Goal: Task Accomplishment & Management: Manage account settings

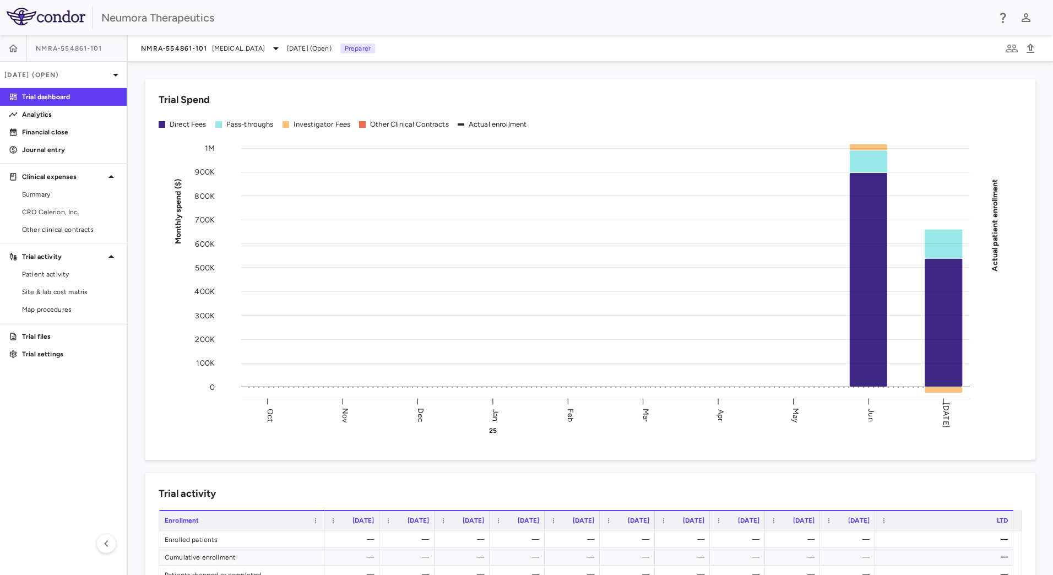
drag, startPoint x: 380, startPoint y: 58, endPoint x: 397, endPoint y: 62, distance: 17.4
click at [397, 62] on div "NMRA‐554861‐101 [MEDICAL_DATA] [DATE] (Open) Preparer Trial Spend Direct Fees P…" at bounding box center [590, 305] width 925 height 540
click at [62, 463] on aside "NMRA‐554861‐101 [DATE] (Open) Trial dashboard Analytics Financial close Journal…" at bounding box center [64, 305] width 128 height 540
click at [239, 55] on div "NMRA‐554861‐101 [MEDICAL_DATA]" at bounding box center [212, 48] width 142 height 13
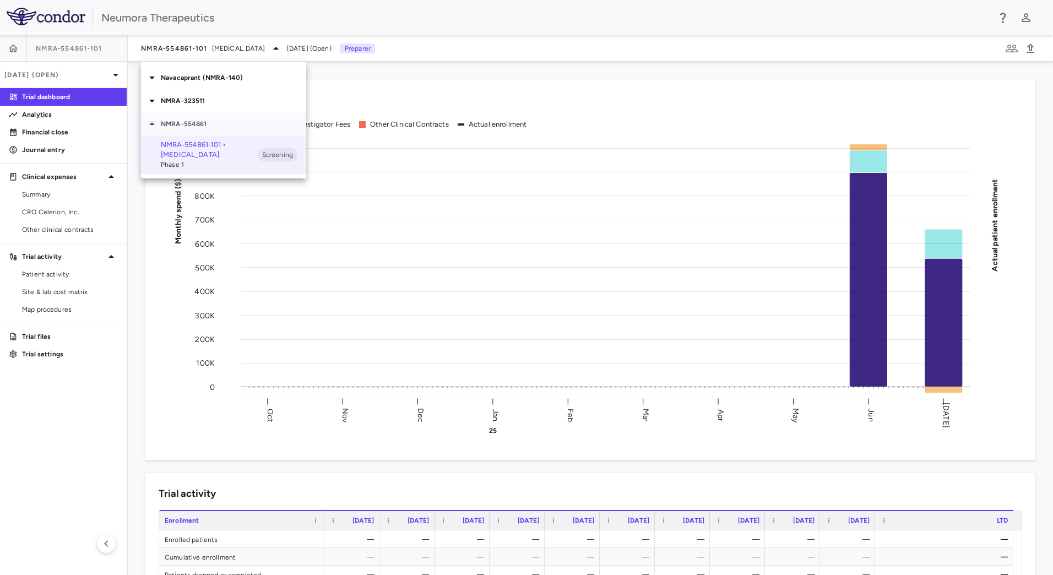
click at [209, 120] on p "NMRA-554861" at bounding box center [233, 124] width 145 height 10
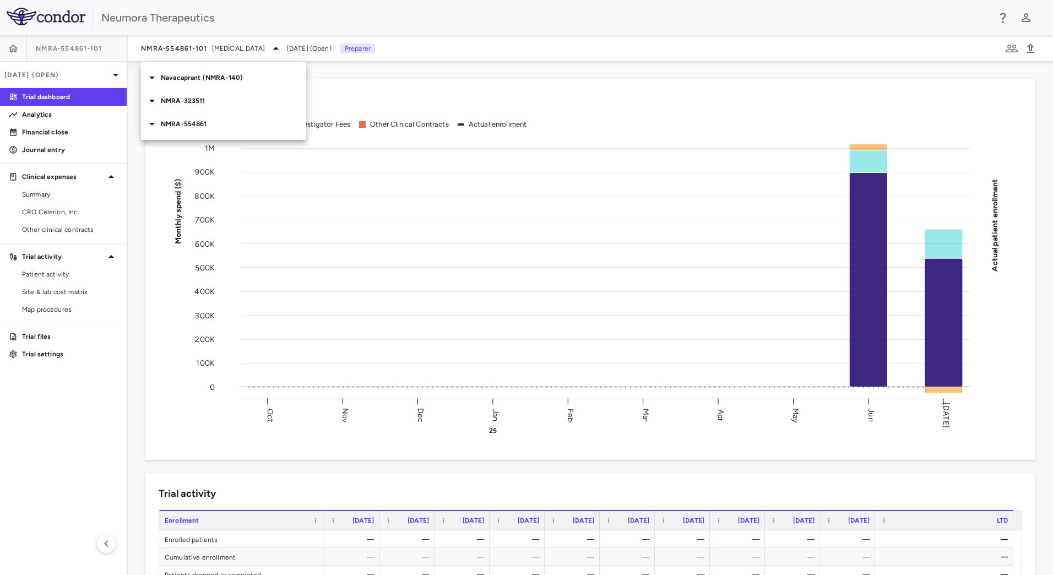
click at [199, 97] on p "NMRA-323511" at bounding box center [233, 101] width 145 height 10
click at [222, 132] on p "NMRA-323511-104 • [MEDICAL_DATA] Associated With [MEDICAL_DATA] Due to [MEDICAL…" at bounding box center [209, 142] width 97 height 50
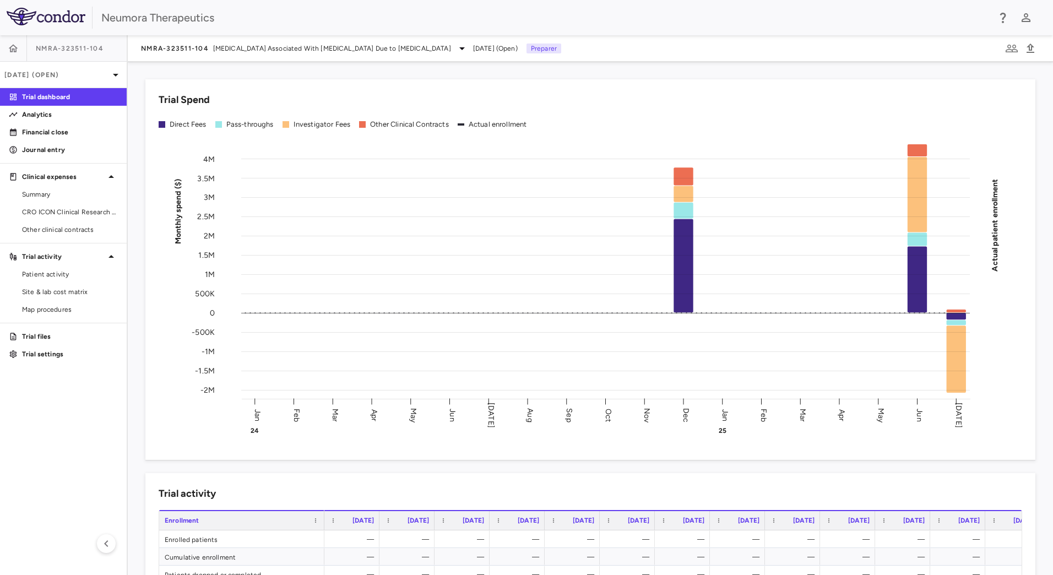
drag, startPoint x: 897, startPoint y: 82, endPoint x: 1007, endPoint y: 68, distance: 111.5
click at [898, 82] on div "Trial Spend Direct Fees Pass-throughs Investigator Fees Other Clinical Contract…" at bounding box center [590, 269] width 890 height 381
click at [1033, 44] on icon "button" at bounding box center [1030, 48] width 13 height 13
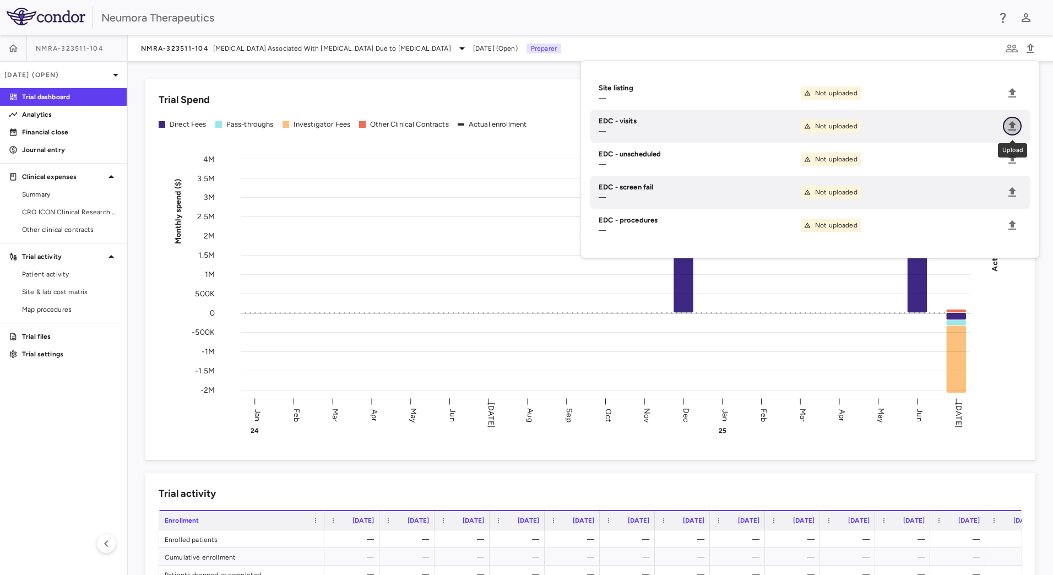
click at [1009, 129] on icon "Upload" at bounding box center [1012, 125] width 8 height 9
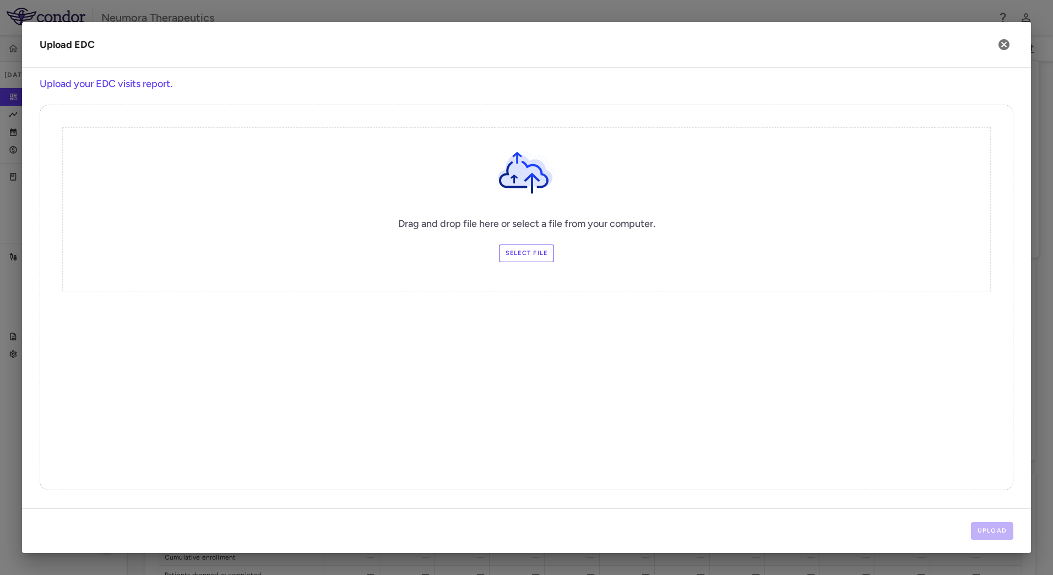
click at [517, 252] on label "Select file" at bounding box center [527, 254] width 56 height 18
click at [0, 0] on input "Select file" at bounding box center [0, 0] width 0 height 0
click at [990, 531] on button "Upload" at bounding box center [992, 531] width 43 height 18
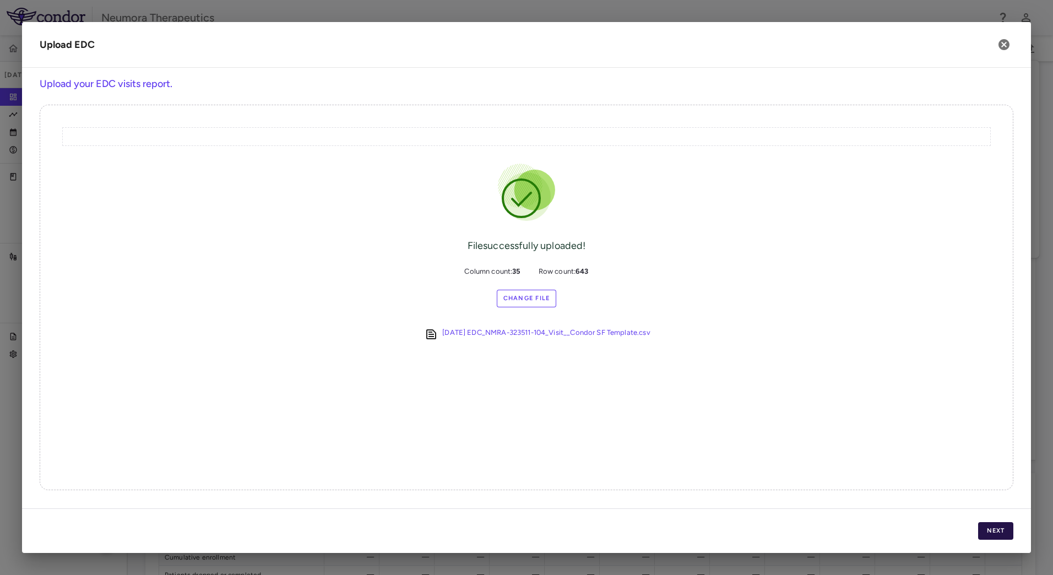
click at [1008, 534] on button "Next" at bounding box center [995, 531] width 35 height 18
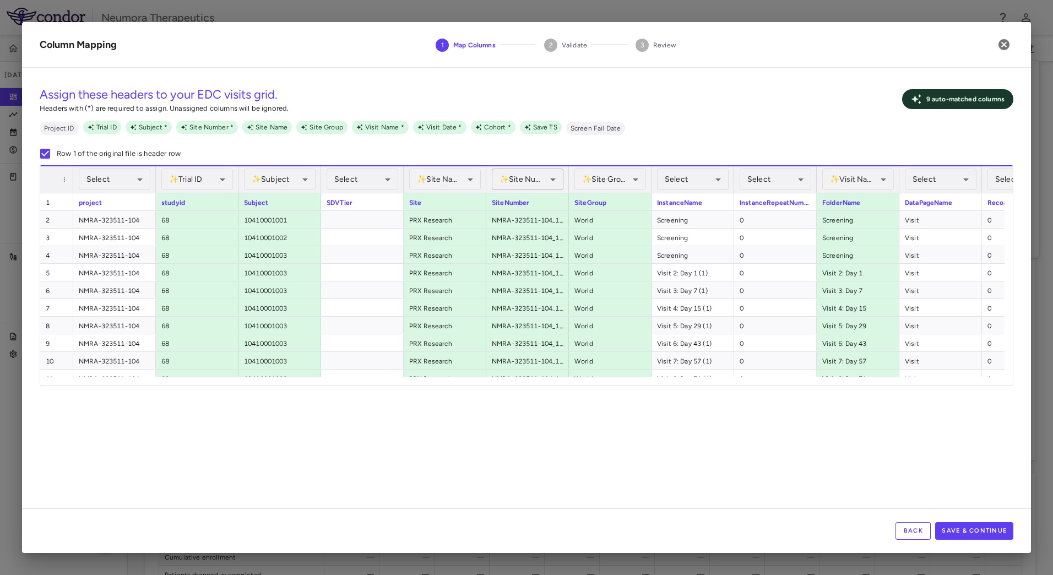
click at [535, 175] on body "Skip to sidebar Skip to main content Neumora Therapeutics NMRA-323511-104 Jul 2…" at bounding box center [526, 287] width 1053 height 575
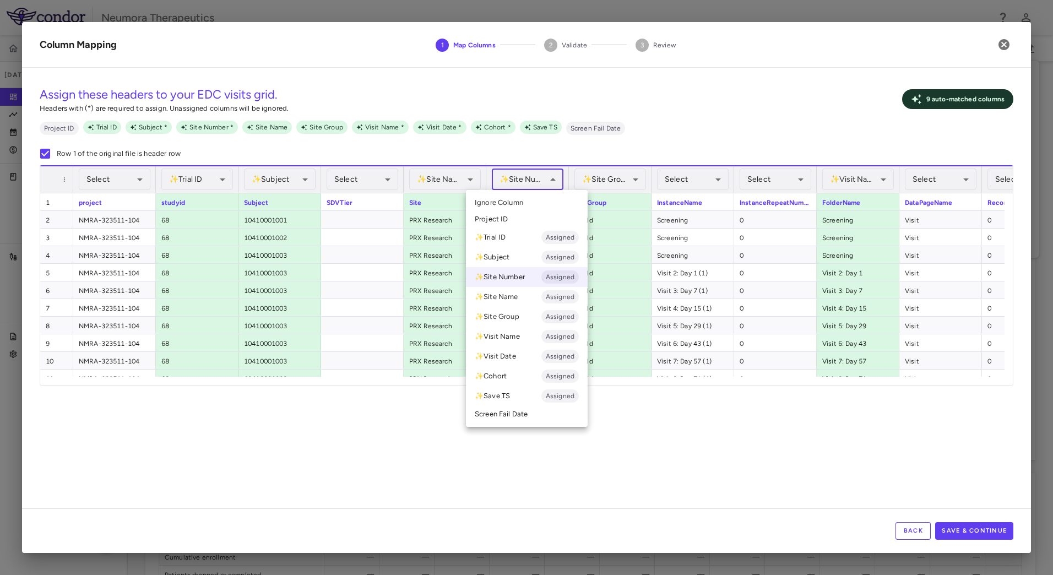
drag, startPoint x: 535, startPoint y: 179, endPoint x: 543, endPoint y: 178, distance: 7.8
click at [536, 179] on div at bounding box center [526, 287] width 1053 height 575
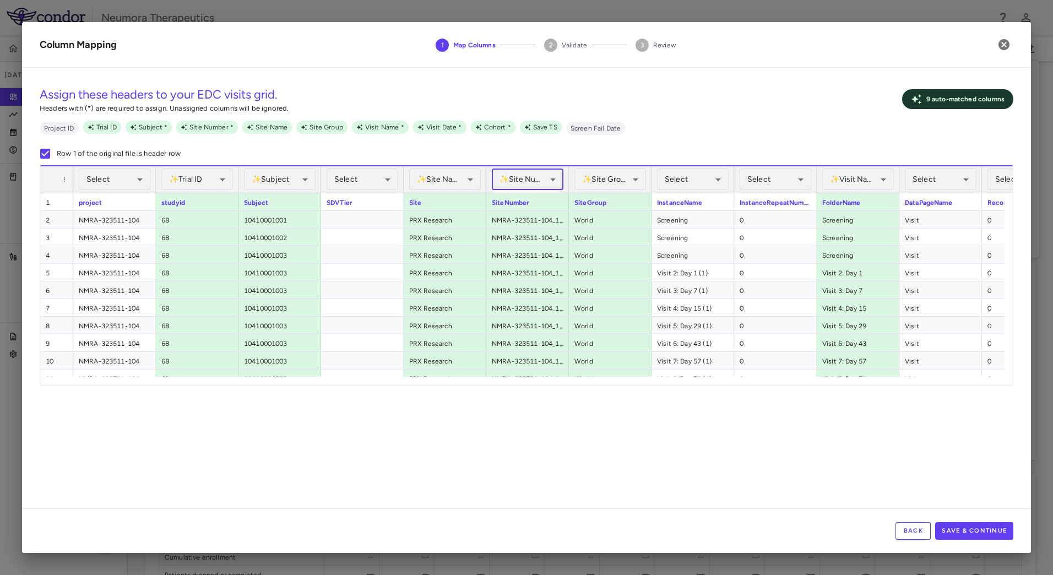
click at [554, 181] on body "Skip to sidebar Skip to main content Neumora Therapeutics NMRA-323511-104 Jul 2…" at bounding box center [526, 287] width 1053 height 575
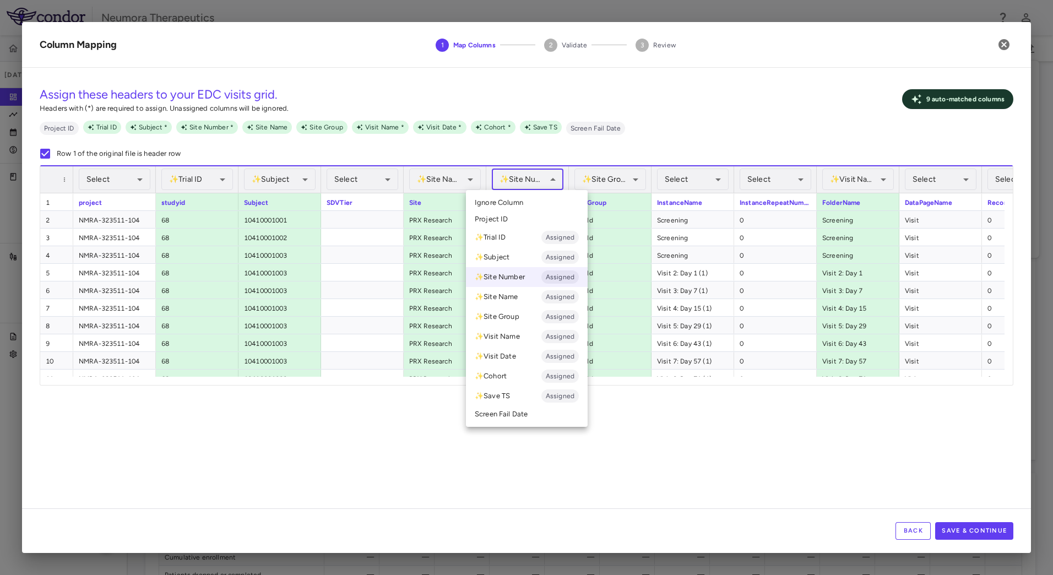
click at [540, 205] on li "Ignore Column" at bounding box center [527, 202] width 122 height 17
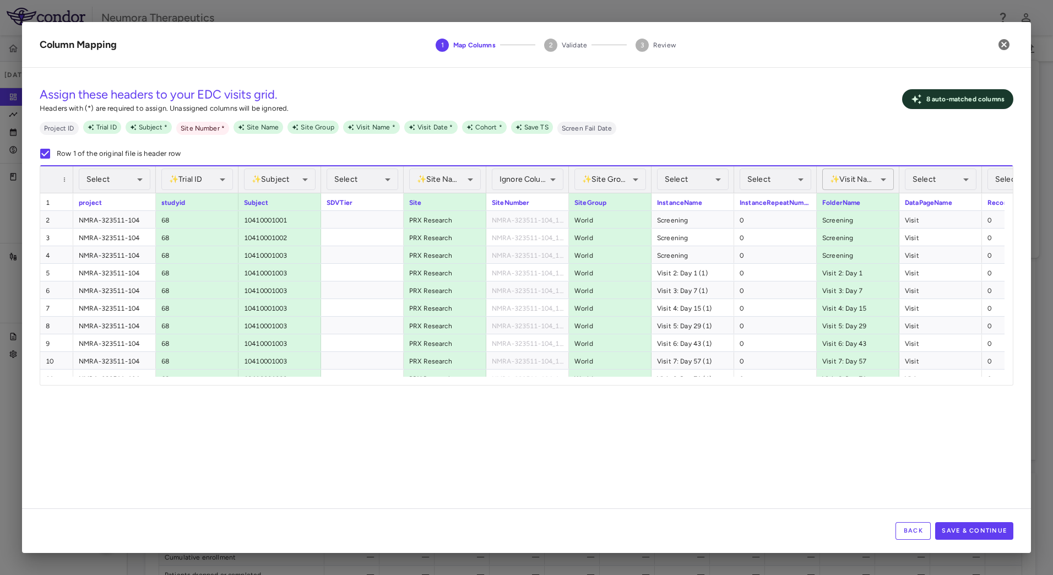
click at [853, 175] on body "Skip to sidebar Skip to main content Neumora Therapeutics NMRA-323511-104 Jul 2…" at bounding box center [526, 287] width 1053 height 575
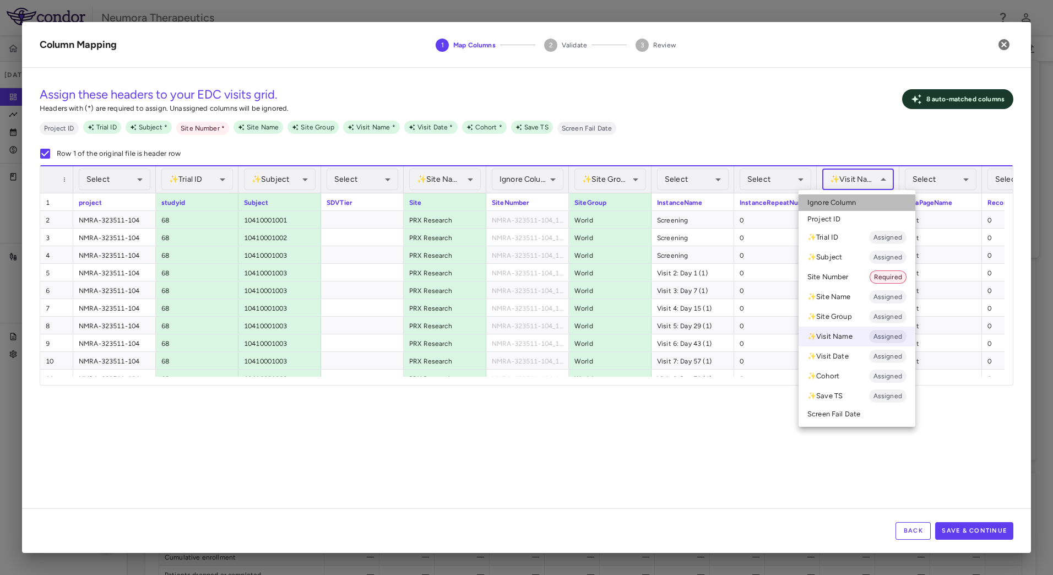
click at [859, 203] on li "Ignore Column" at bounding box center [857, 202] width 117 height 17
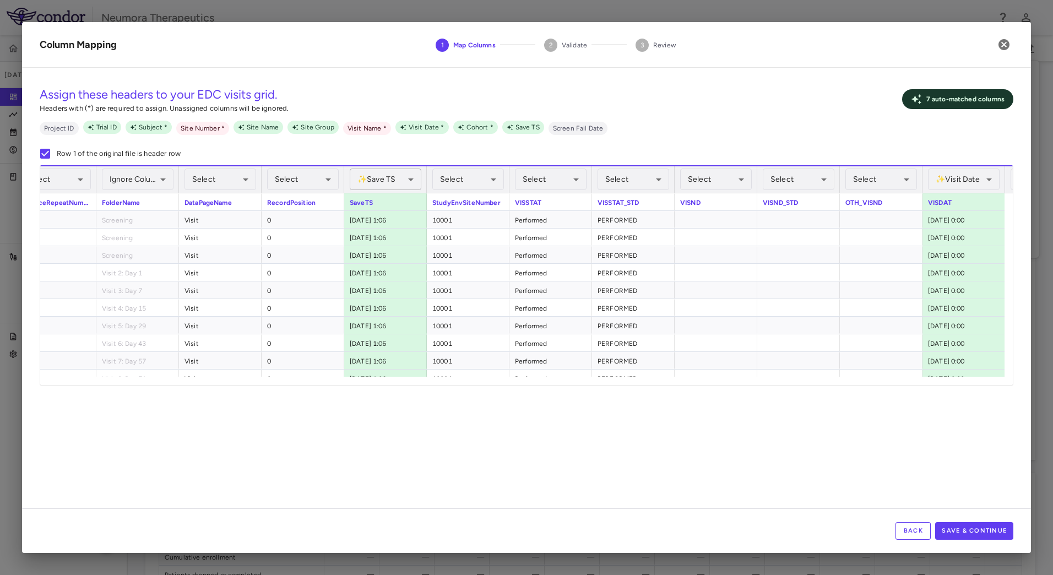
click at [379, 180] on body "Skip to sidebar Skip to main content Neumora Therapeutics NMRA-323511-104 Jul 2…" at bounding box center [526, 287] width 1053 height 575
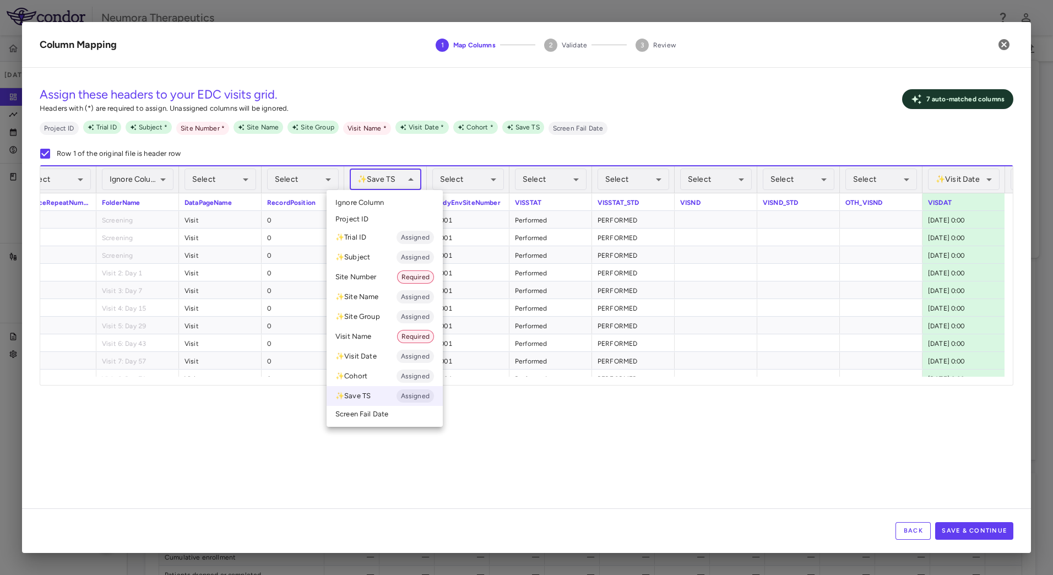
click at [386, 202] on li "Ignore Column" at bounding box center [385, 202] width 116 height 17
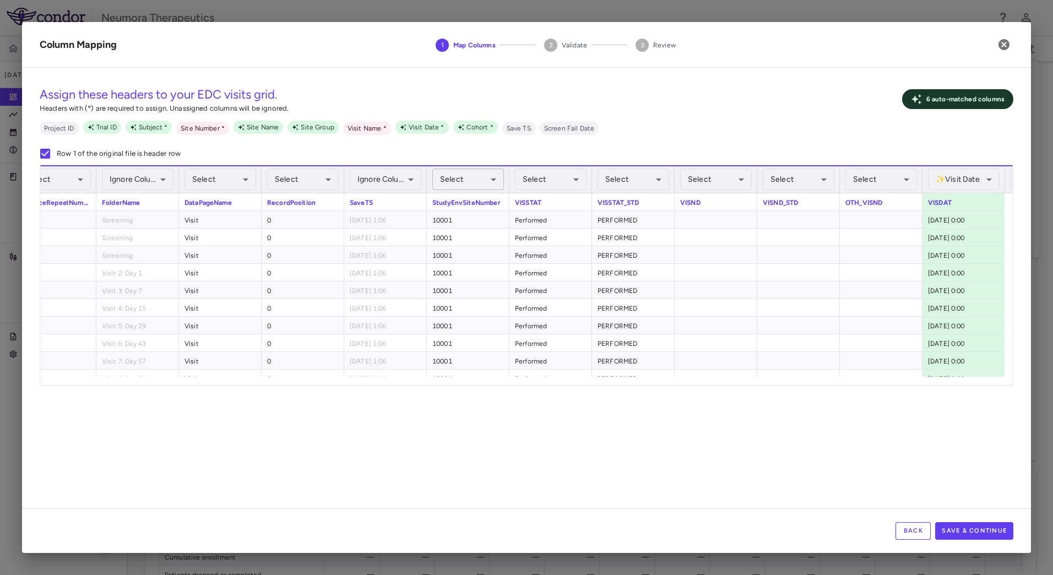
click at [466, 177] on body "Skip to sidebar Skip to main content Neumora Therapeutics NMRA-323511-104 Jul 2…" at bounding box center [526, 287] width 1053 height 575
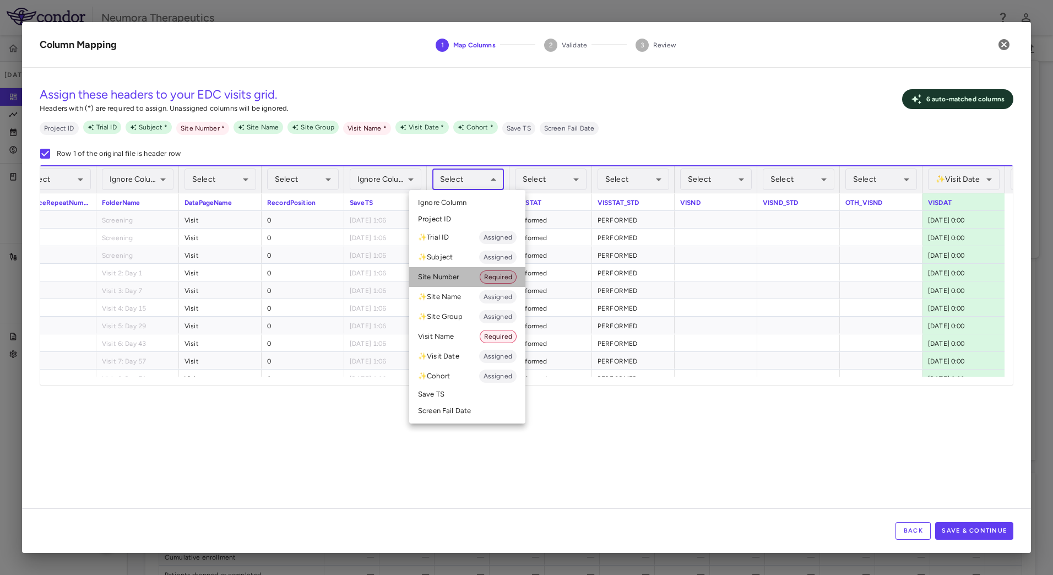
click at [470, 275] on li "Site Number Required" at bounding box center [467, 277] width 116 height 20
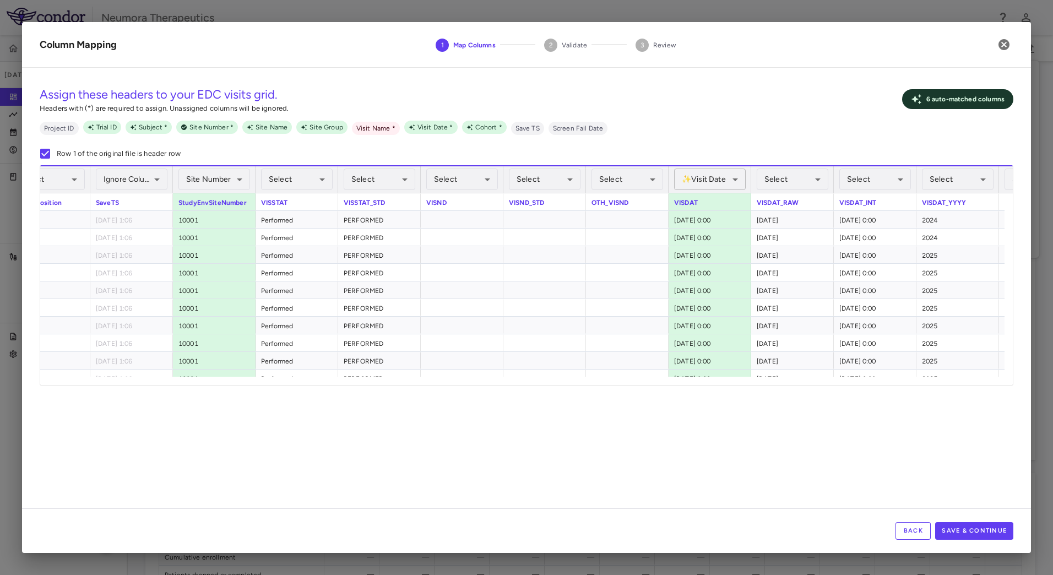
click at [718, 178] on body "Skip to sidebar Skip to main content Neumora Therapeutics NMRA-323511-104 Jul 2…" at bounding box center [526, 287] width 1053 height 575
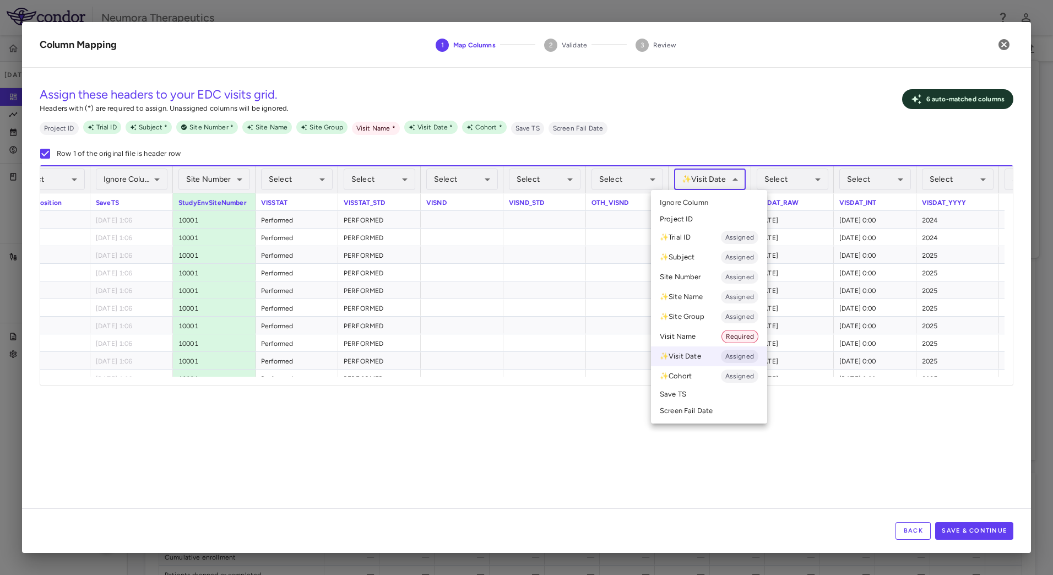
click at [718, 203] on li "Ignore Column" at bounding box center [709, 202] width 116 height 17
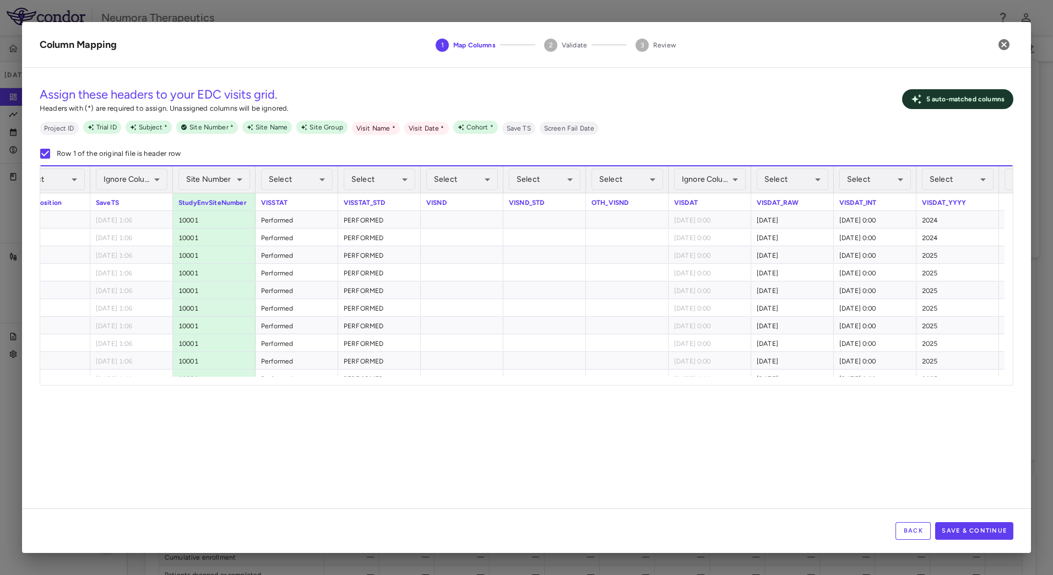
click at [786, 175] on body "Skip to sidebar Skip to main content Neumora Therapeutics NMRA-323511-104 Jul 2…" at bounding box center [526, 287] width 1053 height 575
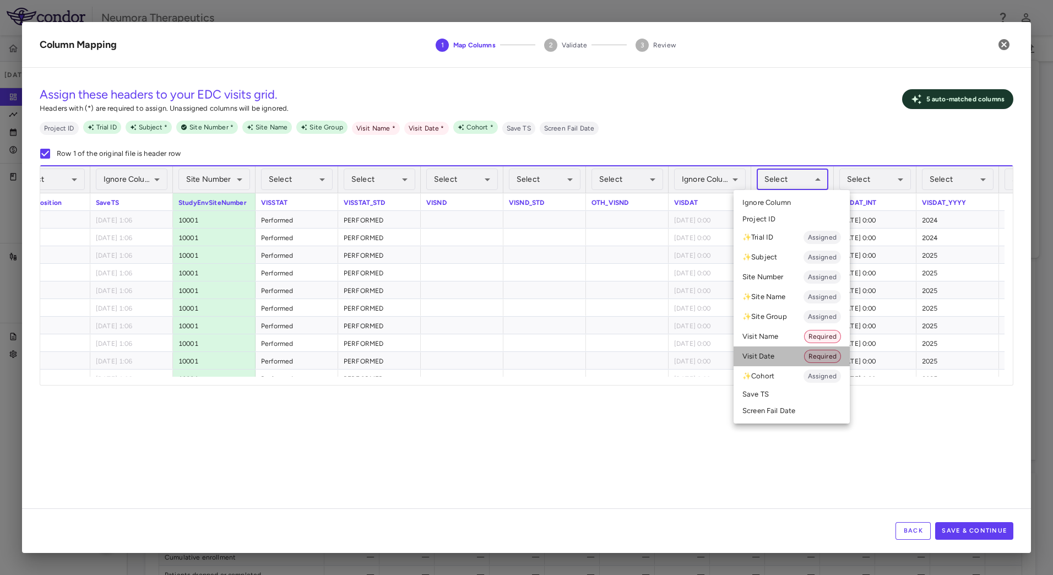
click at [773, 353] on li "Visit Date Required" at bounding box center [792, 356] width 116 height 20
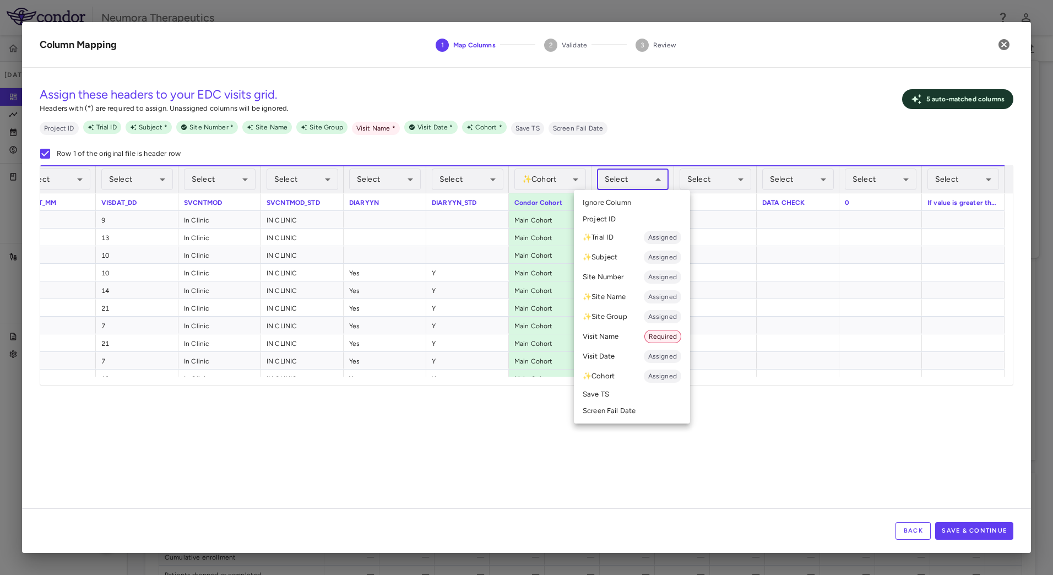
click at [649, 176] on body "Skip to sidebar Skip to main content Neumora Therapeutics NMRA-323511-104 Jul 2…" at bounding box center [526, 287] width 1053 height 575
click at [658, 332] on span "Required" at bounding box center [663, 337] width 36 height 10
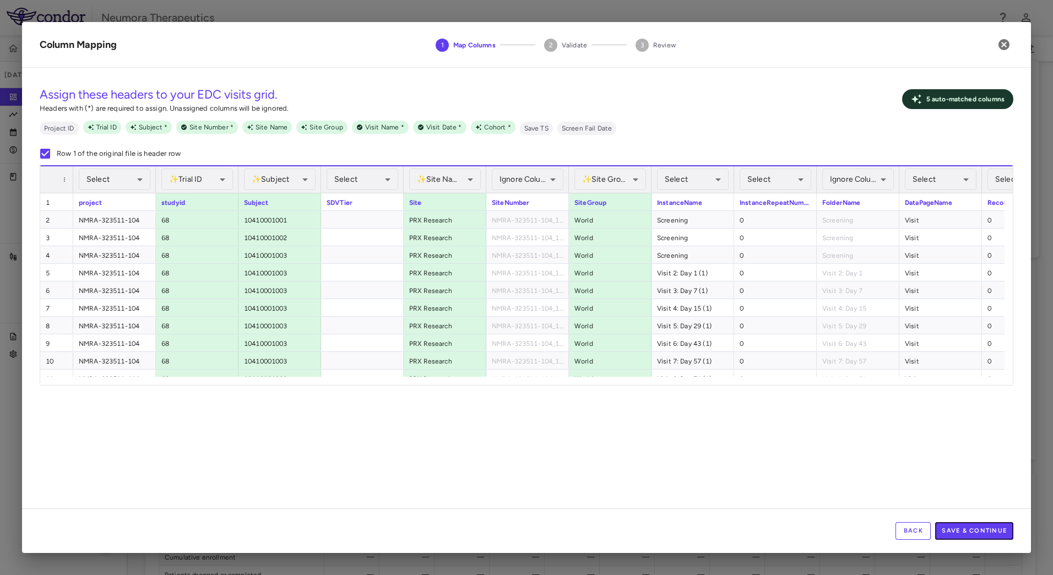
click at [991, 533] on button "Save & Continue" at bounding box center [974, 531] width 78 height 18
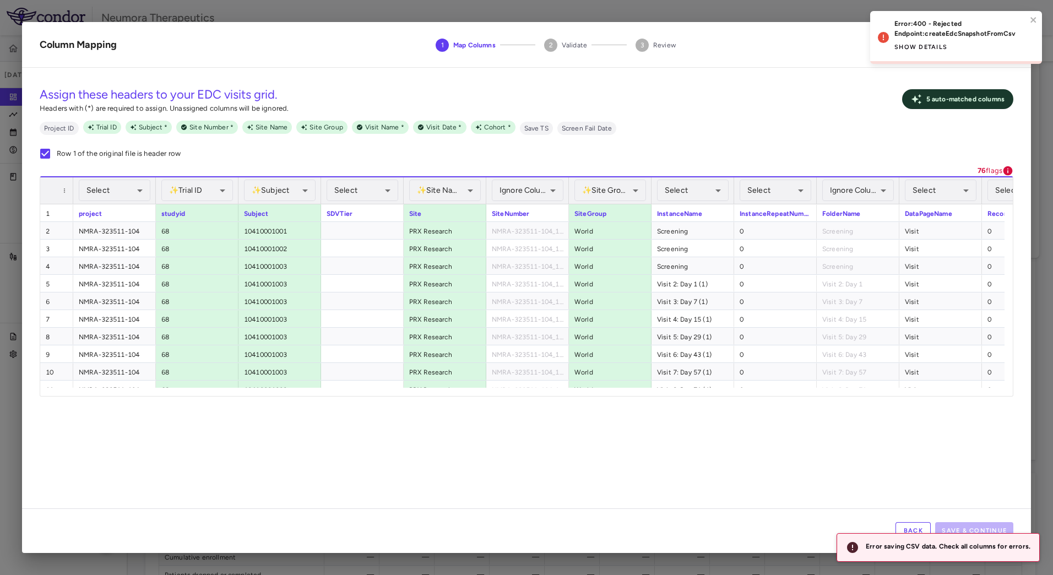
click at [924, 44] on button "Show details" at bounding box center [920, 48] width 53 height 18
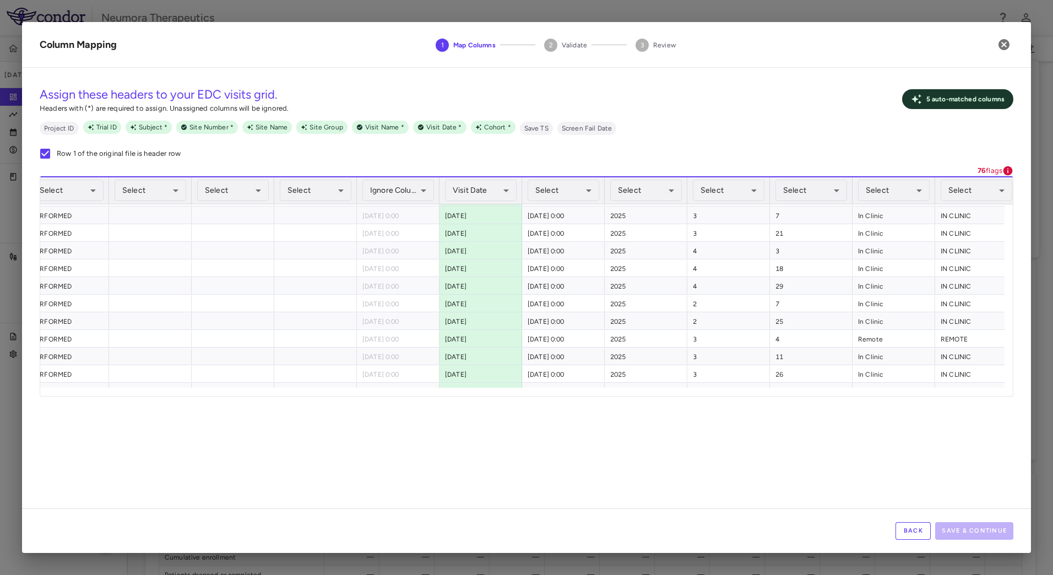
click at [918, 528] on button "Back" at bounding box center [913, 531] width 35 height 18
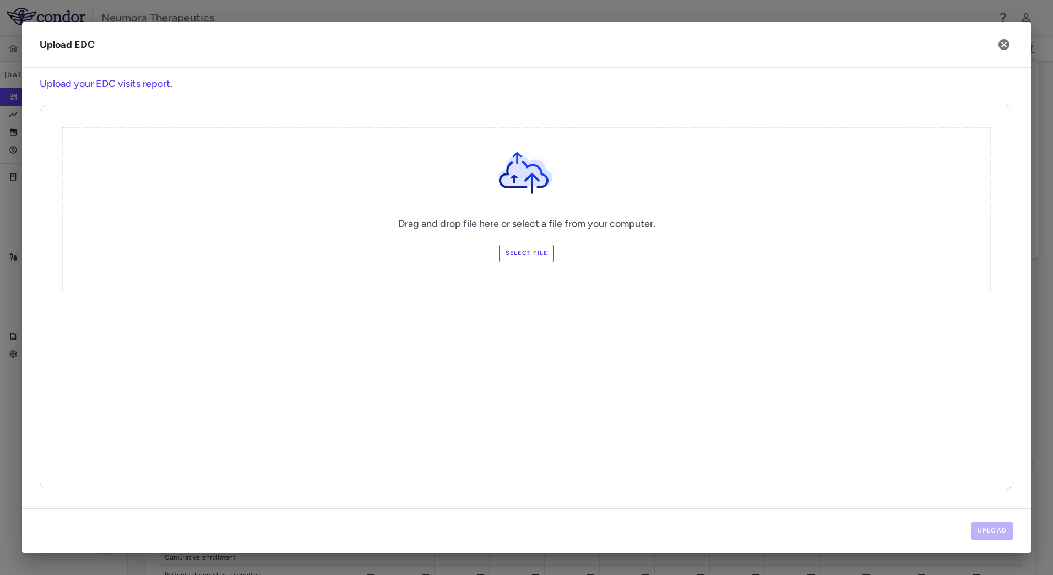
click at [528, 252] on label "Select file" at bounding box center [527, 254] width 56 height 18
click at [0, 0] on input "Select file" at bounding box center [0, 0] width 0 height 0
click at [1004, 539] on div "Upload" at bounding box center [526, 530] width 1009 height 45
click at [1003, 533] on button "Upload" at bounding box center [992, 531] width 43 height 18
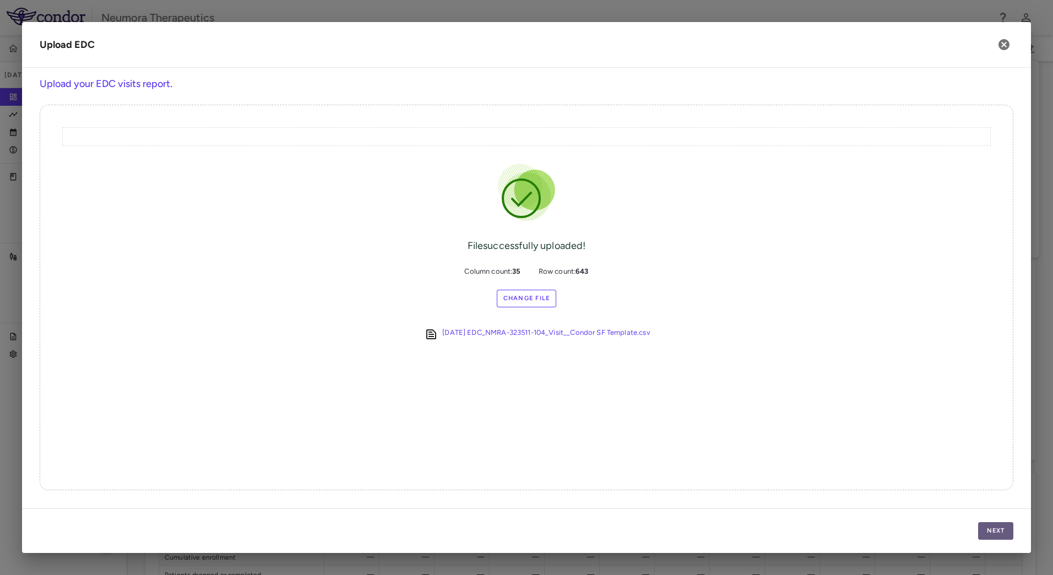
click at [988, 523] on button "Next" at bounding box center [995, 531] width 35 height 18
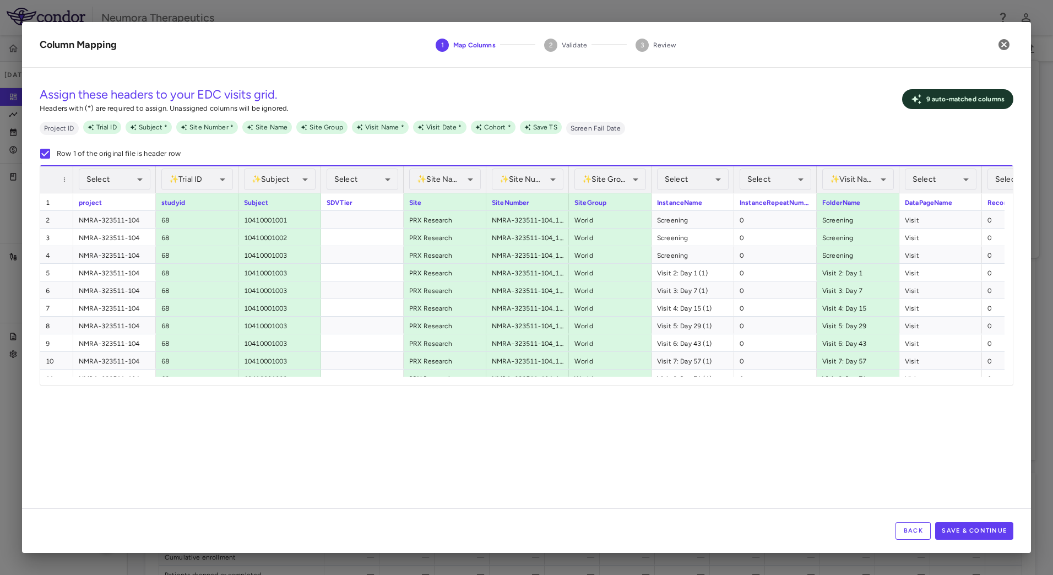
click at [373, 413] on div "Assign these headers to your EDC visits grid. Headers with (*) are required to …" at bounding box center [526, 293] width 1009 height 432
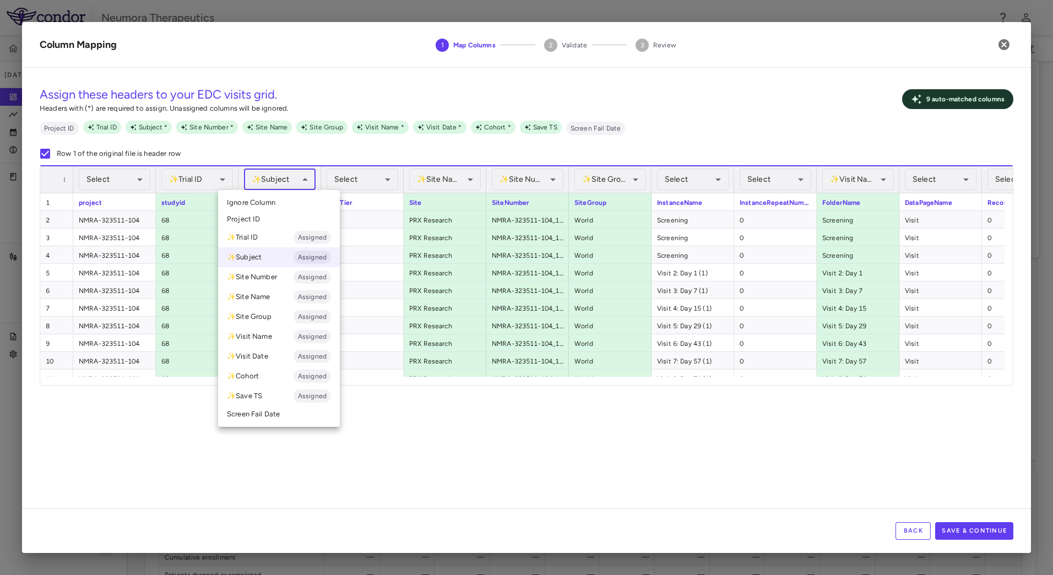
click at [280, 175] on body "Skip to sidebar Skip to main content Neumora Therapeutics NMRA-323511-104 Jul 2…" at bounding box center [526, 287] width 1053 height 575
drag, startPoint x: 280, startPoint y: 175, endPoint x: 467, endPoint y: 187, distance: 187.1
click at [282, 175] on div at bounding box center [526, 287] width 1053 height 575
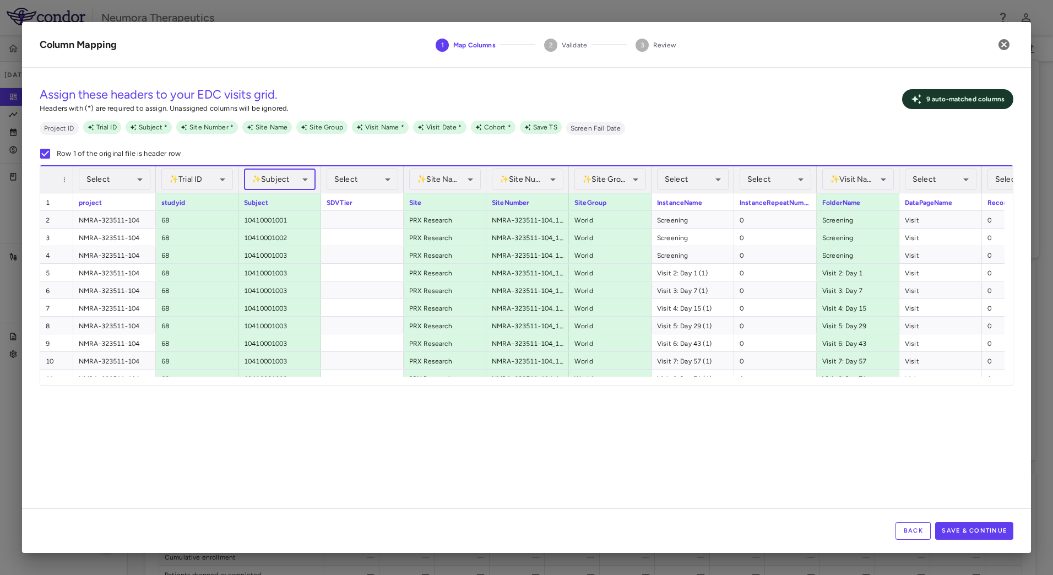
click at [534, 180] on body "Skip to sidebar Skip to main content Neumora Therapeutics NMRA-323511-104 Jul 2…" at bounding box center [526, 287] width 1053 height 575
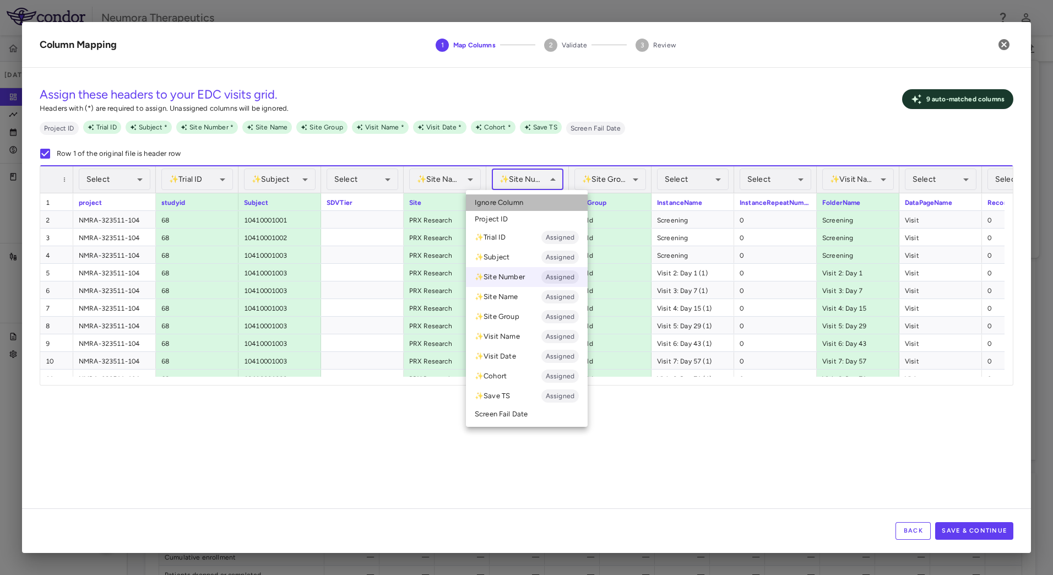
click at [521, 205] on span "Ignore Column" at bounding box center [499, 203] width 48 height 10
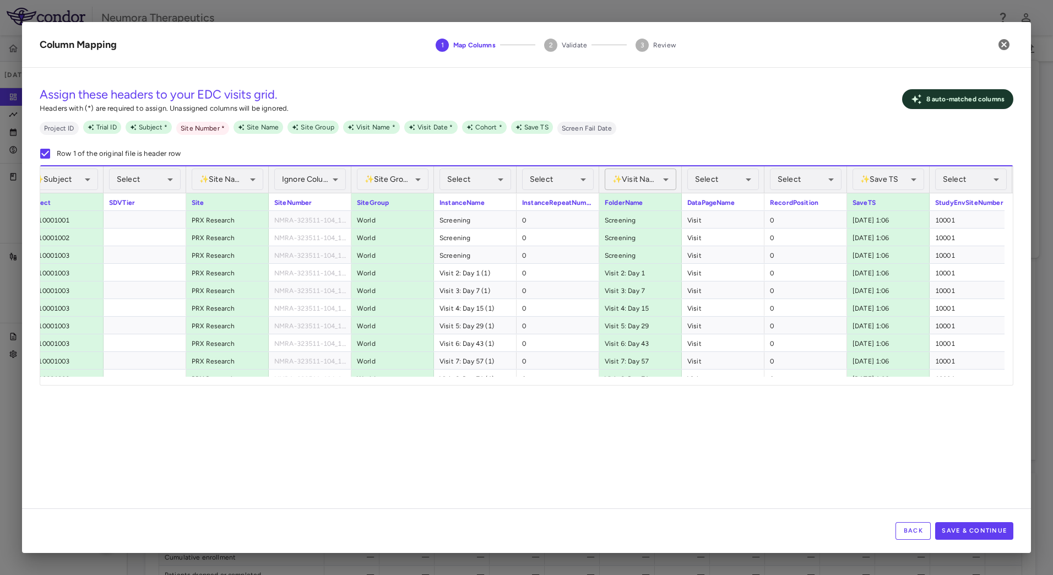
click at [636, 173] on body "Skip to sidebar Skip to main content Neumora Therapeutics NMRA-323511-104 Jul 2…" at bounding box center [526, 287] width 1053 height 575
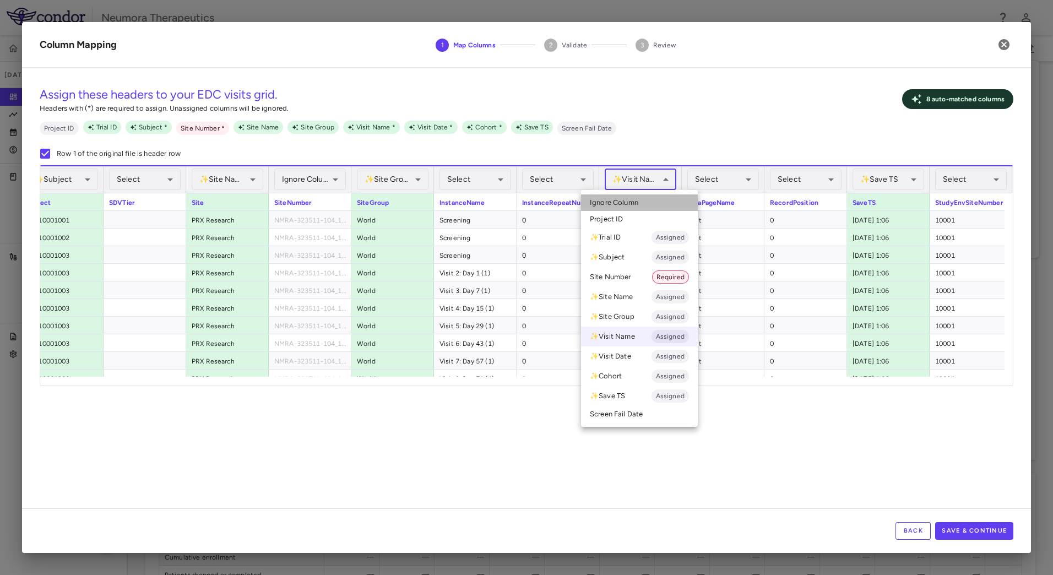
click at [637, 199] on span "Ignore Column" at bounding box center [614, 203] width 48 height 10
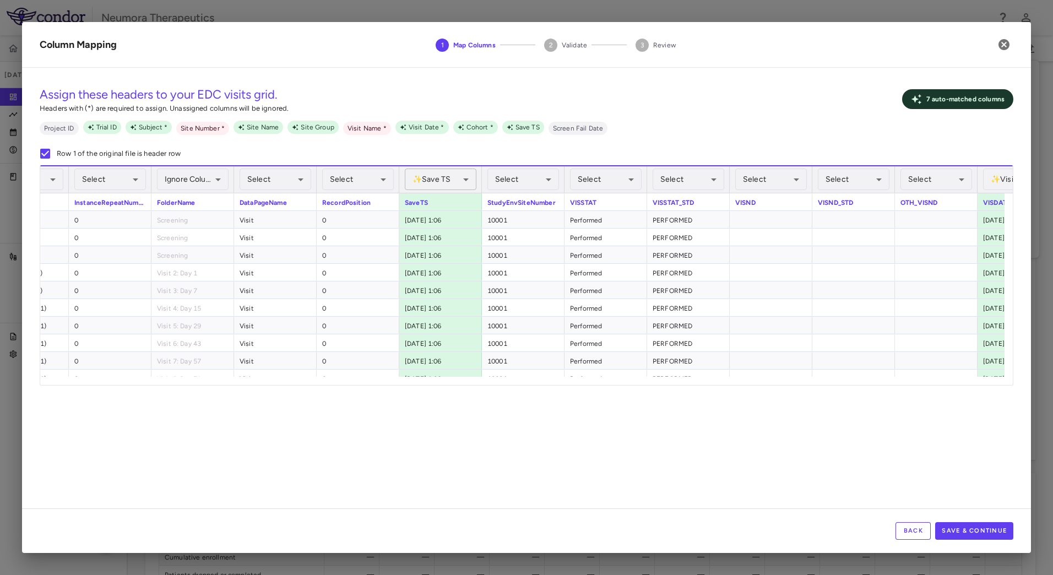
click at [464, 170] on body "Skip to sidebar Skip to main content Neumora Therapeutics NMRA-323511-104 Jul 2…" at bounding box center [526, 287] width 1053 height 575
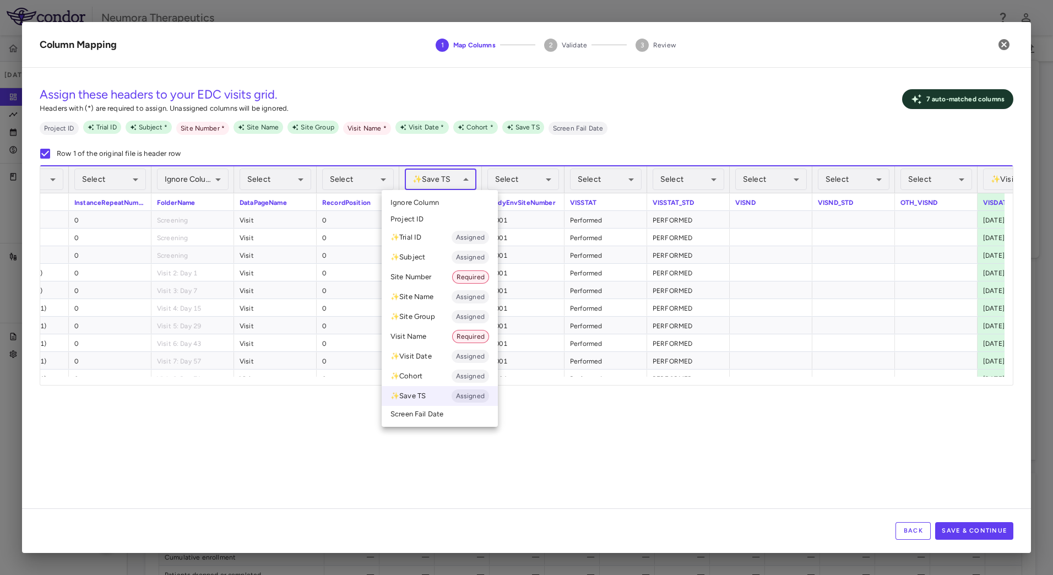
click at [524, 177] on div at bounding box center [526, 287] width 1053 height 575
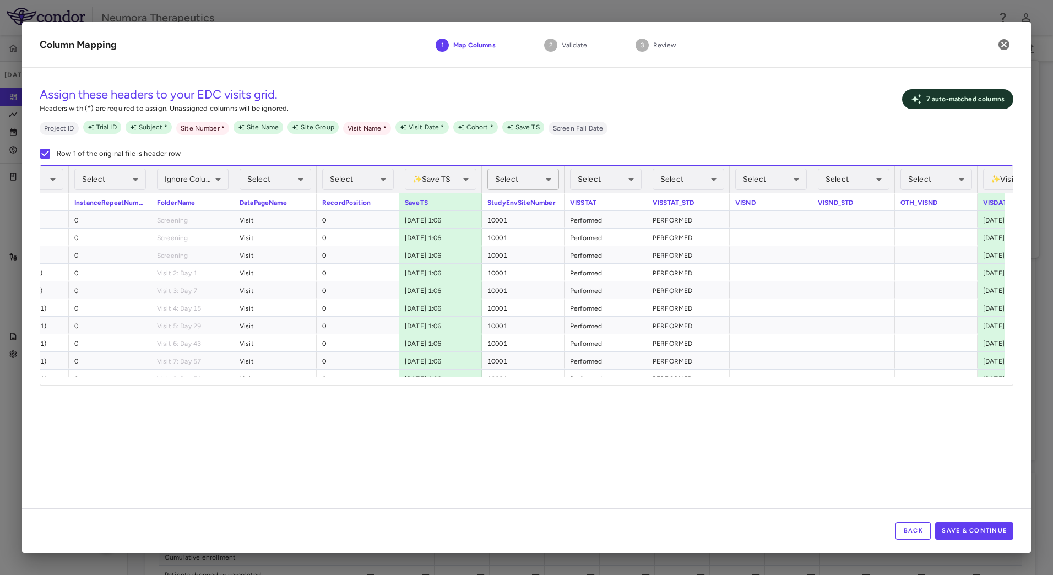
click at [549, 182] on body "Skip to sidebar Skip to main content Neumora Therapeutics NMRA-323511-104 Jul 2…" at bounding box center [526, 287] width 1053 height 575
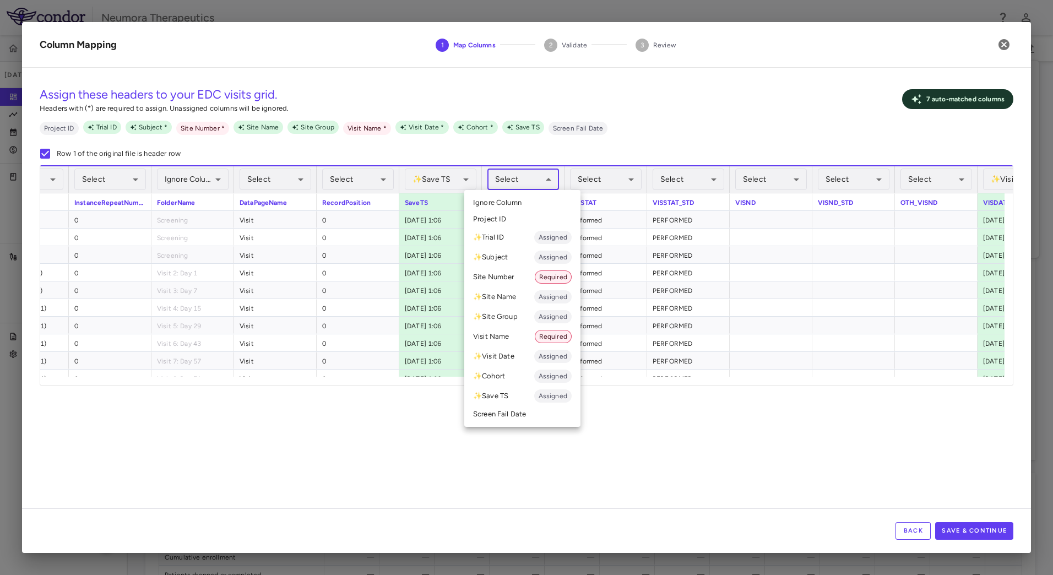
click at [544, 179] on div at bounding box center [526, 287] width 1053 height 575
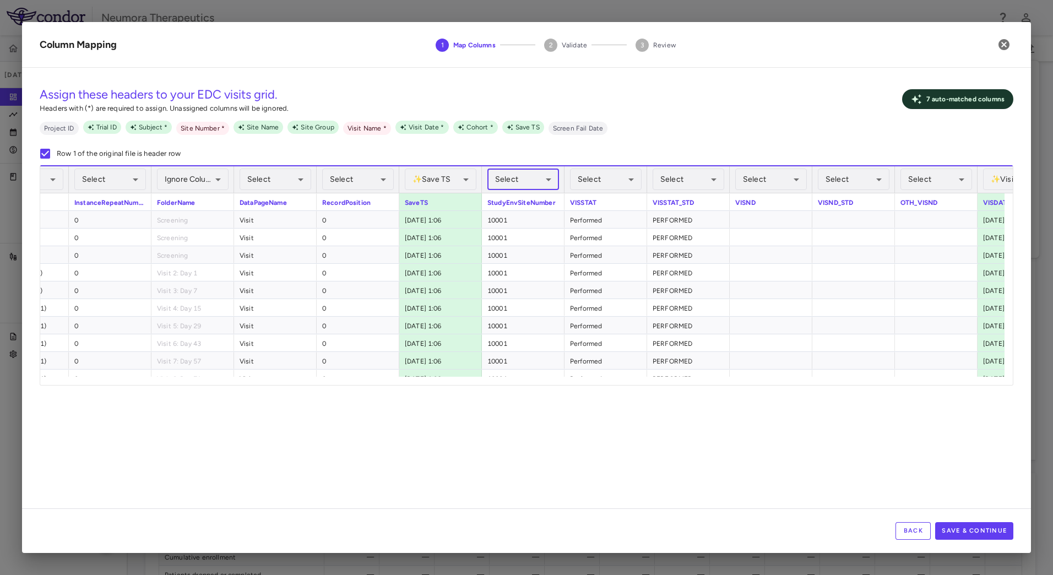
click at [547, 176] on body "Skip to sidebar Skip to main content Neumora Therapeutics NMRA-323511-104 Jul 2…" at bounding box center [526, 287] width 1053 height 575
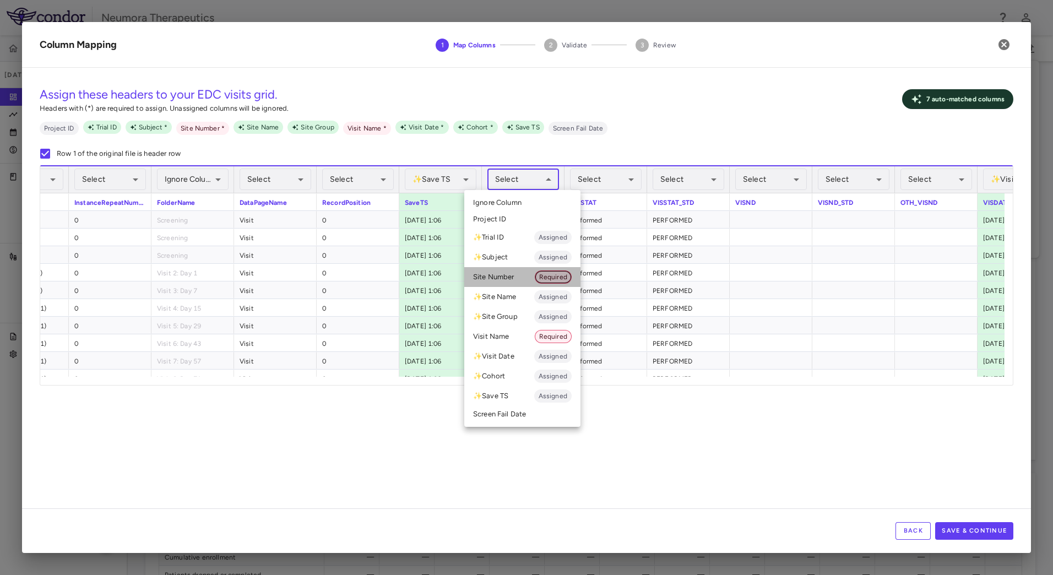
click at [562, 276] on span "Required" at bounding box center [553, 277] width 36 height 10
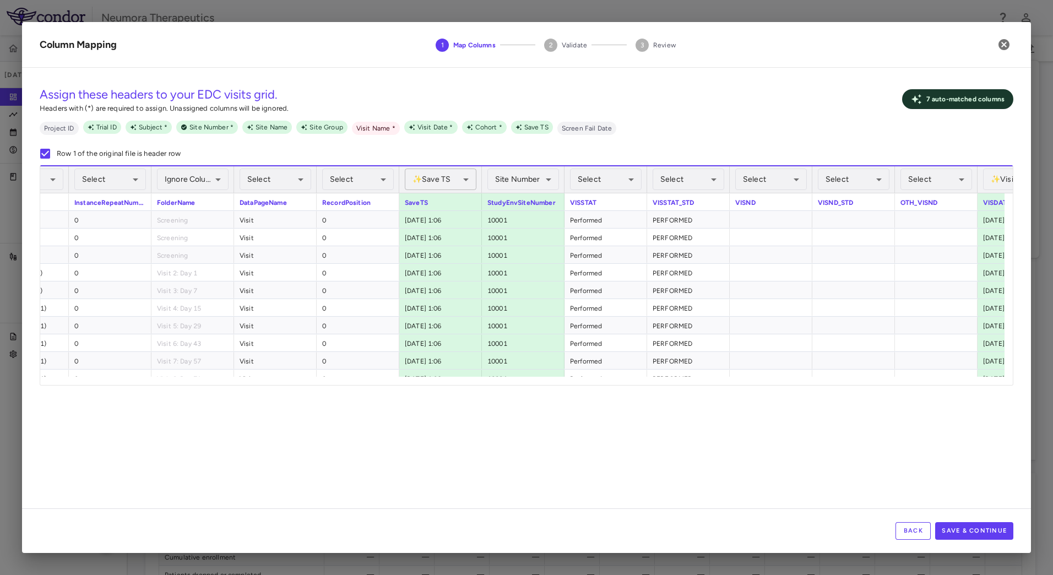
click at [464, 181] on body "Skip to sidebar Skip to main content Neumora Therapeutics NMRA-323511-104 Jul 2…" at bounding box center [526, 287] width 1053 height 575
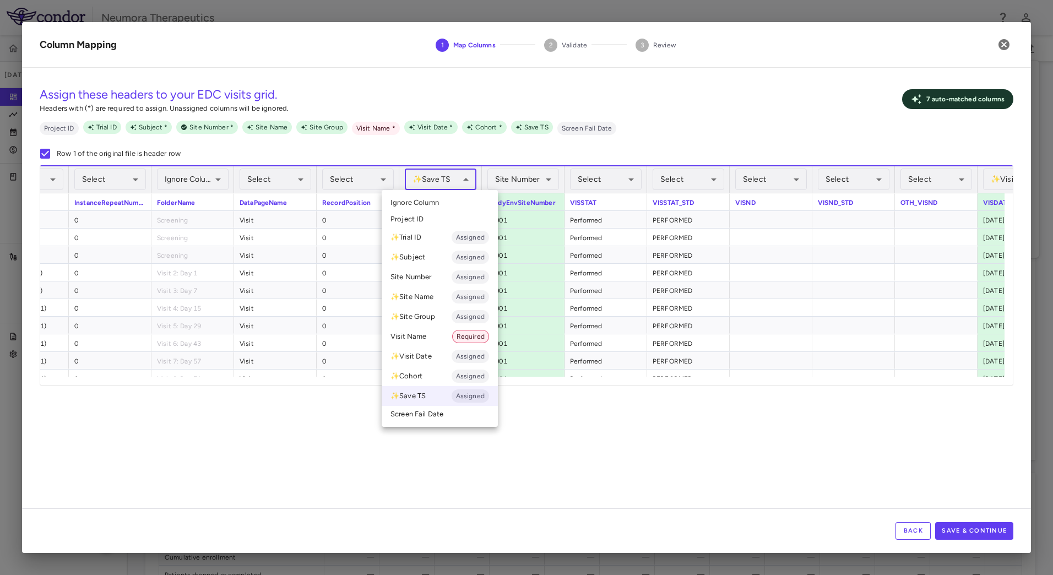
click at [451, 199] on li "Ignore Column" at bounding box center [440, 202] width 116 height 17
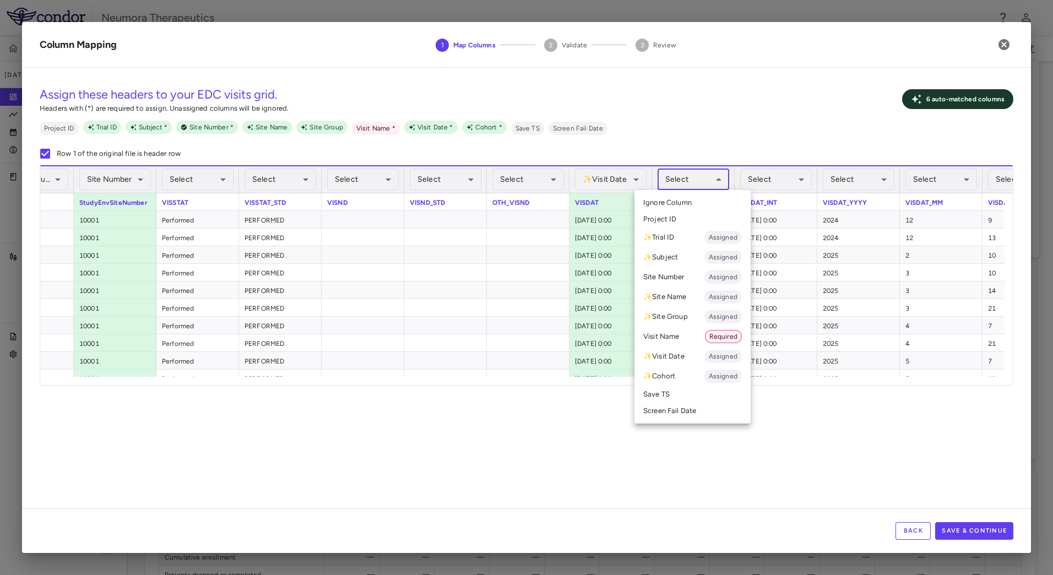
click at [692, 178] on body "Skip to sidebar Skip to main content Neumora Therapeutics NMRA-323511-104 Jul 2…" at bounding box center [526, 287] width 1053 height 575
click at [706, 357] on li "✨ Visit Date Assigned" at bounding box center [692, 356] width 116 height 20
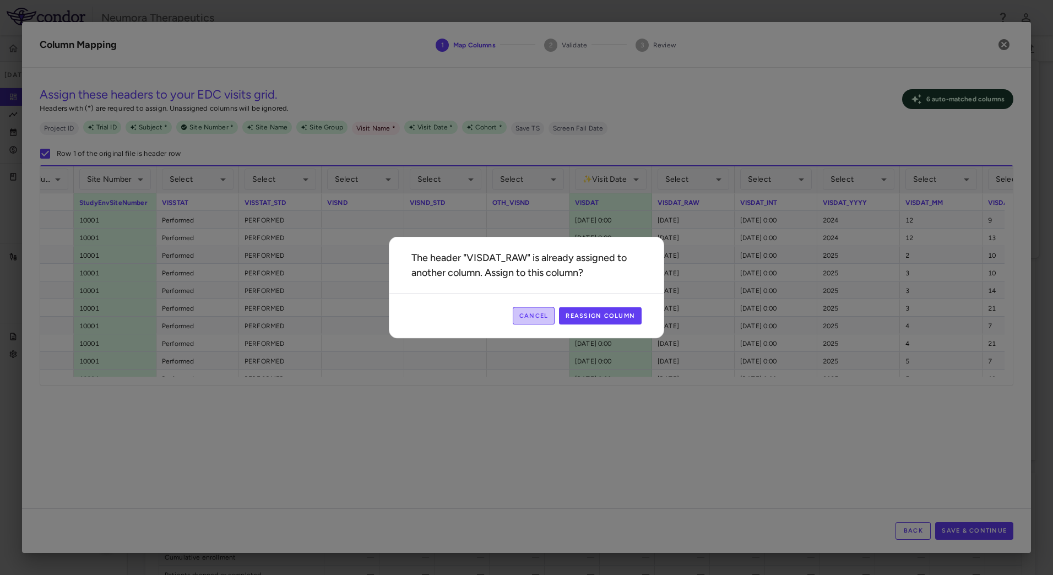
click at [533, 317] on button "Cancel" at bounding box center [534, 316] width 42 height 18
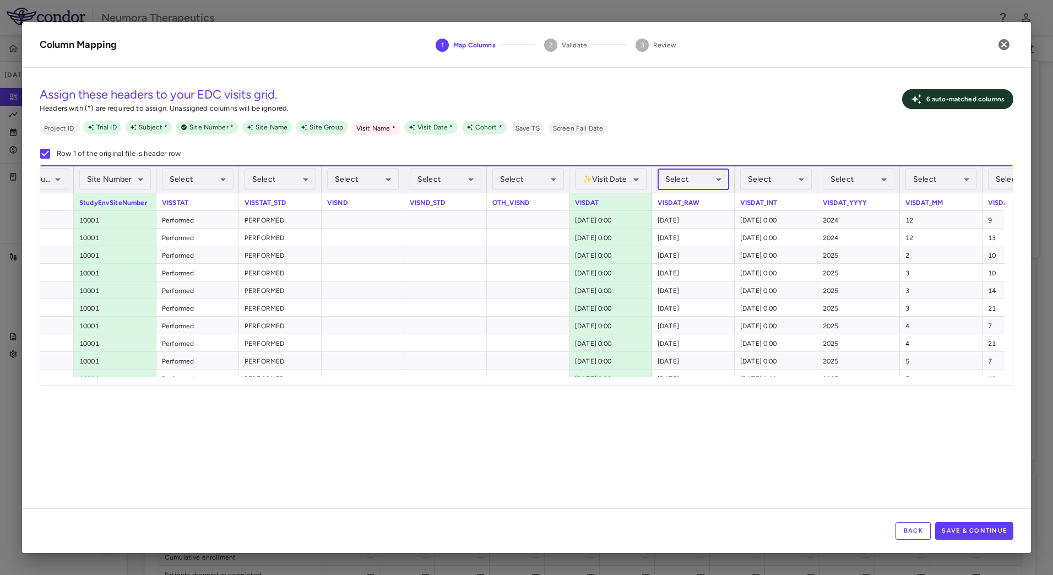
click at [710, 178] on body "Skip to sidebar Skip to main content Neumora Therapeutics NMRA-323511-104 Jul 2…" at bounding box center [526, 287] width 1053 height 575
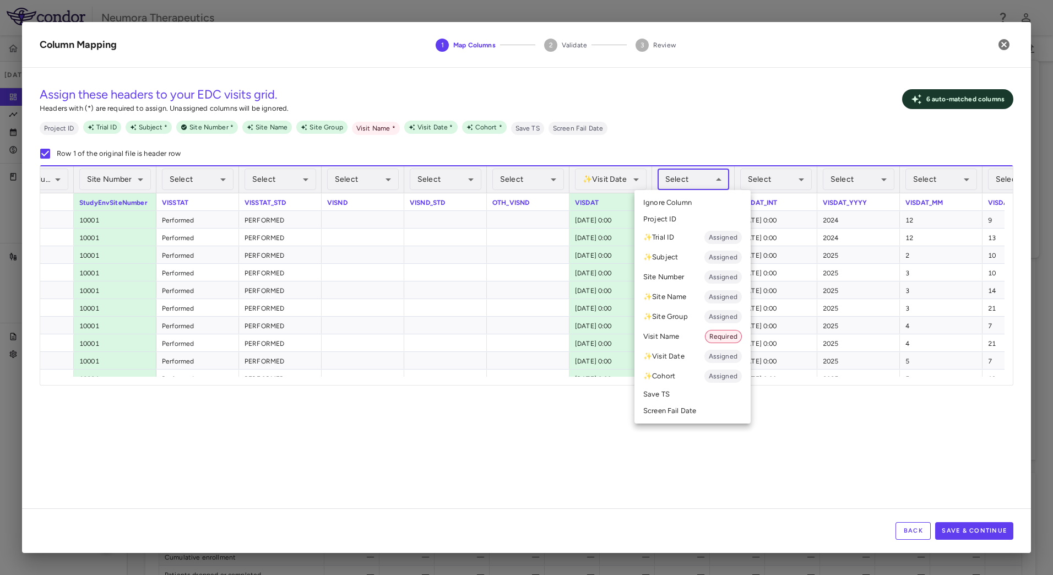
click at [681, 356] on li "✨ Visit Date Assigned" at bounding box center [692, 356] width 116 height 20
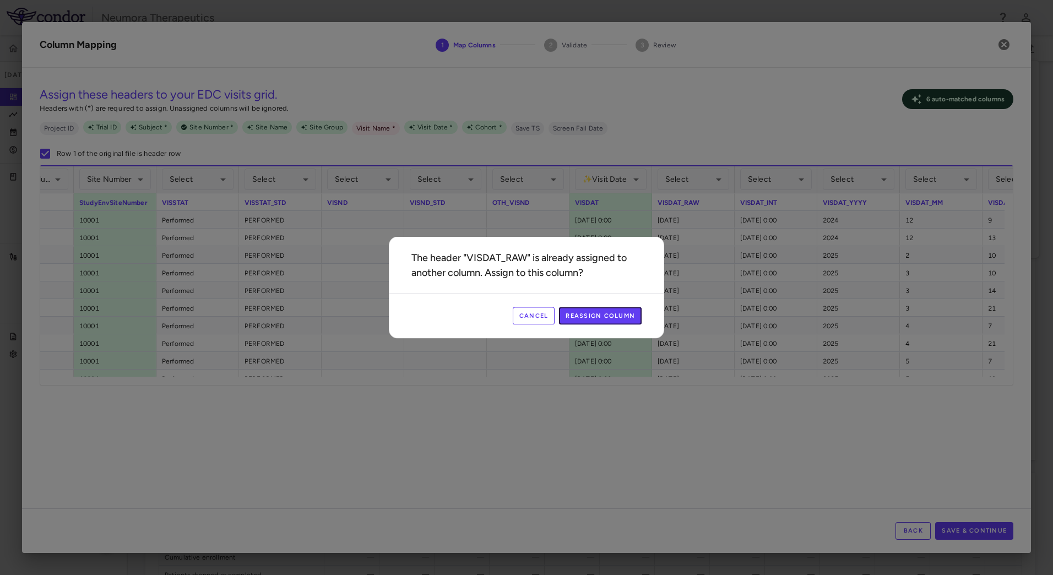
drag, startPoint x: 615, startPoint y: 319, endPoint x: 613, endPoint y: 325, distance: 5.9
click at [615, 320] on button "Reassign Column" at bounding box center [600, 316] width 83 height 18
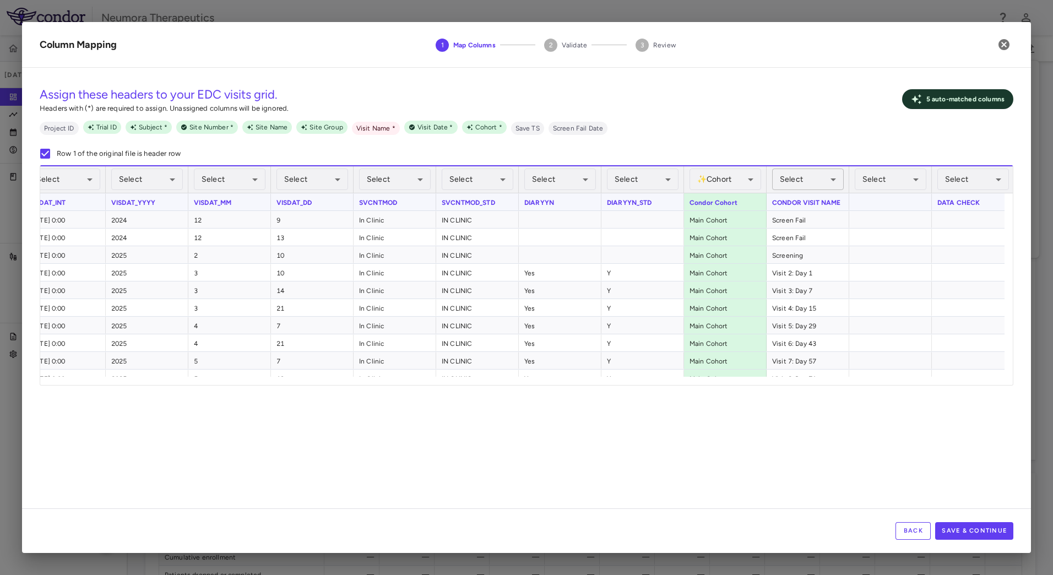
click at [807, 180] on body "Skip to sidebar Skip to main content Neumora Therapeutics NMRA-323511-104 Jul 2…" at bounding box center [526, 287] width 1053 height 575
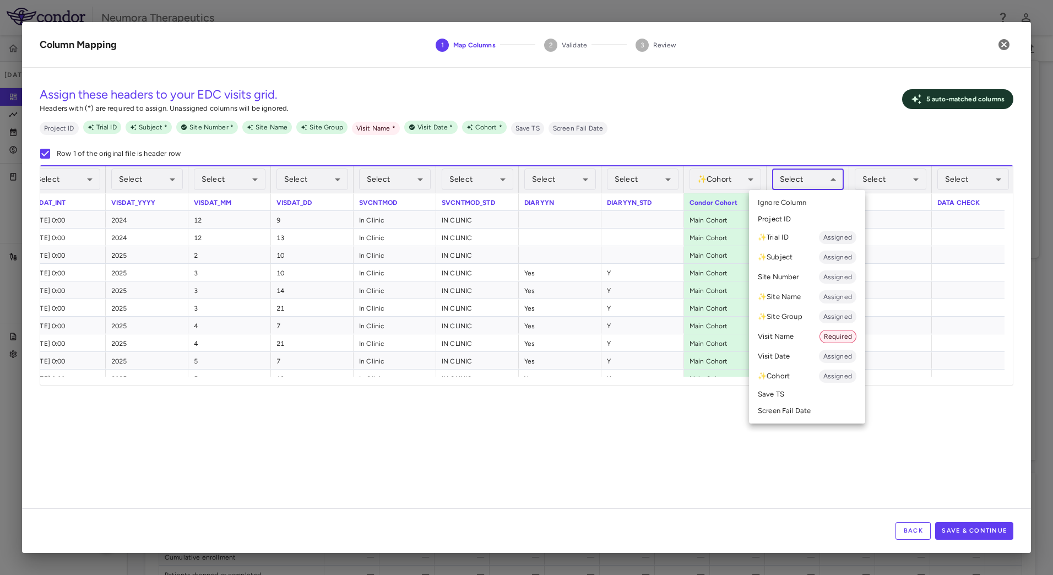
click at [802, 335] on li "Visit Name Required" at bounding box center [807, 337] width 116 height 20
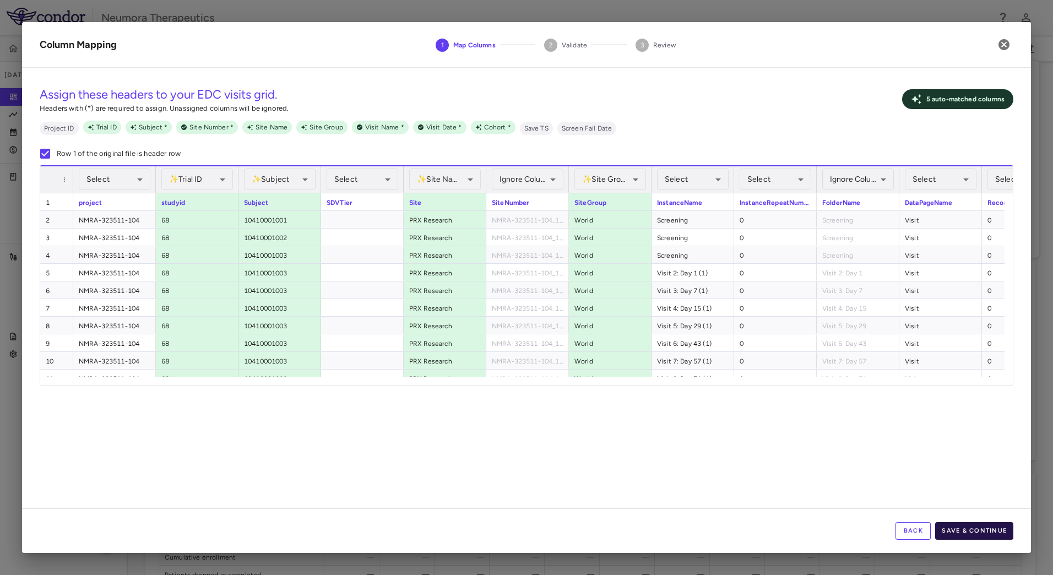
click at [967, 530] on button "Save & Continue" at bounding box center [974, 531] width 78 height 18
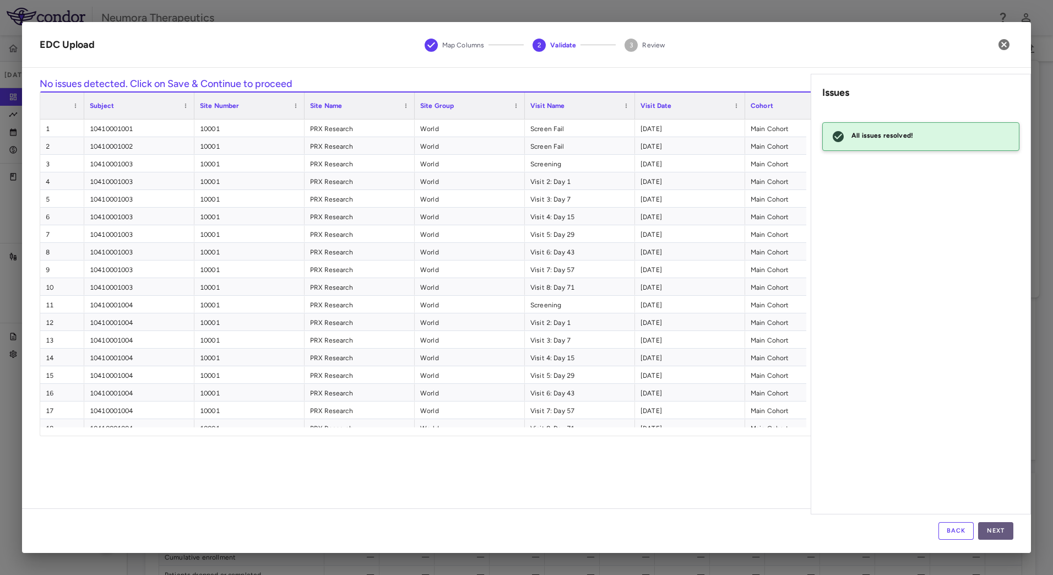
click at [996, 525] on button "Next" at bounding box center [995, 531] width 35 height 18
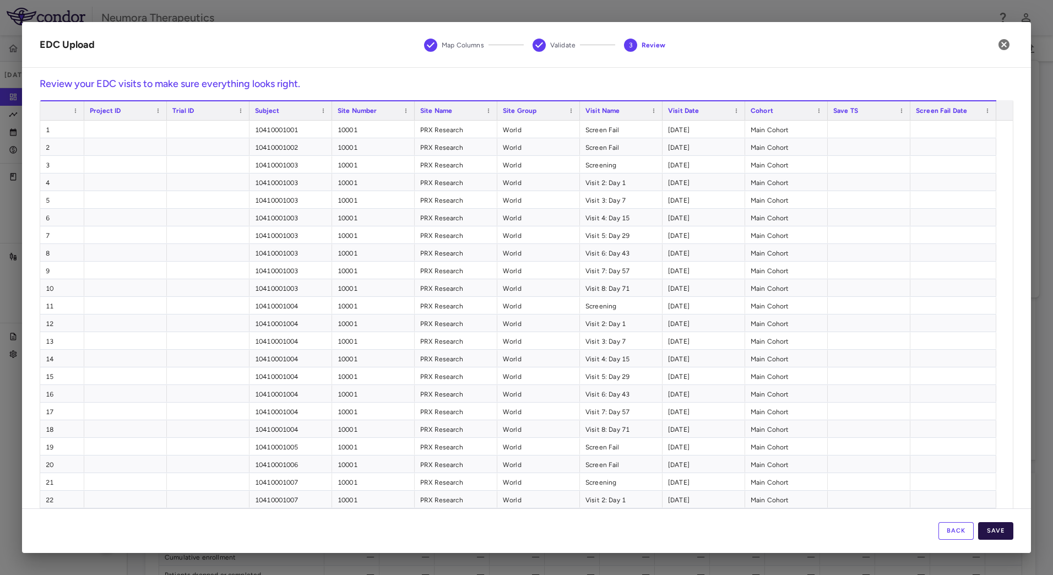
click at [994, 528] on button "Save" at bounding box center [995, 531] width 35 height 18
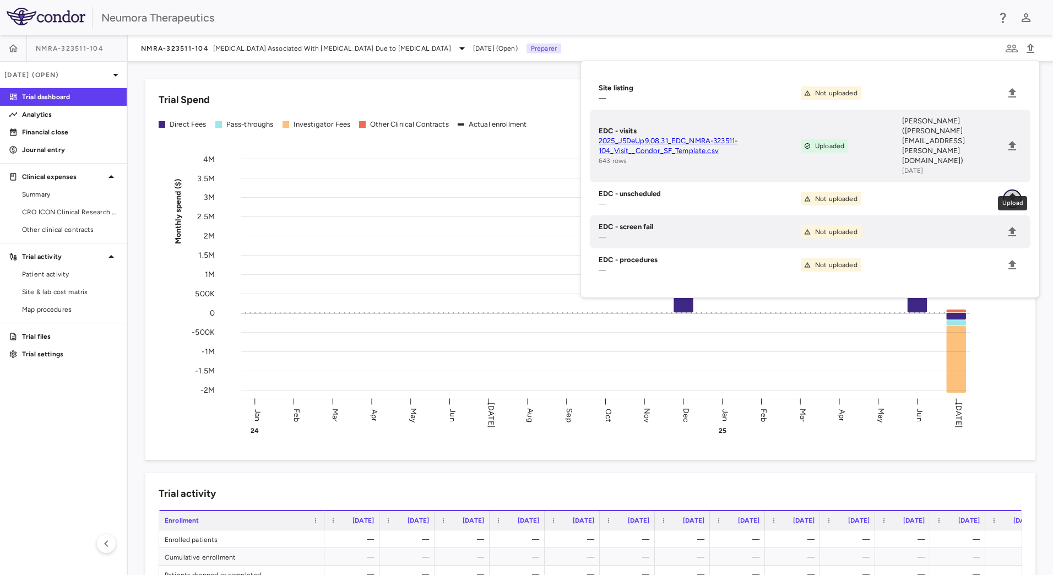
click at [1010, 192] on icon "Upload" at bounding box center [1012, 198] width 13 height 13
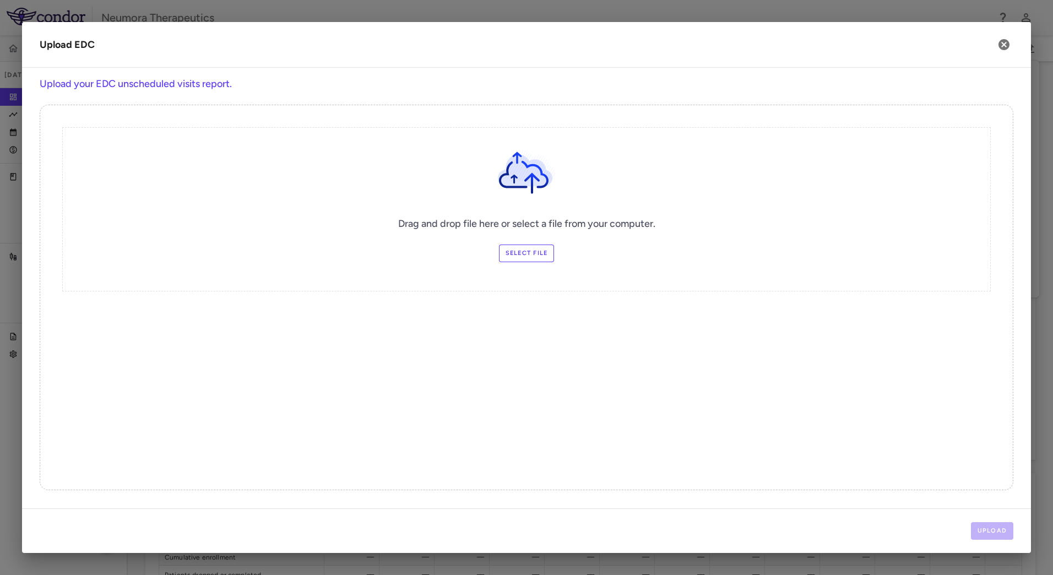
click at [536, 263] on div "Drag and drop file here or select a file from your computer. Select file" at bounding box center [526, 209] width 929 height 164
click at [537, 257] on label "Select file" at bounding box center [527, 254] width 56 height 18
click at [0, 0] on input "Select file" at bounding box center [0, 0] width 0 height 0
click at [989, 527] on button "Upload" at bounding box center [992, 531] width 43 height 18
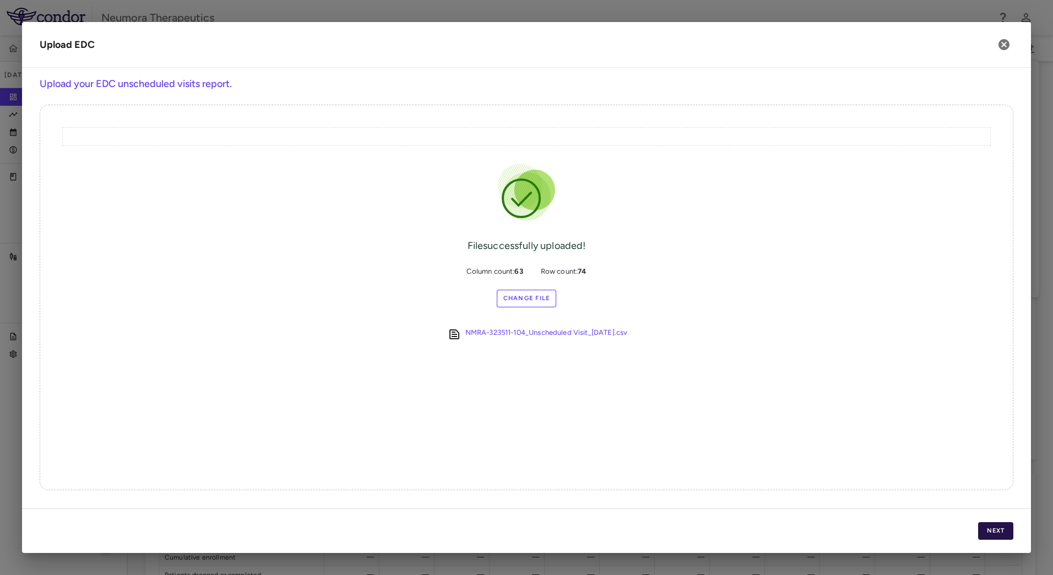
click at [1000, 536] on button "Next" at bounding box center [995, 531] width 35 height 18
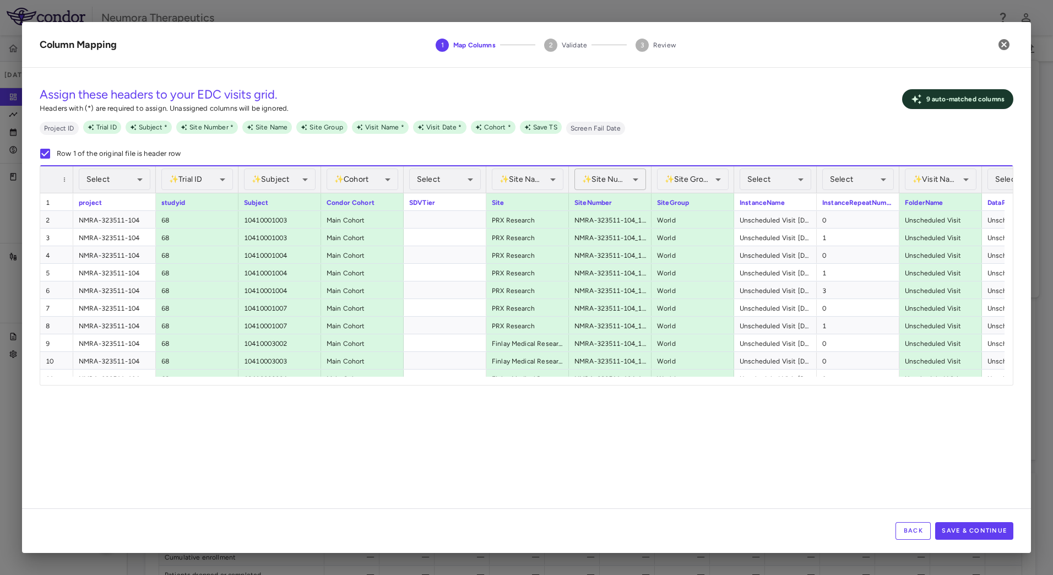
click at [601, 176] on body "Skip to sidebar Skip to main content Neumora Therapeutics NMRA-323511-104 Jul 2…" at bounding box center [526, 287] width 1053 height 575
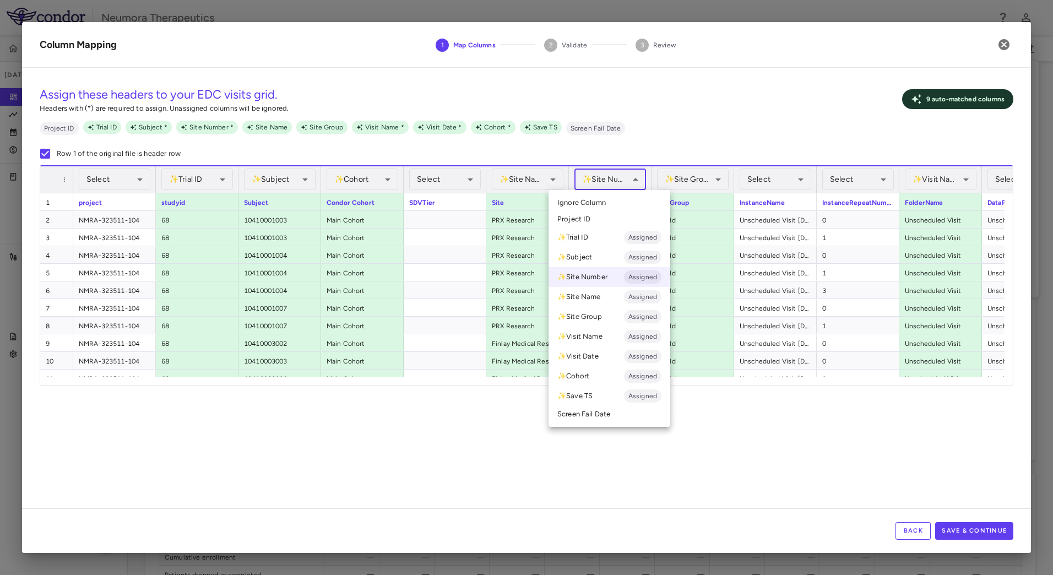
click at [620, 199] on li "Ignore Column" at bounding box center [610, 202] width 122 height 17
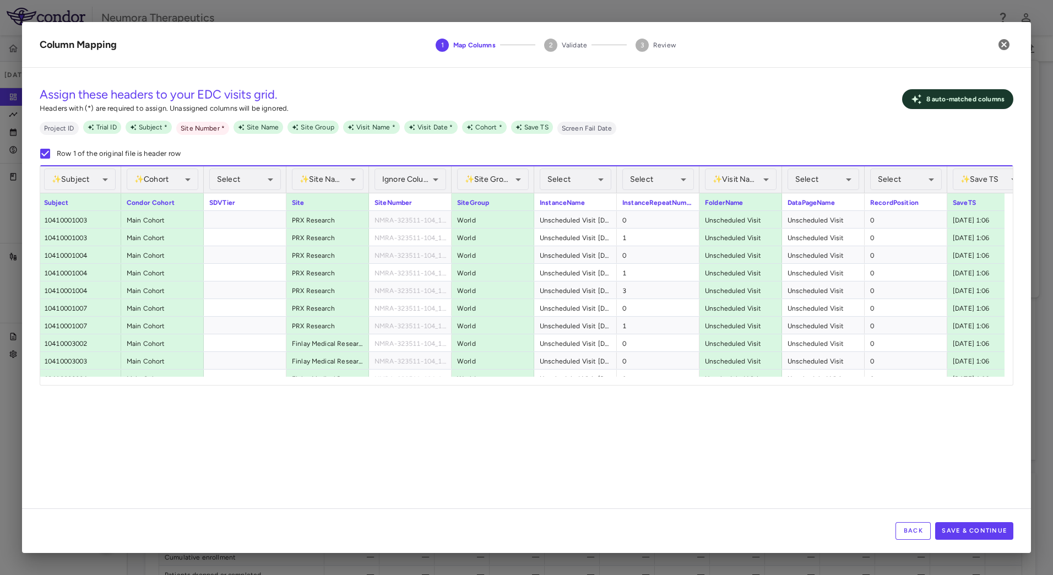
scroll to position [0, 240]
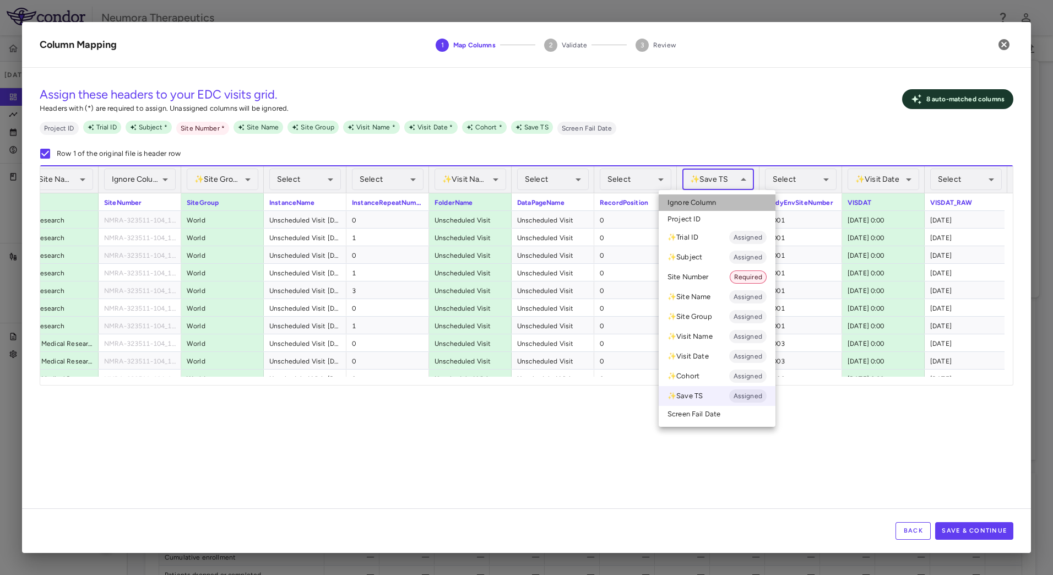
click at [718, 198] on li "Ignore Column" at bounding box center [717, 202] width 117 height 17
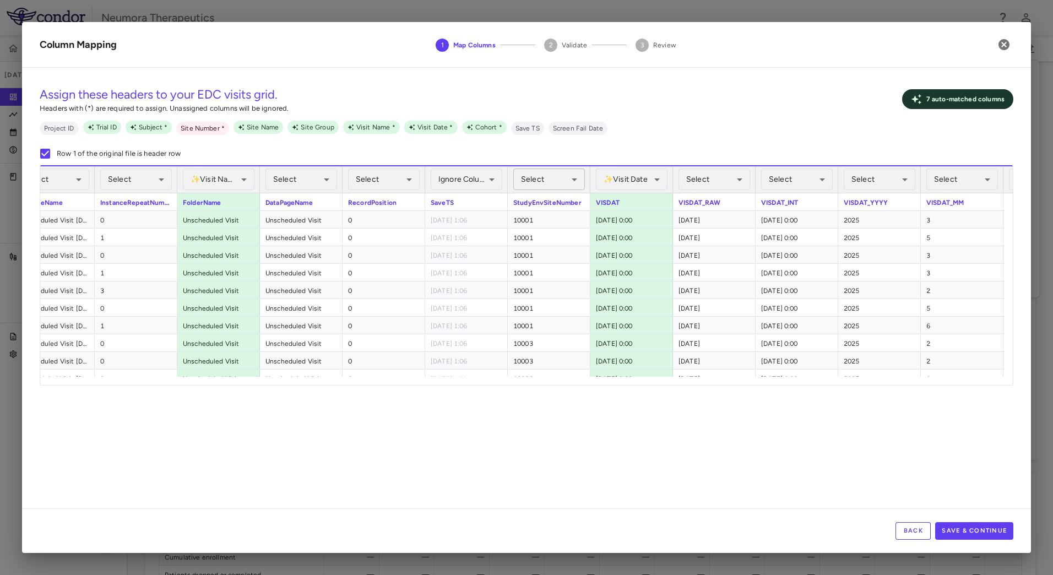
click at [550, 175] on body "Skip to sidebar Skip to main content Neumora Therapeutics NMRA-323511-104 Jul 2…" at bounding box center [526, 287] width 1053 height 575
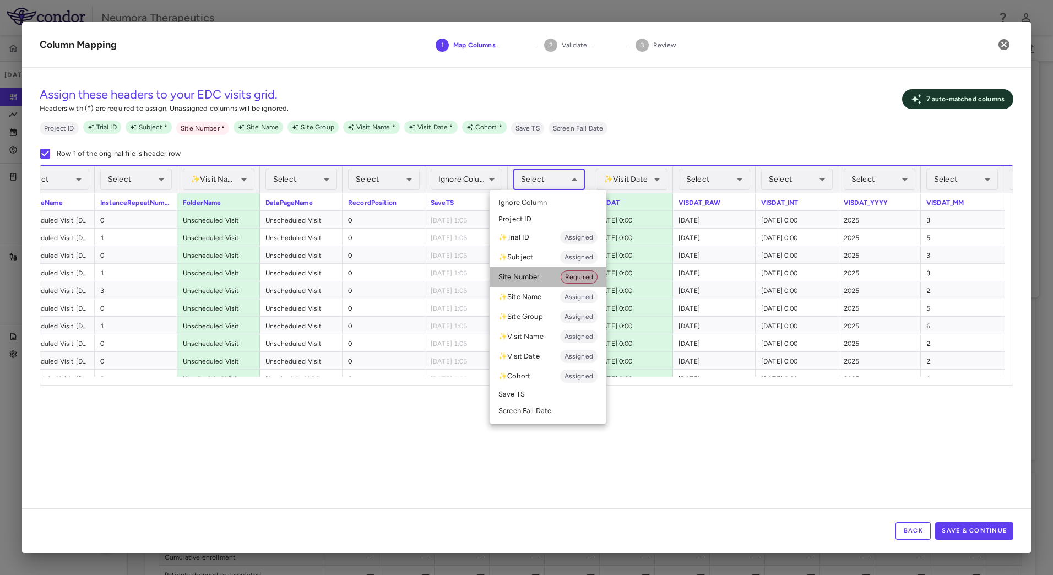
click at [538, 279] on li "Site Number Required" at bounding box center [548, 277] width 117 height 20
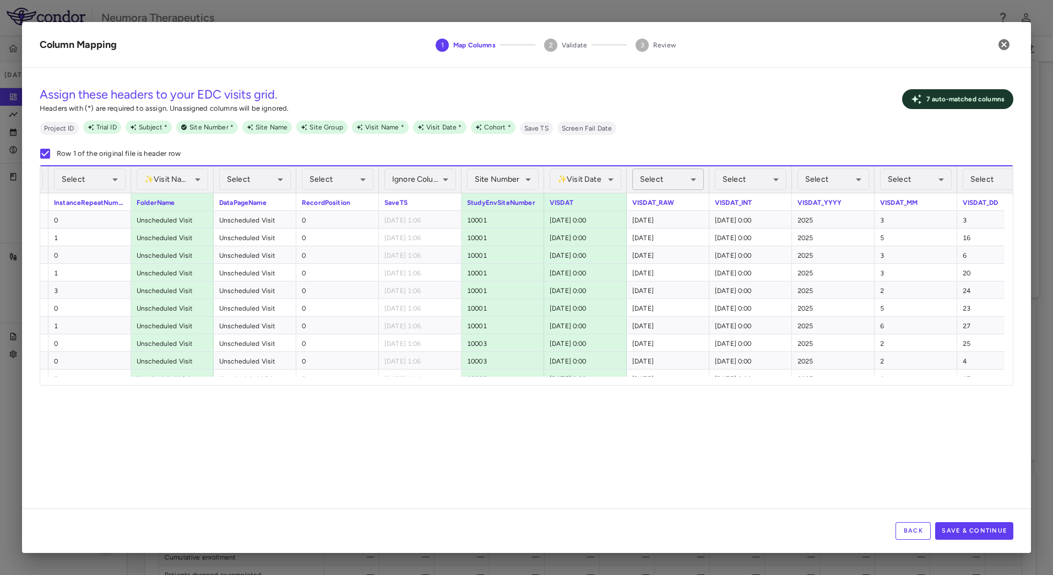
click at [646, 179] on body "Skip to sidebar Skip to main content Neumora Therapeutics NMRA-323511-104 Jul 2…" at bounding box center [526, 287] width 1053 height 575
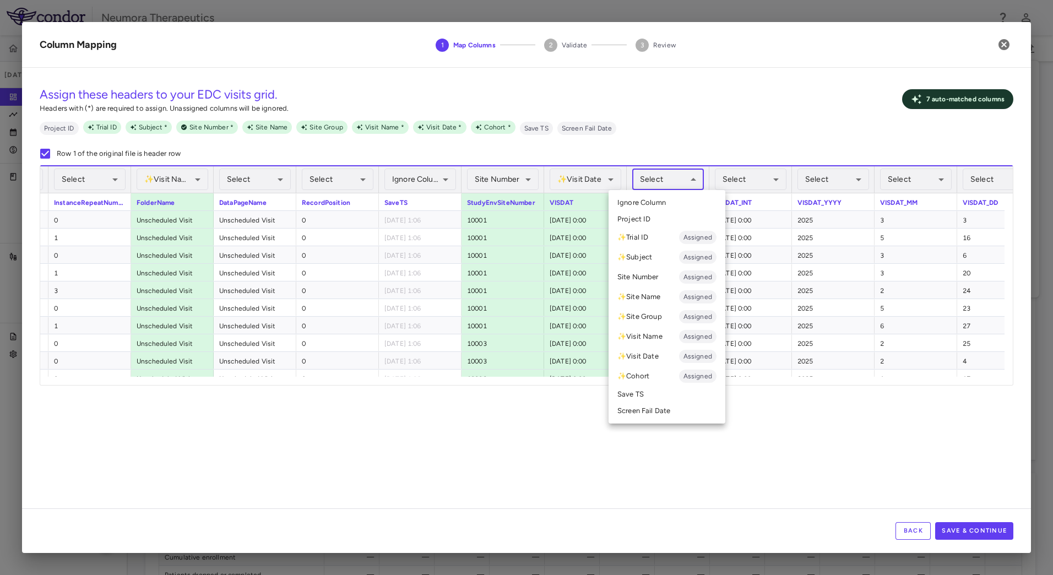
click at [646, 179] on div at bounding box center [526, 287] width 1053 height 575
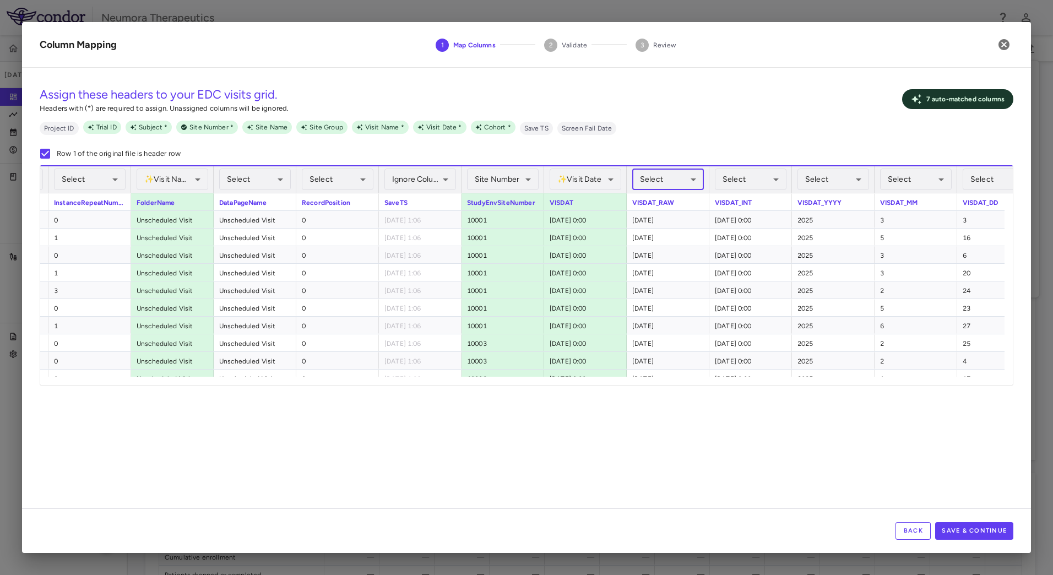
click at [661, 183] on body "Skip to sidebar Skip to main content Neumora Therapeutics NMRA-323511-104 Jul 2…" at bounding box center [526, 287] width 1053 height 575
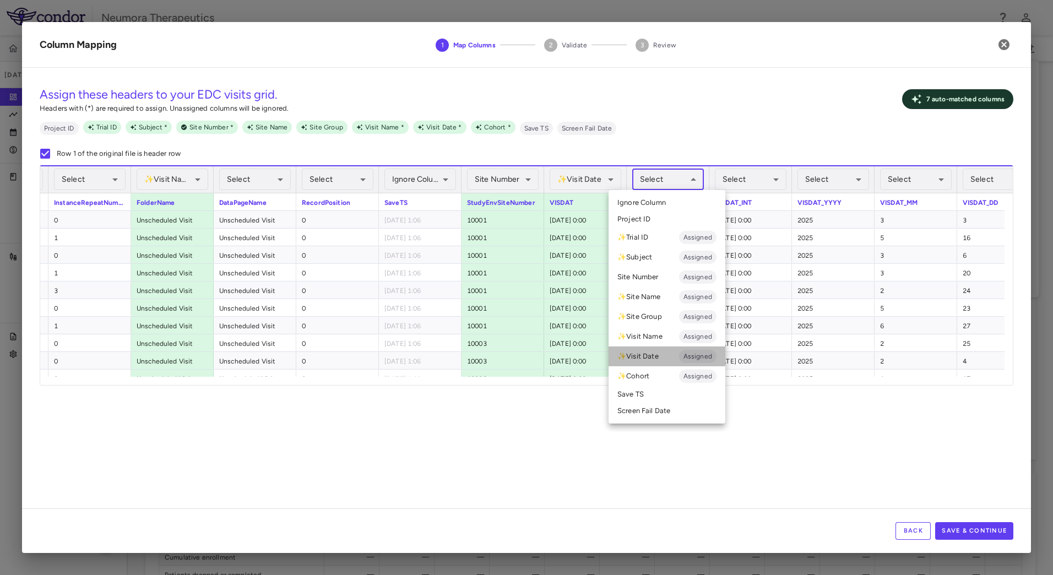
click at [655, 349] on li "✨ Visit Date Assigned" at bounding box center [667, 356] width 117 height 20
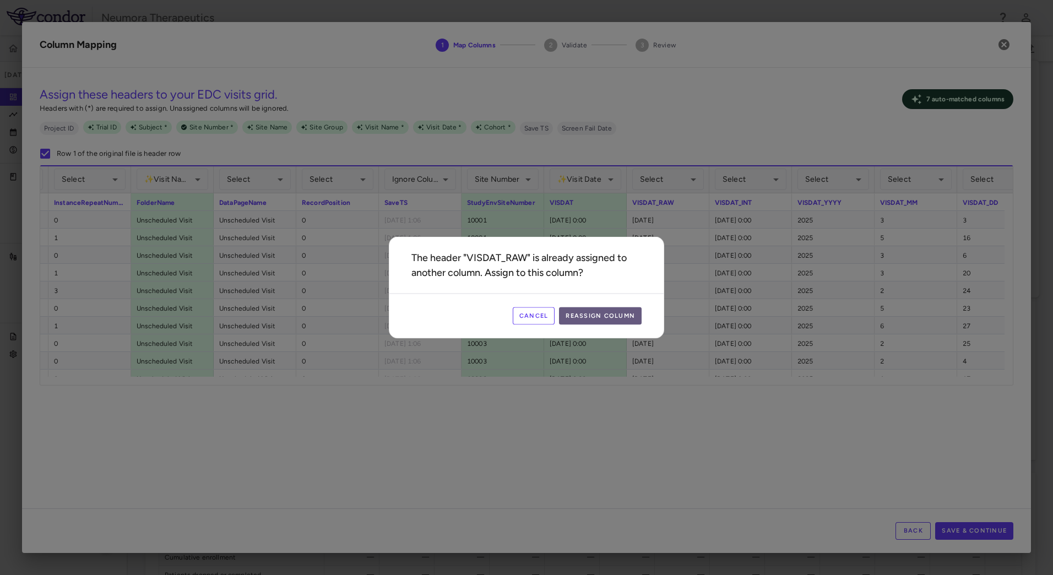
click at [610, 317] on button "Reassign Column" at bounding box center [600, 316] width 83 height 18
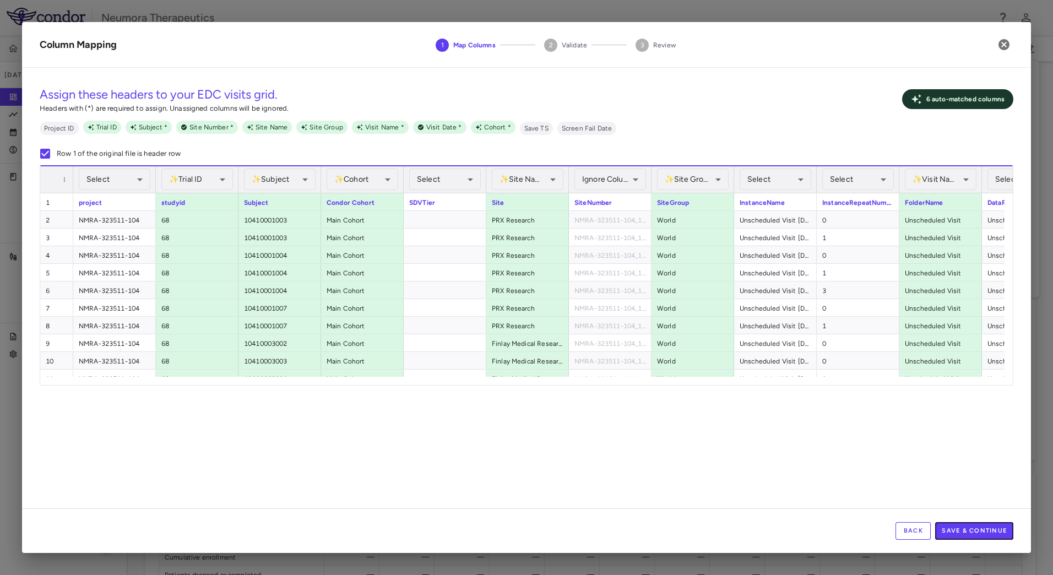
click at [996, 530] on button "Save & Continue" at bounding box center [974, 531] width 78 height 18
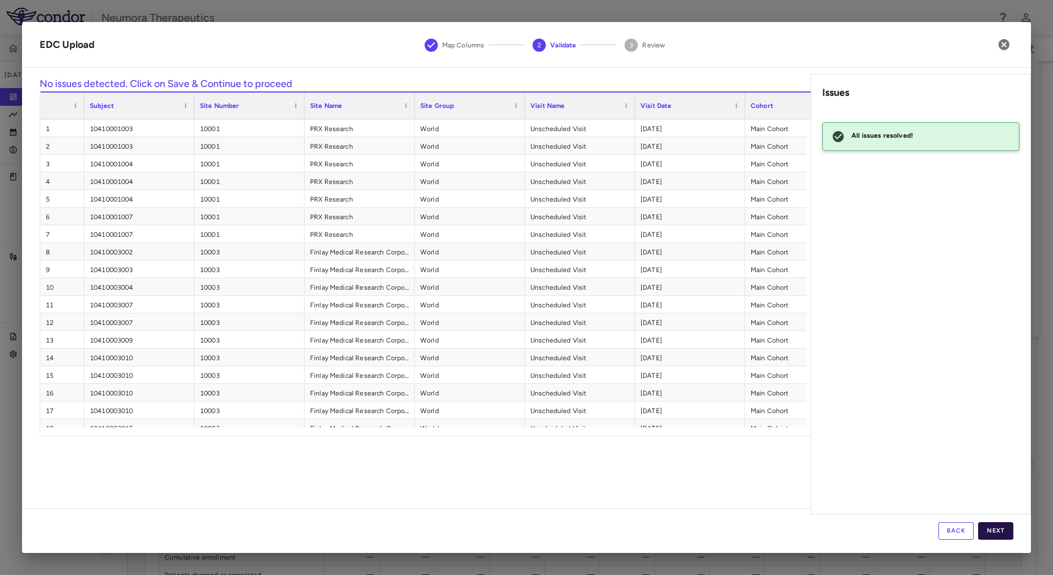
click at [1004, 531] on button "Next" at bounding box center [995, 531] width 35 height 18
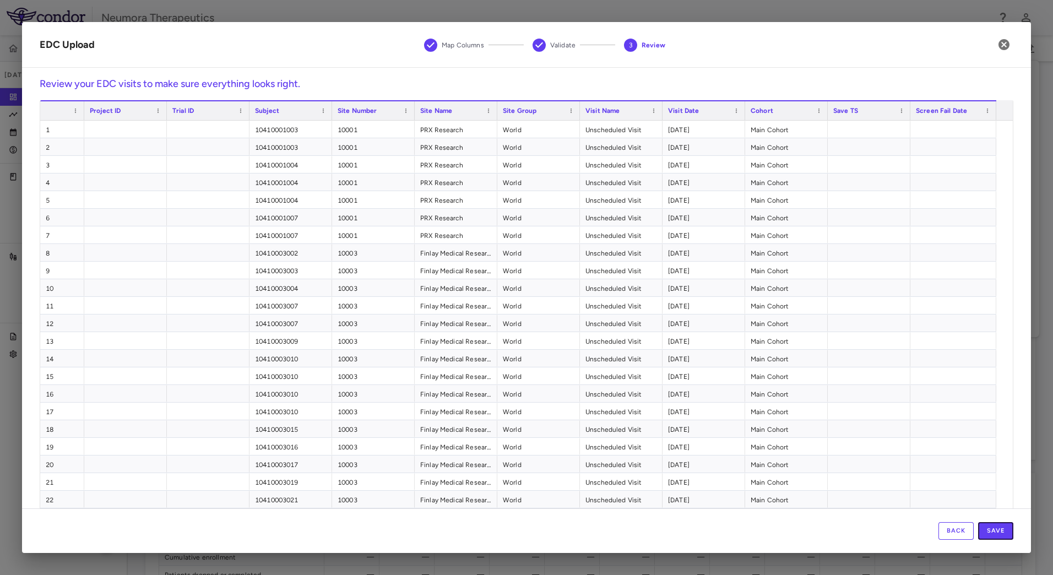
click at [1001, 532] on button "Save" at bounding box center [995, 531] width 35 height 18
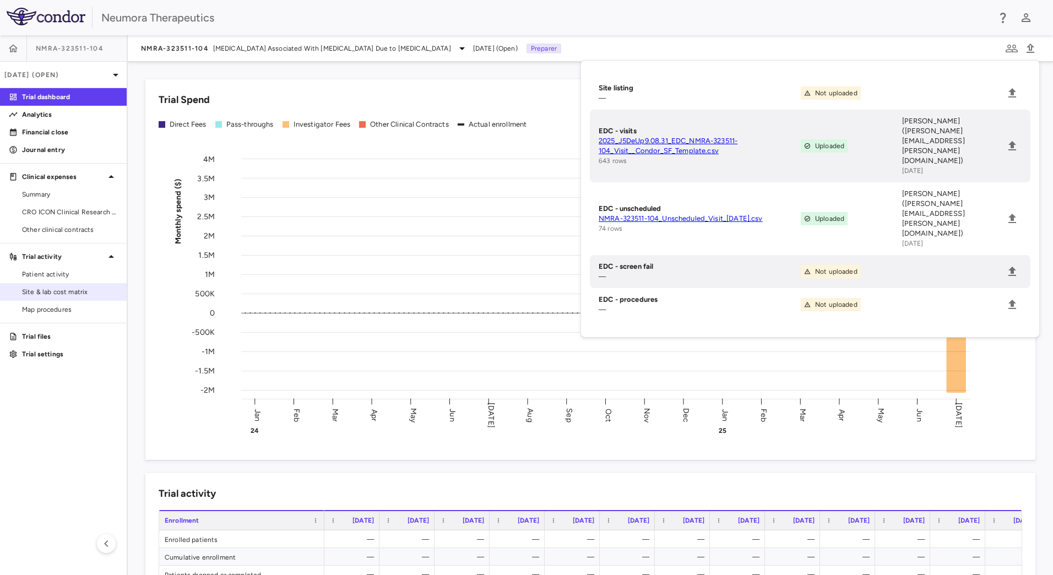
click at [73, 290] on span "Site & lab cost matrix" at bounding box center [70, 292] width 96 height 10
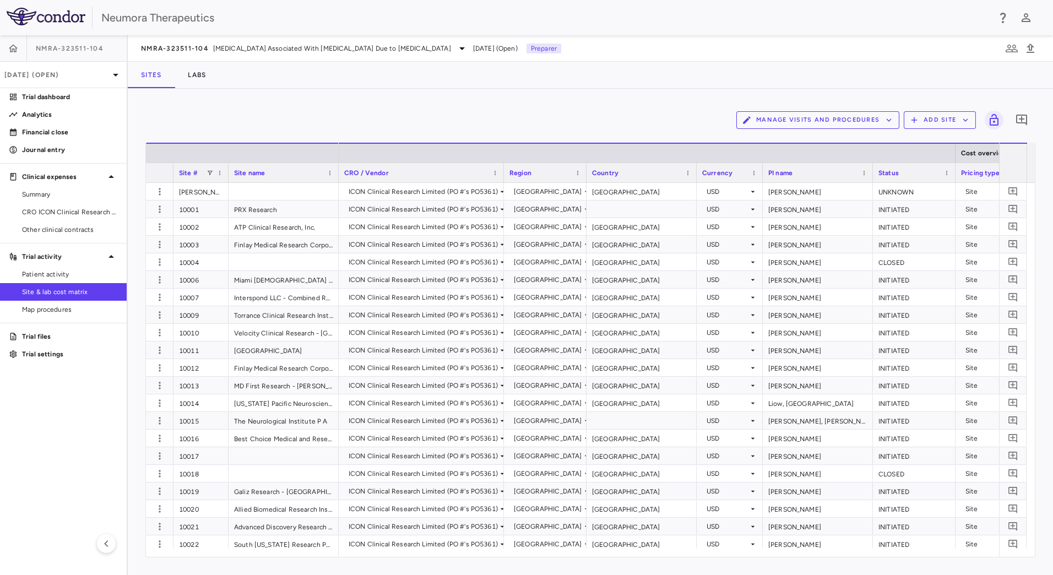
click at [847, 119] on button "Manage Visits and Procedures" at bounding box center [817, 120] width 163 height 18
click at [799, 144] on li "Visit Schedules" at bounding box center [805, 141] width 117 height 17
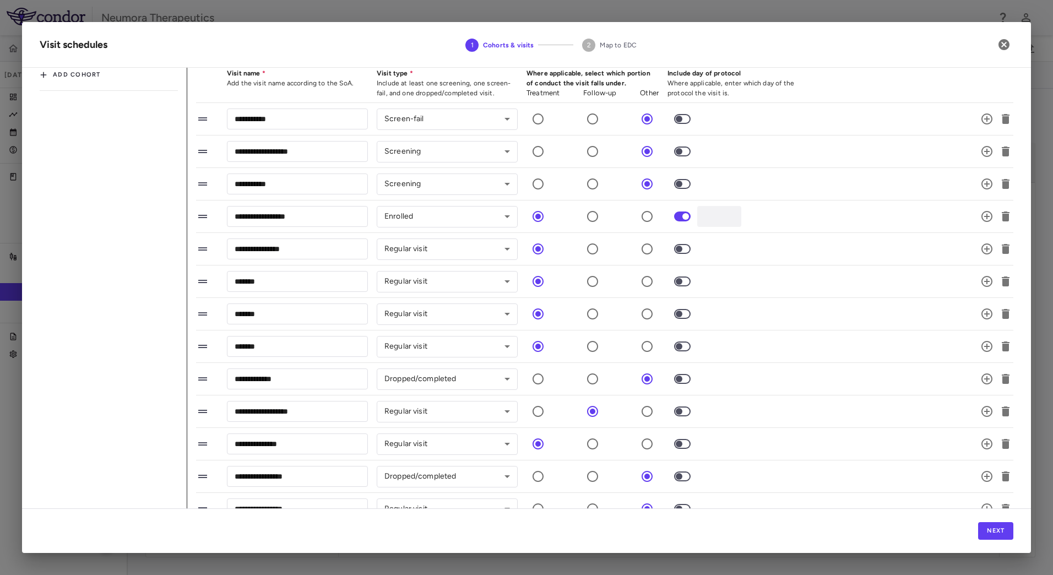
scroll to position [53, 0]
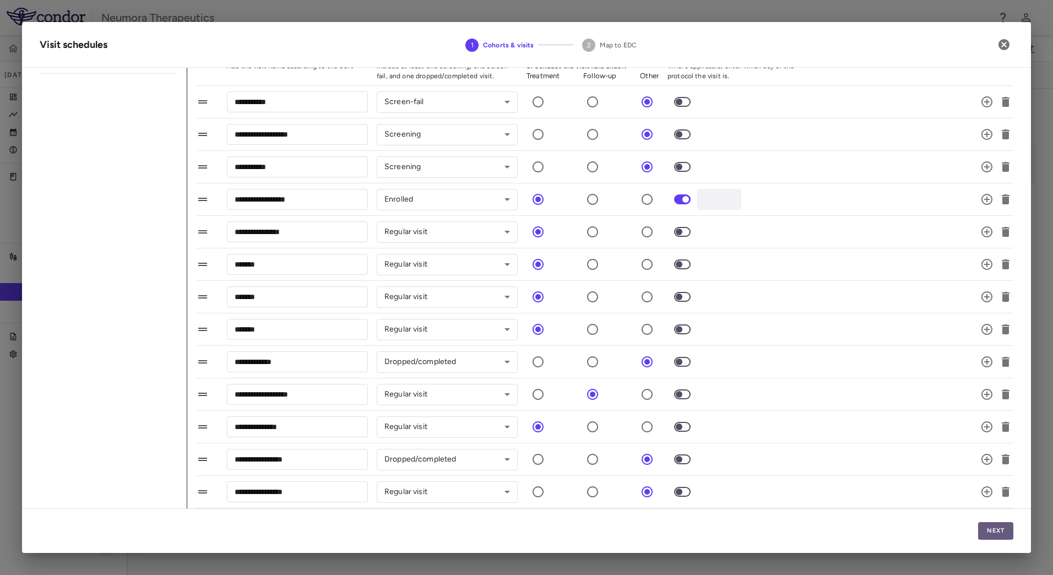
click at [996, 527] on button "Next" at bounding box center [995, 531] width 35 height 18
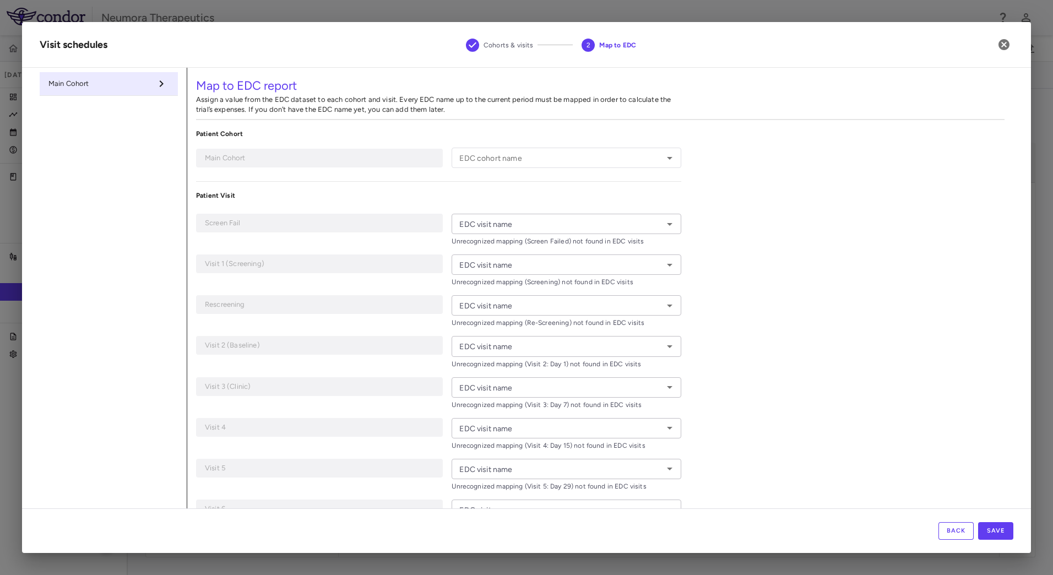
type input "**********"
type input "*********"
type input "**********"
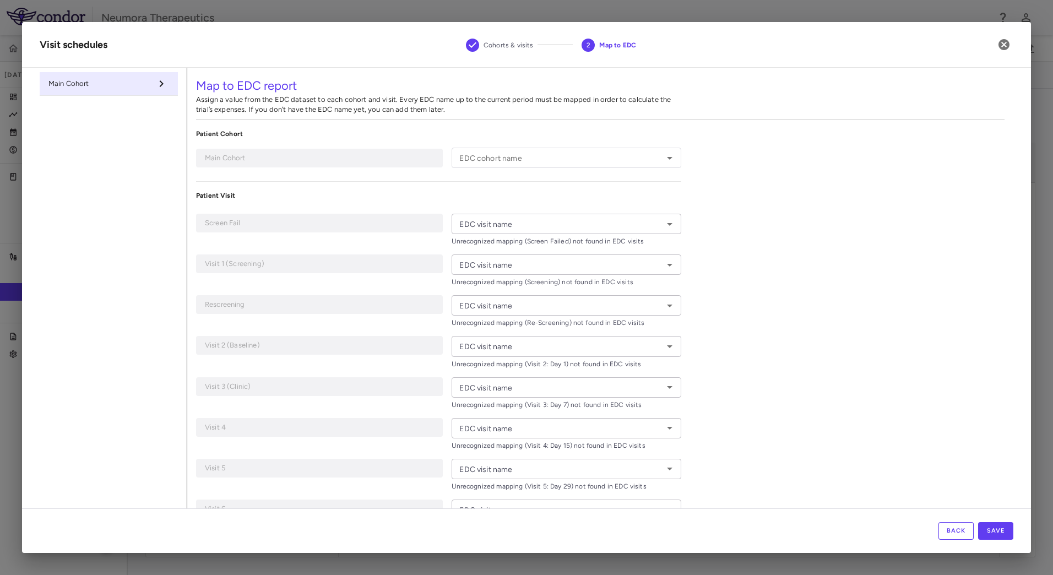
type input "**********"
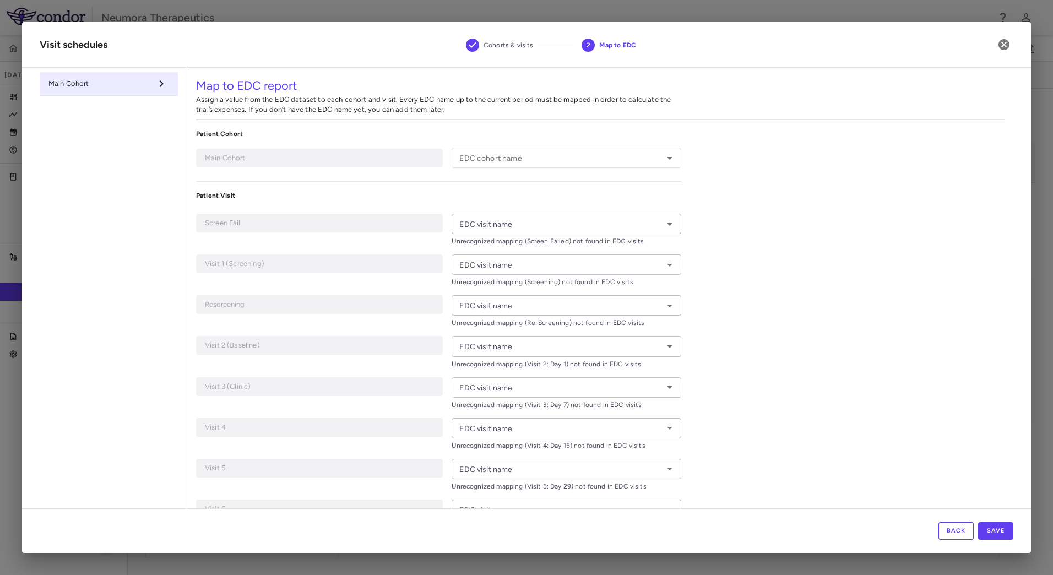
type input "**********"
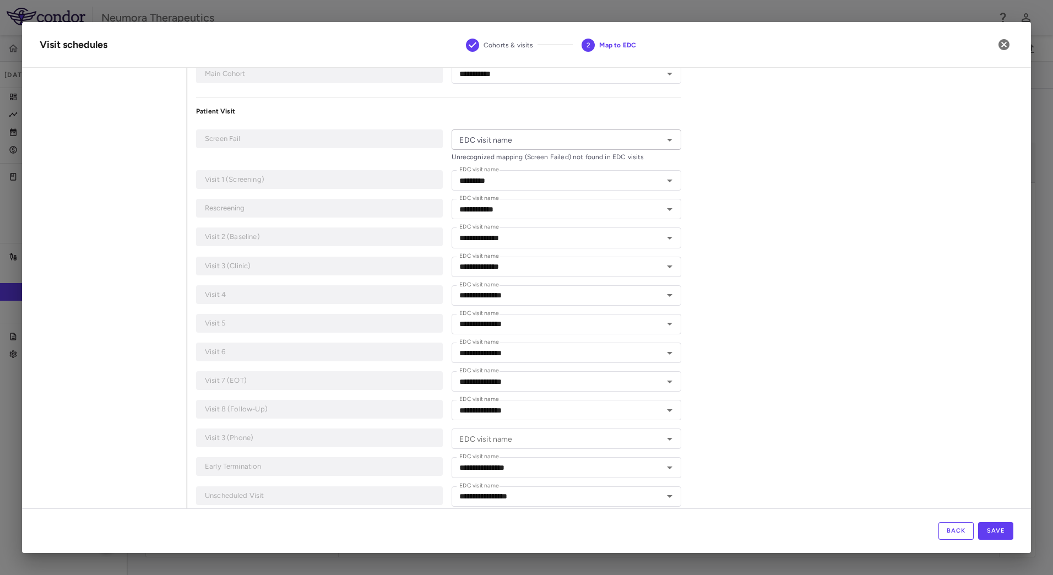
scroll to position [100, 0]
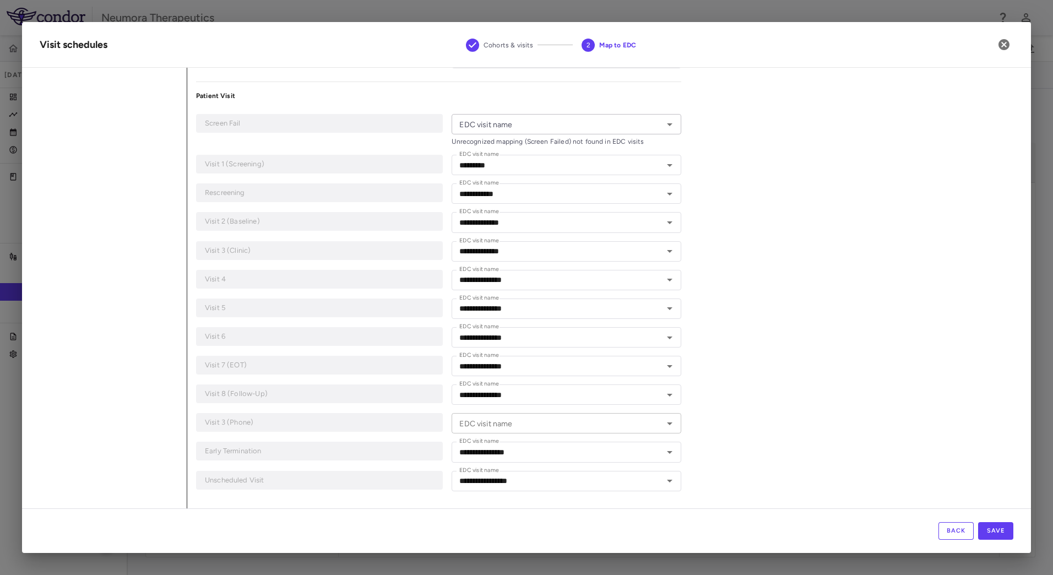
click at [498, 424] on div "EDC visit name EDC visit name" at bounding box center [566, 423] width 229 height 20
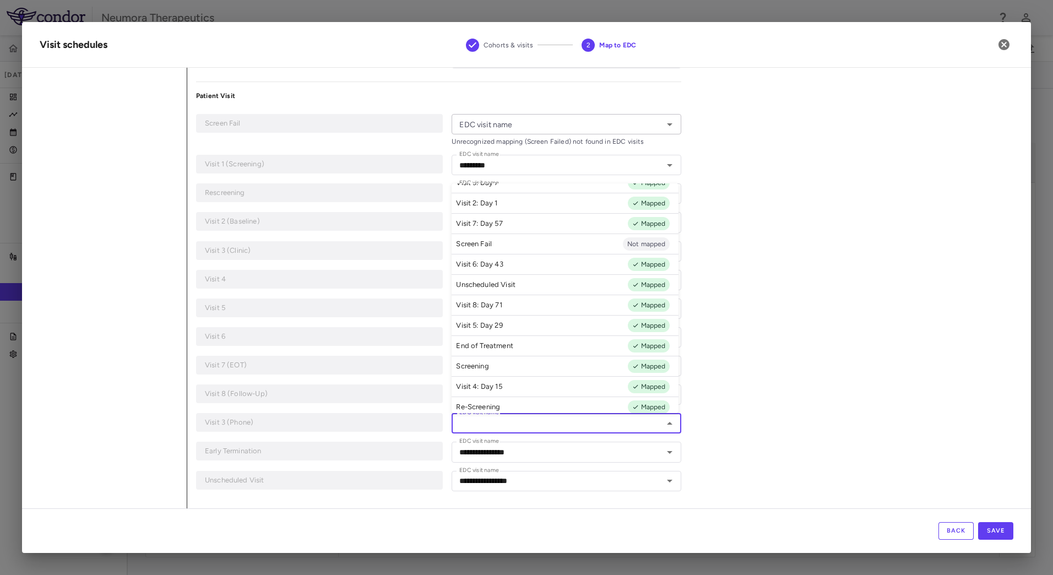
scroll to position [23, 0]
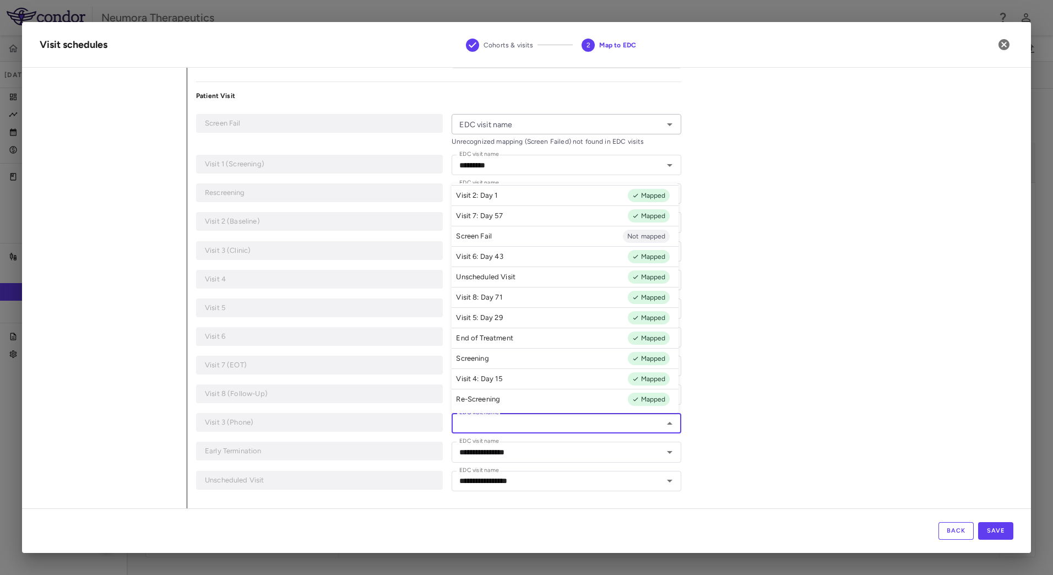
click at [833, 375] on div "**********" at bounding box center [600, 238] width 826 height 540
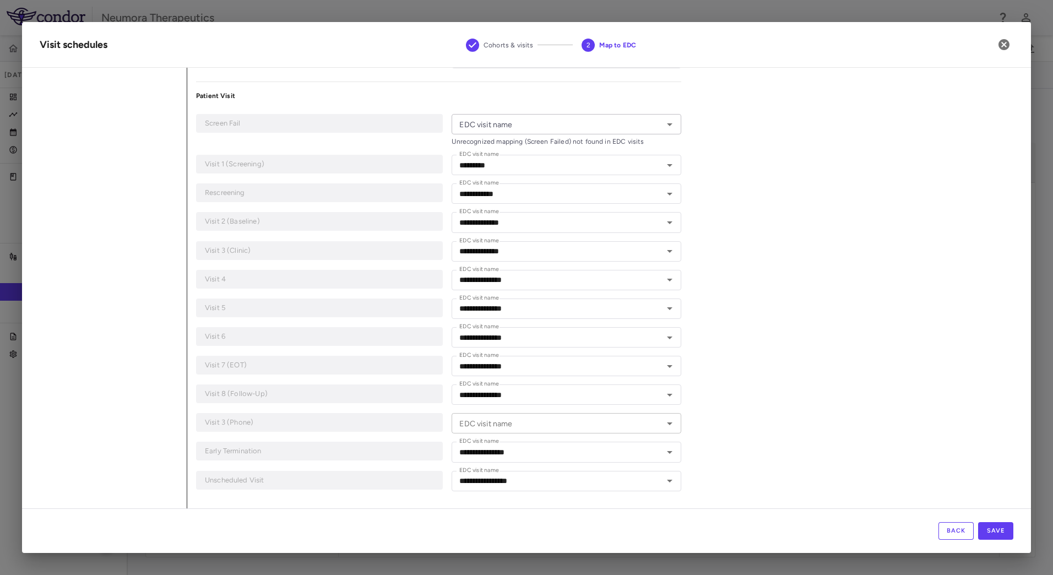
click at [664, 422] on icon "Open" at bounding box center [669, 423] width 13 height 13
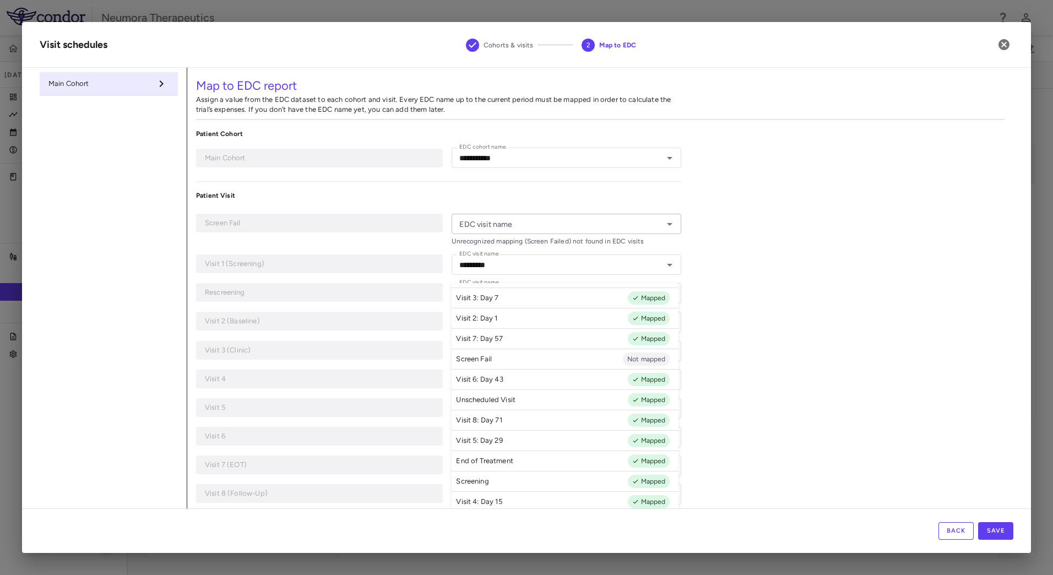
scroll to position [100, 0]
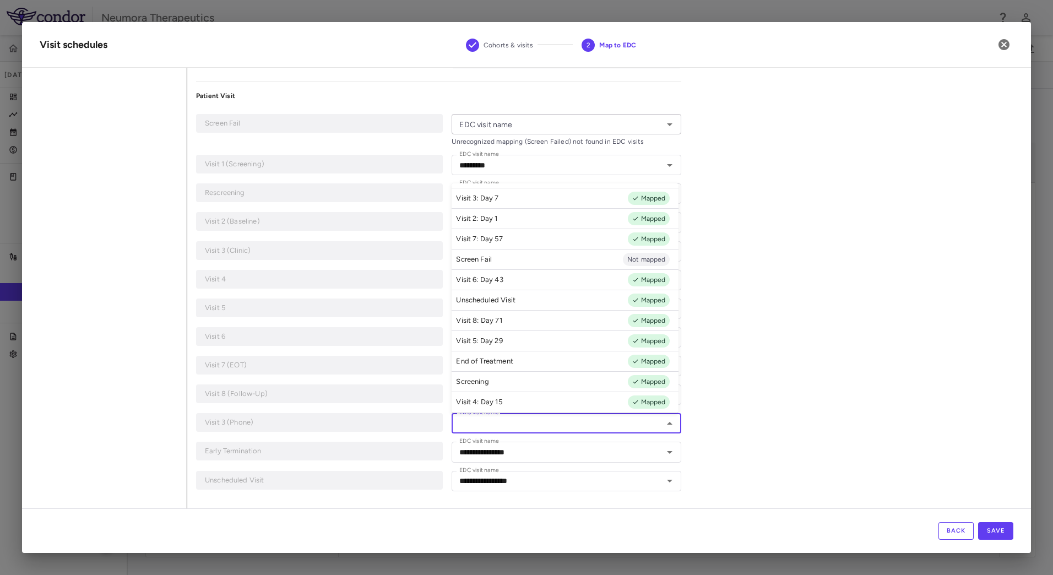
click at [853, 328] on div "**********" at bounding box center [600, 238] width 826 height 540
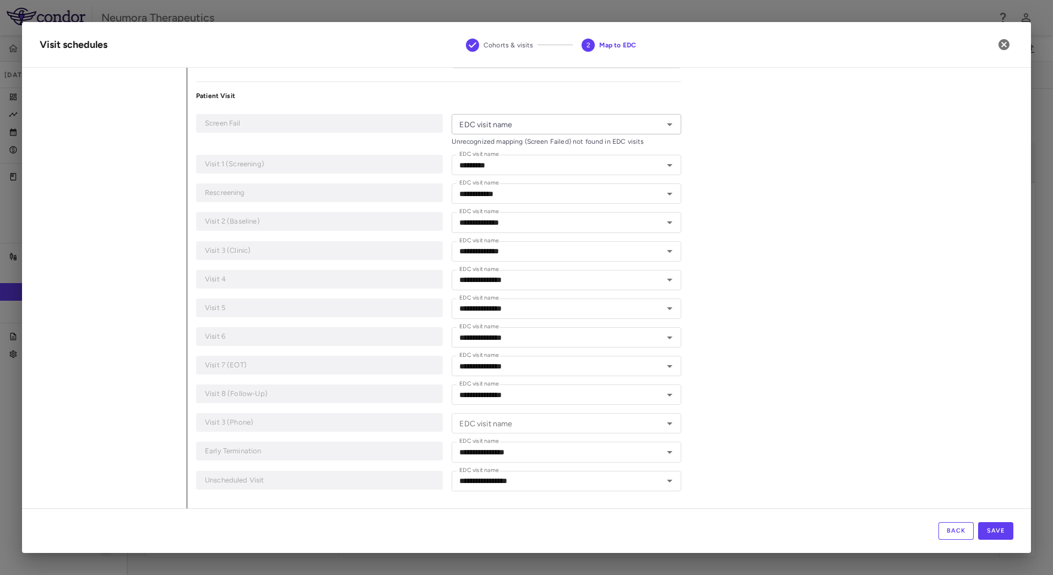
click at [531, 124] on input "EDC visit name" at bounding box center [557, 124] width 204 height 14
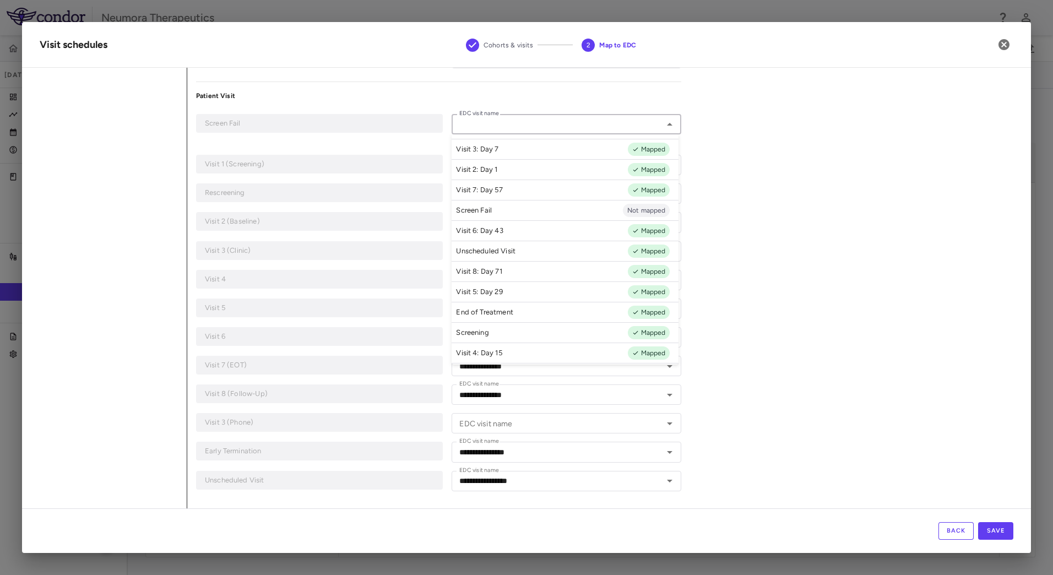
click at [561, 210] on li "Screen Fail Not mapped" at bounding box center [565, 210] width 227 height 20
type input "**********"
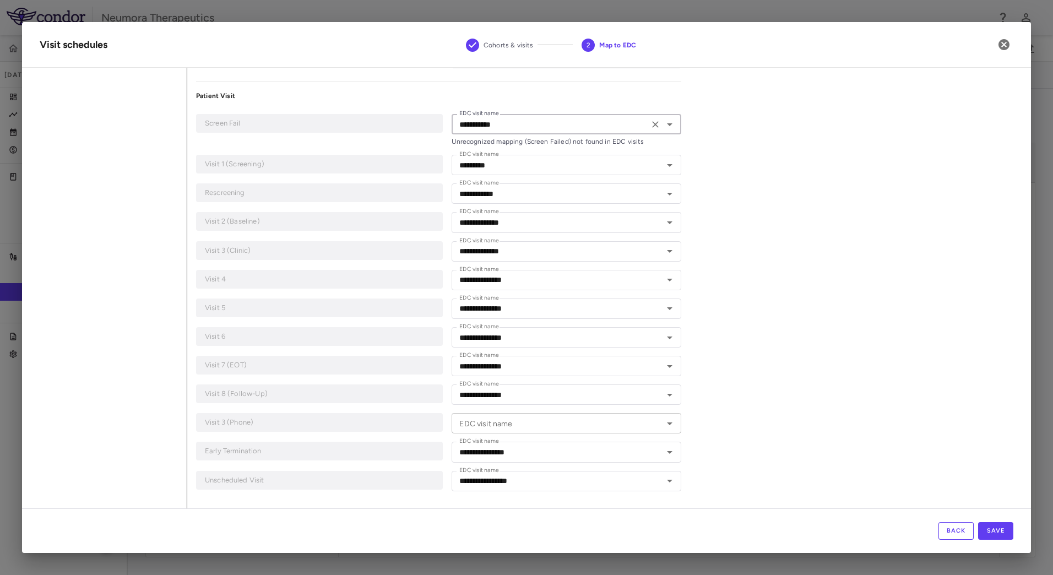
click at [464, 425] on input "EDC visit name" at bounding box center [557, 423] width 204 height 14
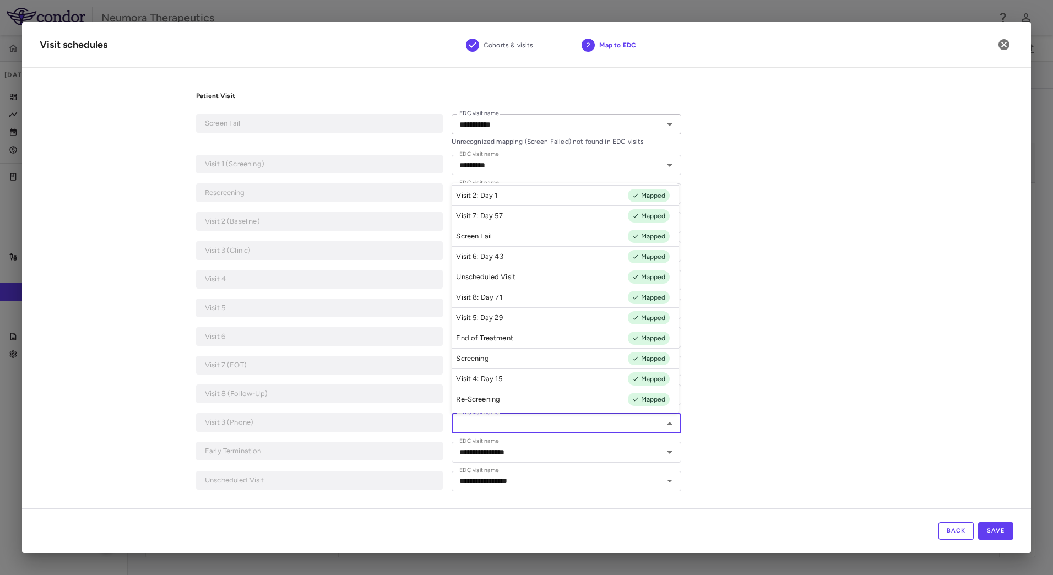
click at [844, 394] on div "**********" at bounding box center [600, 238] width 826 height 540
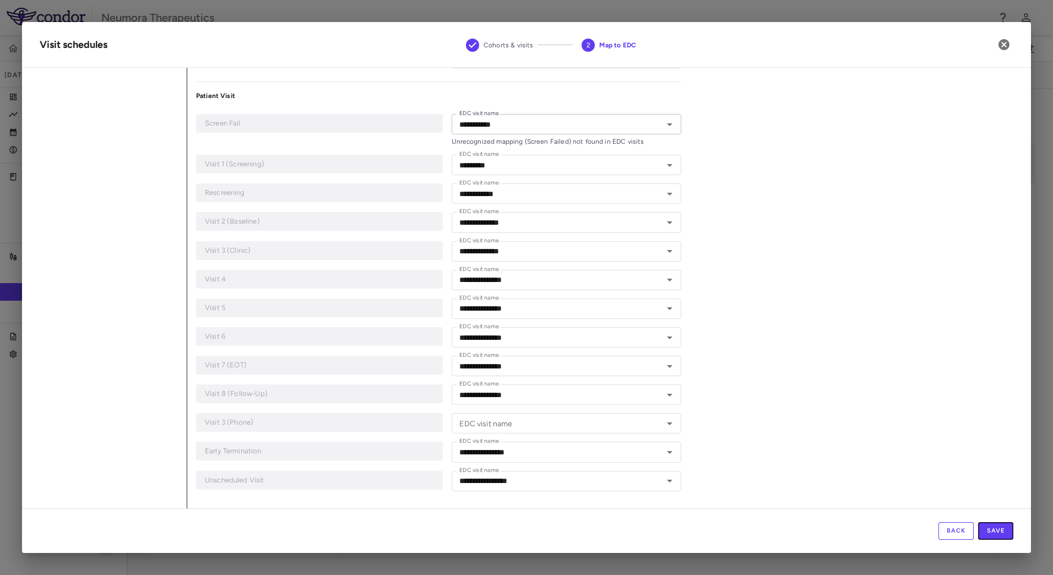
click at [996, 528] on button "Save" at bounding box center [995, 531] width 35 height 18
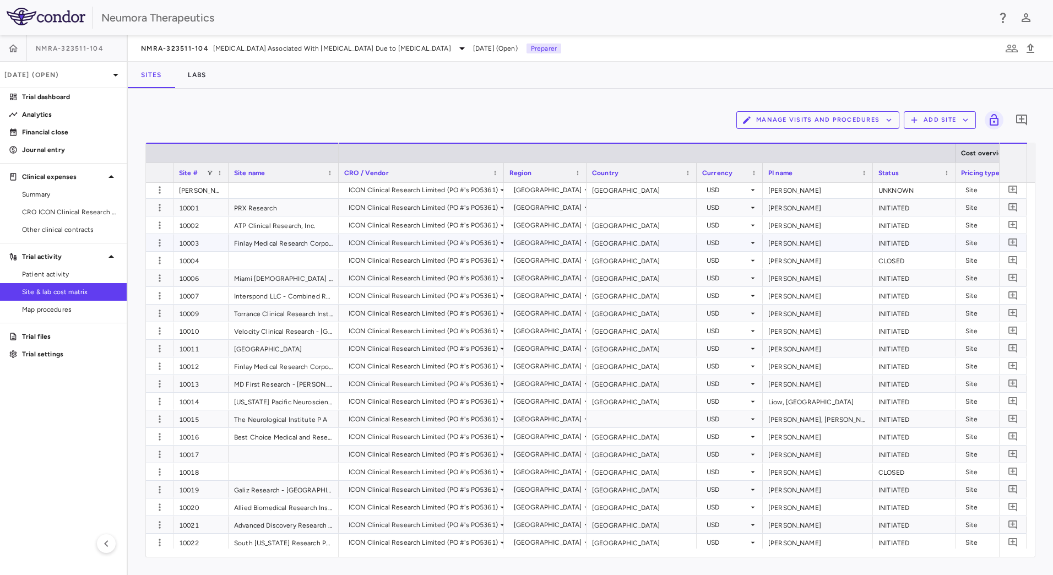
scroll to position [0, 0]
click at [75, 132] on p "Financial close" at bounding box center [70, 132] width 96 height 10
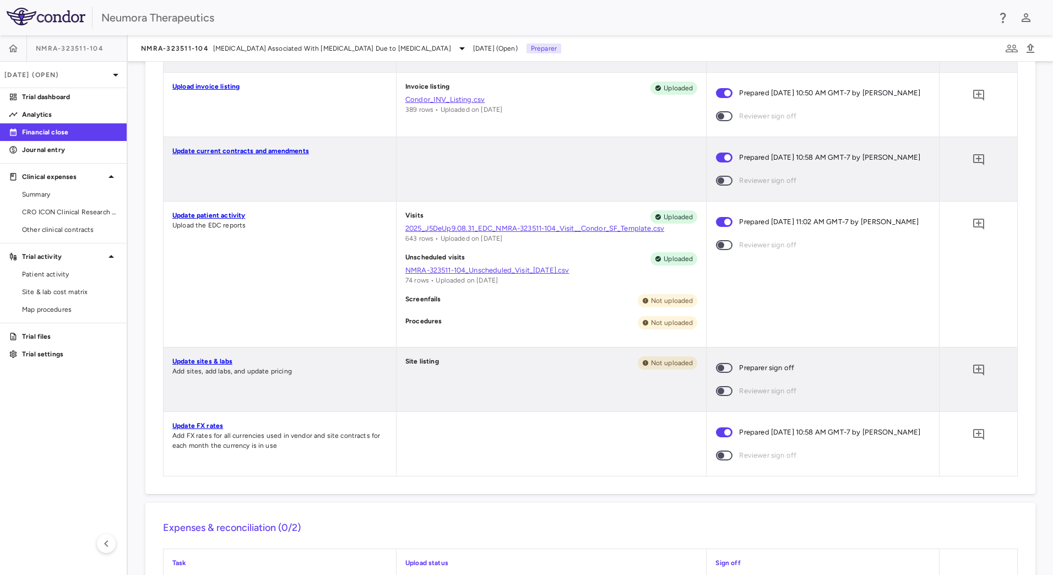
scroll to position [441, 0]
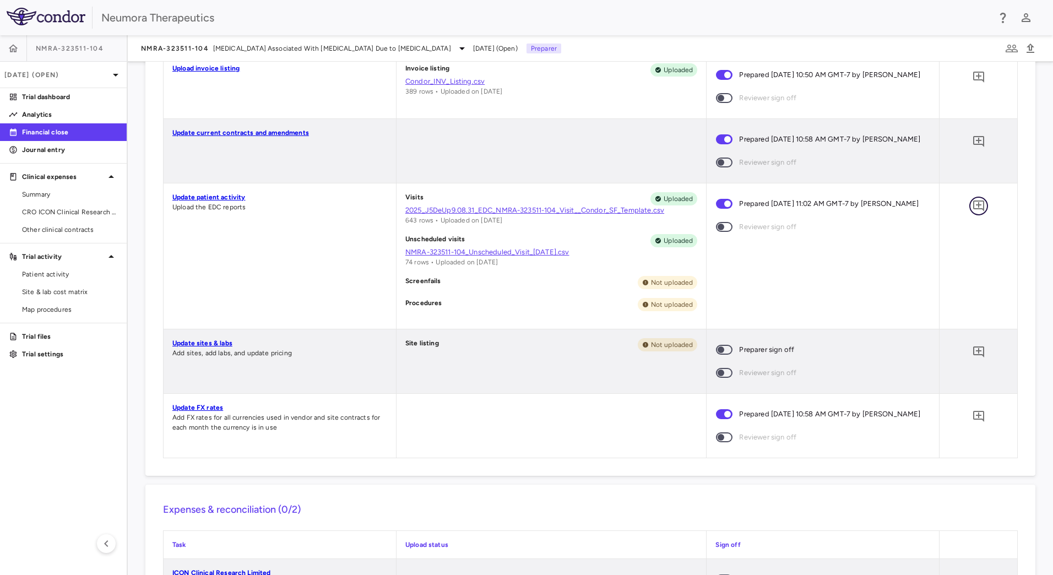
click at [974, 211] on icon "Add comment" at bounding box center [978, 205] width 11 height 11
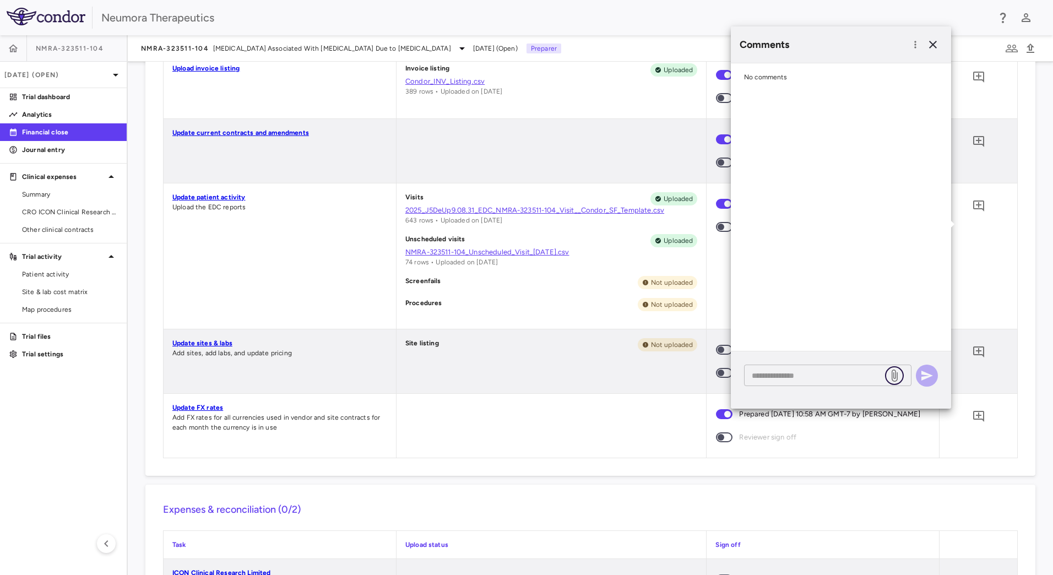
click at [888, 372] on icon at bounding box center [894, 375] width 13 height 13
click at [0, 0] on input "file" at bounding box center [0, 0] width 0 height 0
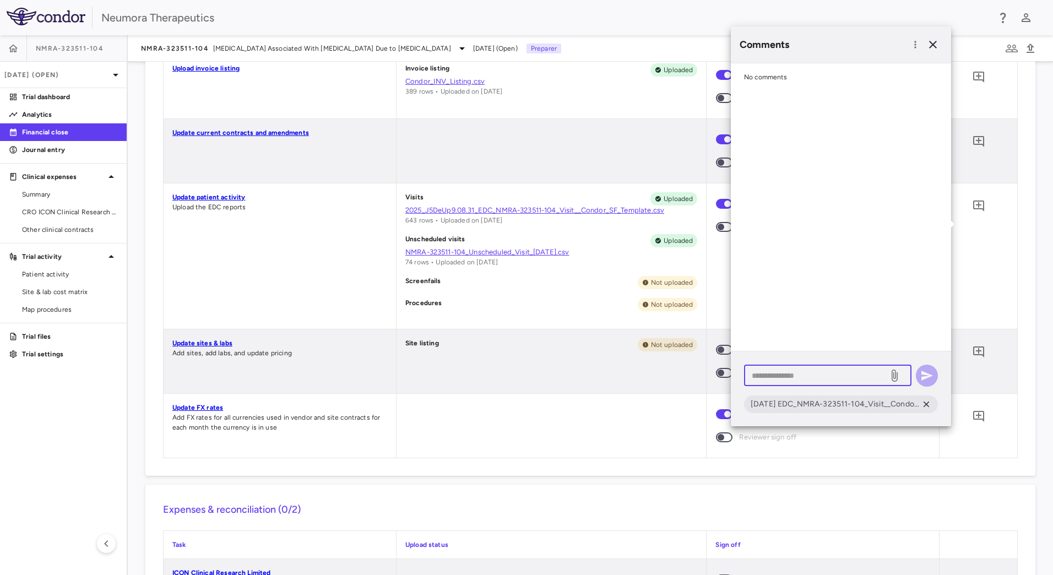
click at [836, 379] on textarea at bounding box center [816, 376] width 129 height 12
click at [929, 377] on div "* ​" at bounding box center [841, 376] width 194 height 22
click at [853, 366] on div "* ​" at bounding box center [827, 375] width 167 height 21
click at [838, 375] on textarea at bounding box center [816, 376] width 129 height 12
type textarea "*"
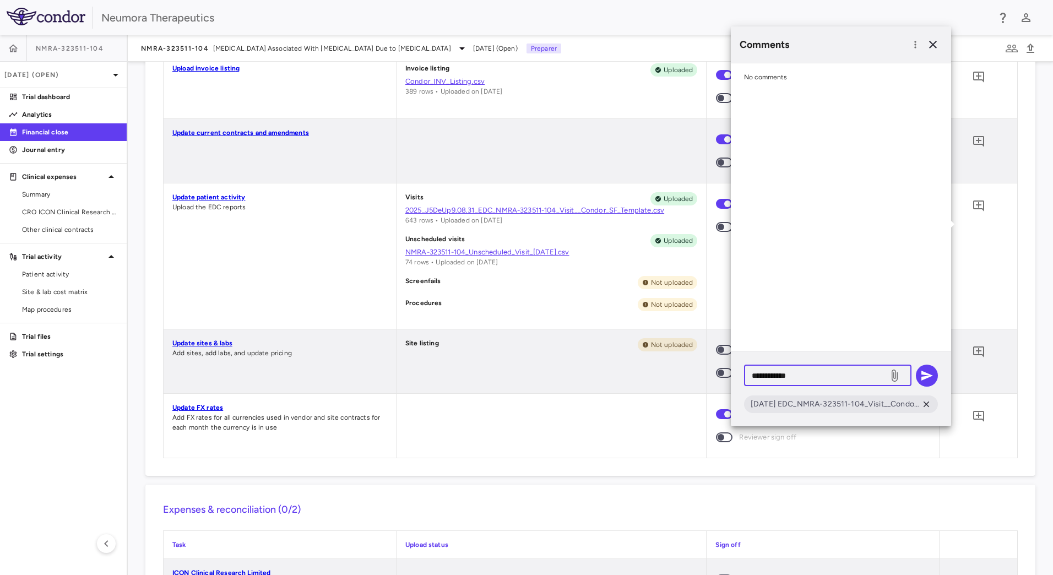
type textarea "**********"
click at [913, 375] on div "**********" at bounding box center [841, 376] width 194 height 22
click at [920, 373] on icon "button" at bounding box center [926, 375] width 13 height 13
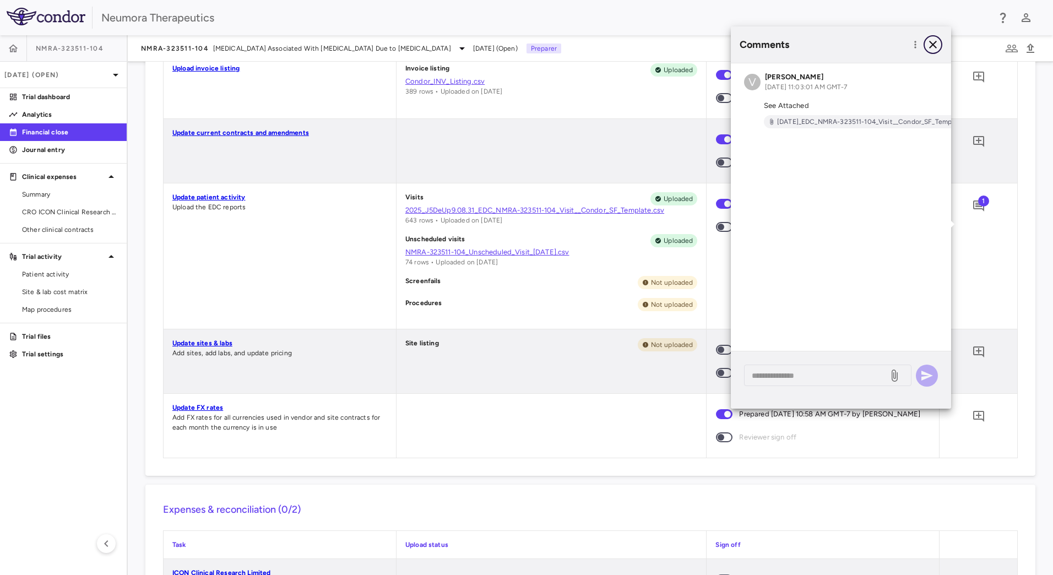
click at [931, 40] on icon "button" at bounding box center [932, 44] width 13 height 13
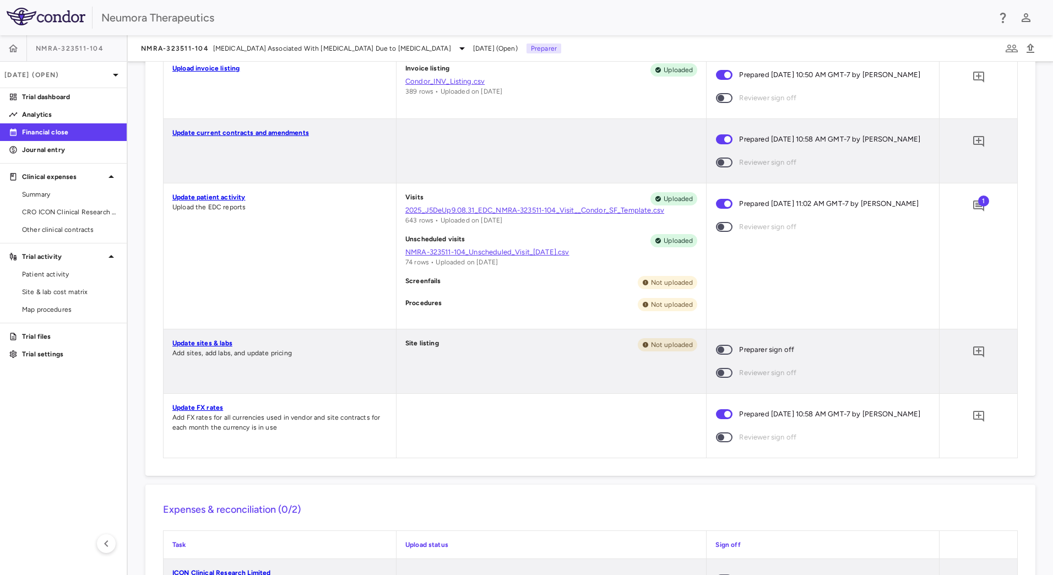
scroll to position [496, 0]
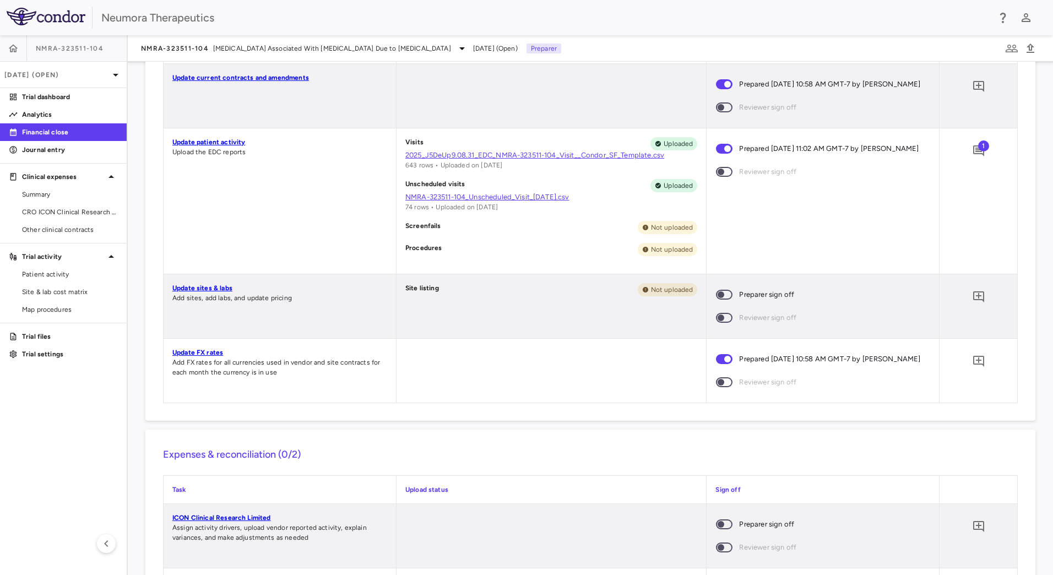
click at [506, 390] on div at bounding box center [552, 371] width 310 height 64
click at [1029, 48] on icon "button" at bounding box center [1031, 48] width 8 height 9
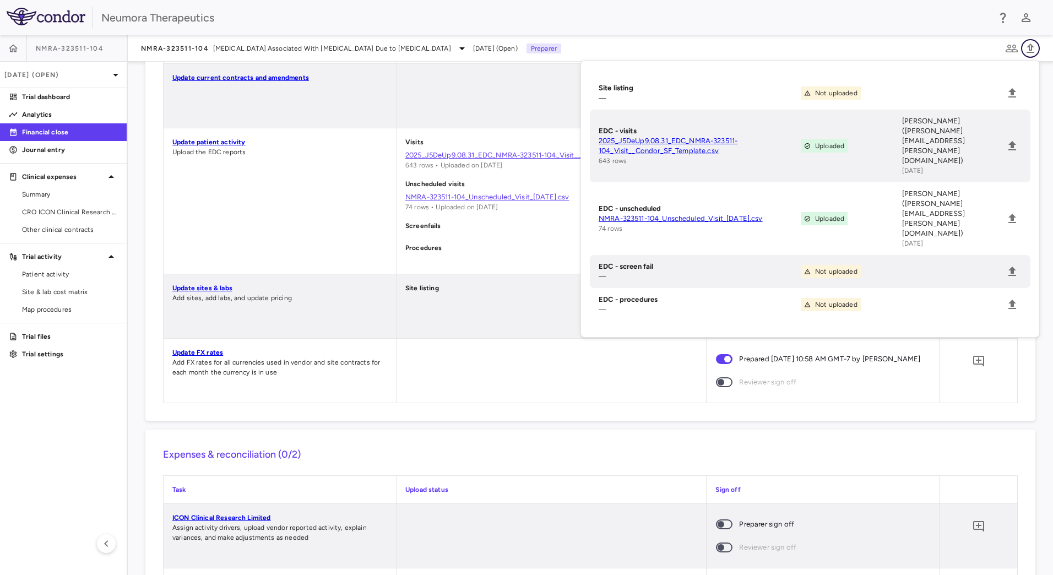
scroll to position [551, 0]
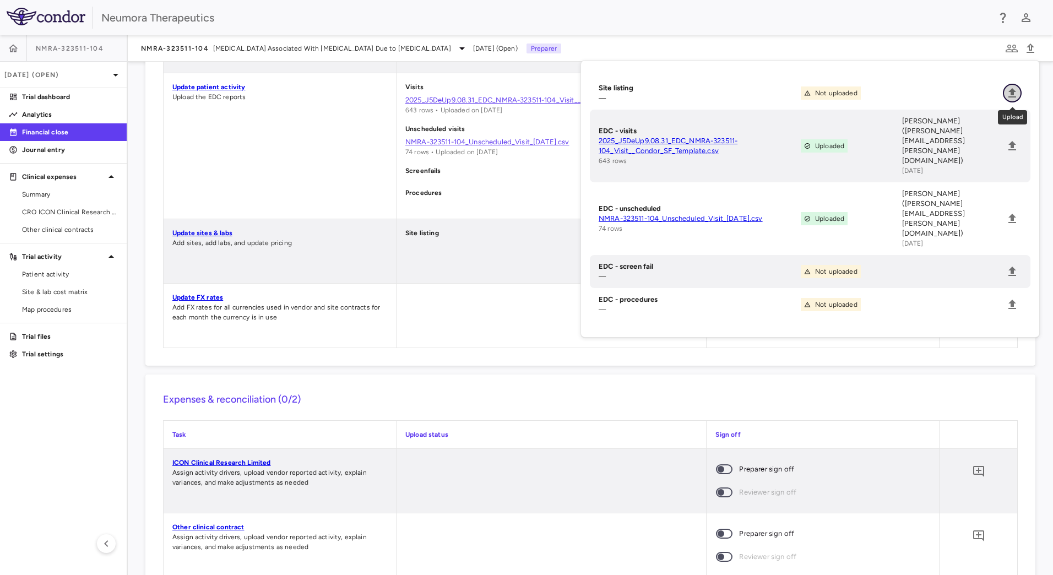
click at [1011, 93] on icon "Upload" at bounding box center [1012, 92] width 8 height 9
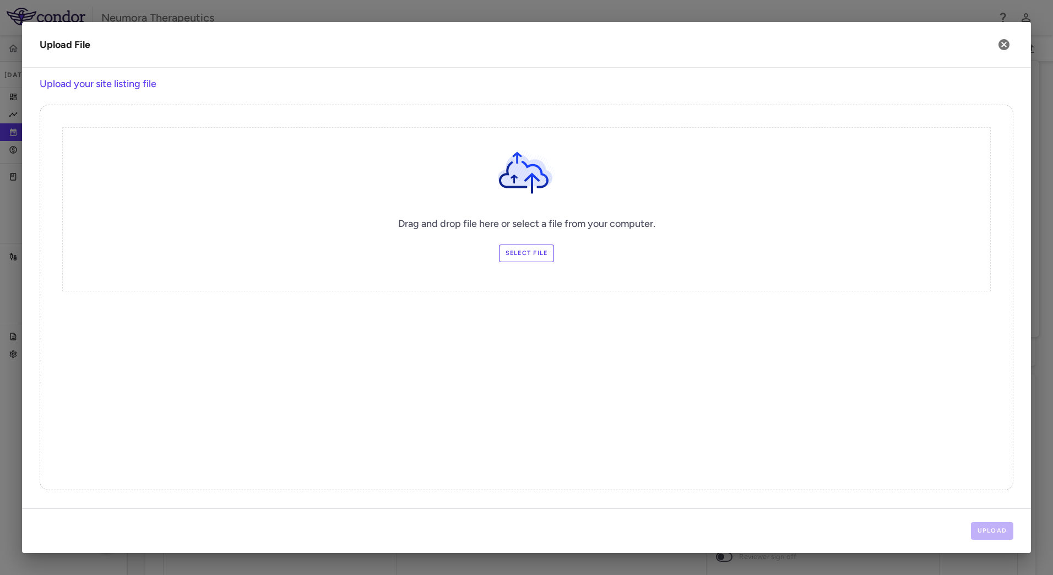
click at [532, 254] on label "Select file" at bounding box center [527, 254] width 56 height 18
click at [0, 0] on input "Select file" at bounding box center [0, 0] width 0 height 0
click at [985, 530] on button "Upload" at bounding box center [992, 531] width 43 height 18
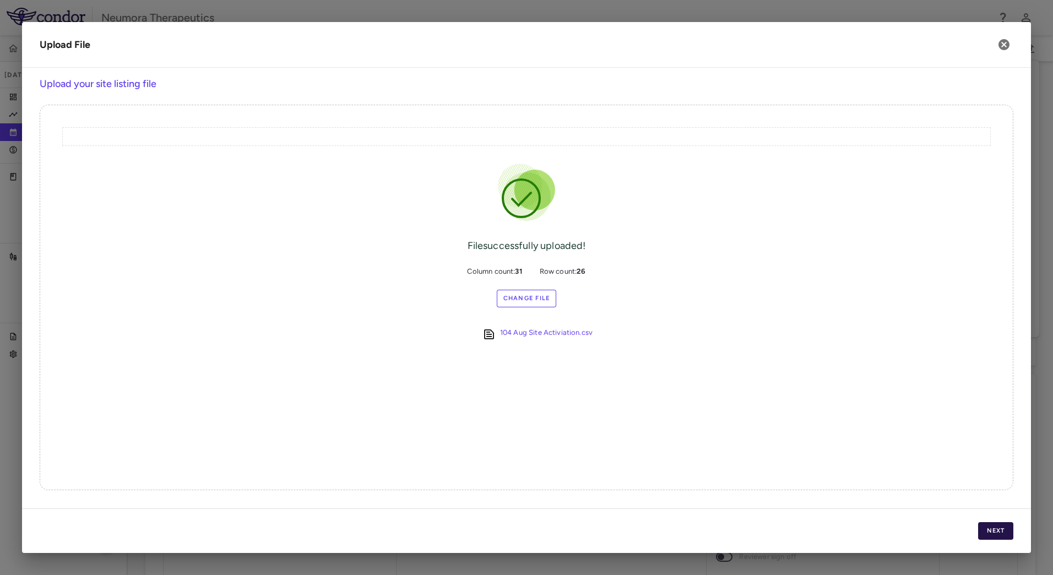
click at [990, 531] on button "Next" at bounding box center [995, 531] width 35 height 18
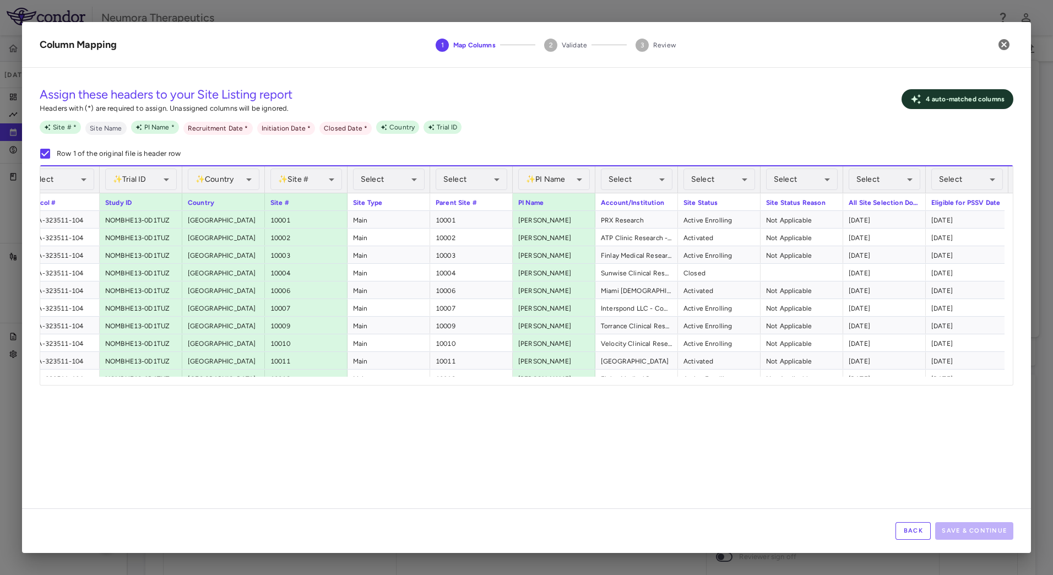
scroll to position [0, 140]
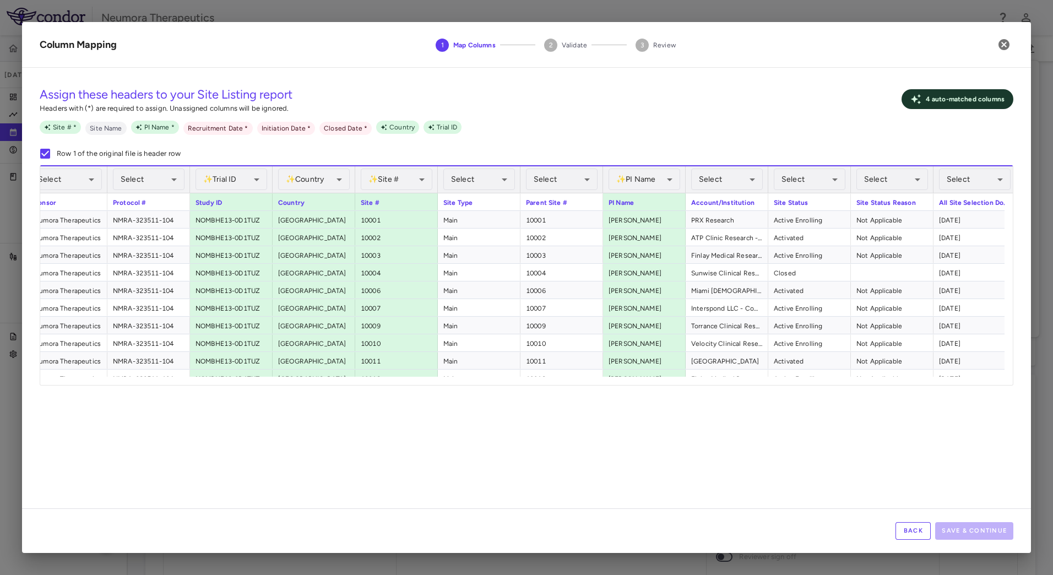
click at [911, 525] on button "Back" at bounding box center [913, 531] width 35 height 18
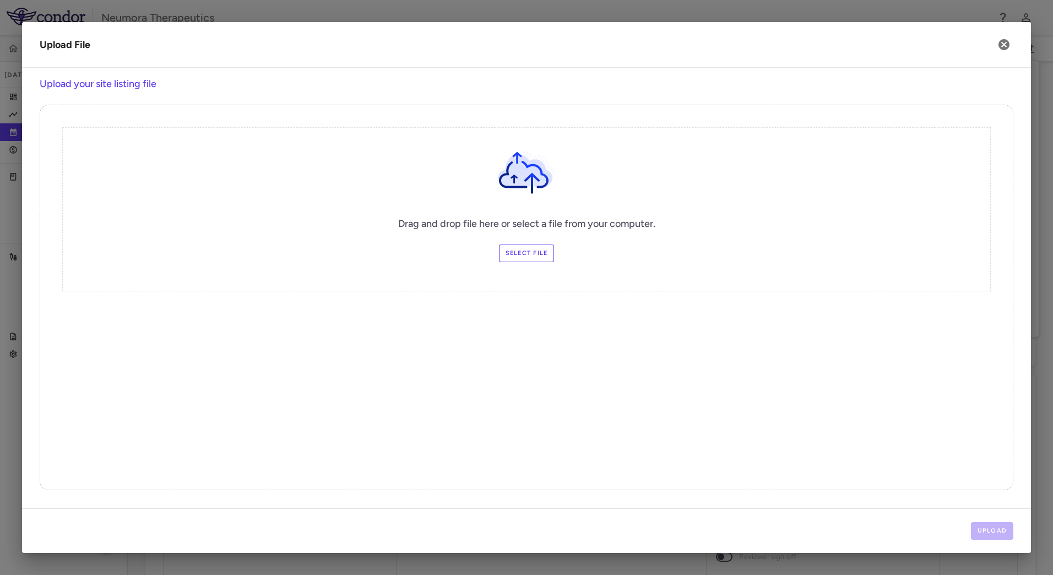
click at [515, 244] on div "Drag and drop file here or select a file from your computer. Select file" at bounding box center [526, 209] width 929 height 164
click at [520, 247] on label "Select file" at bounding box center [527, 254] width 56 height 18
click at [0, 0] on input "Select file" at bounding box center [0, 0] width 0 height 0
click at [995, 534] on button "Upload" at bounding box center [992, 531] width 43 height 18
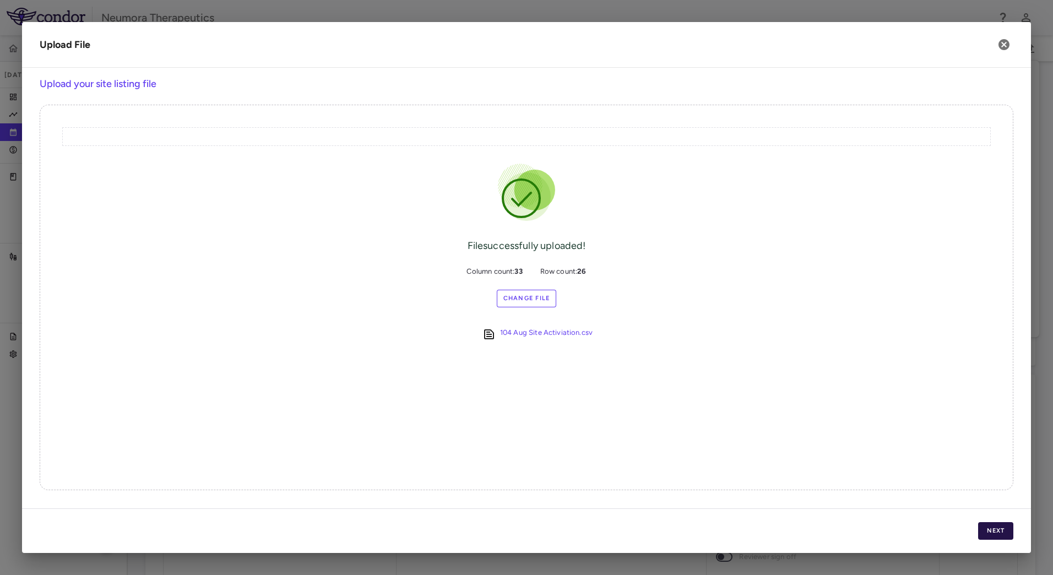
click at [991, 522] on div "Next" at bounding box center [526, 530] width 1009 height 45
click at [991, 526] on button "Next" at bounding box center [995, 531] width 35 height 18
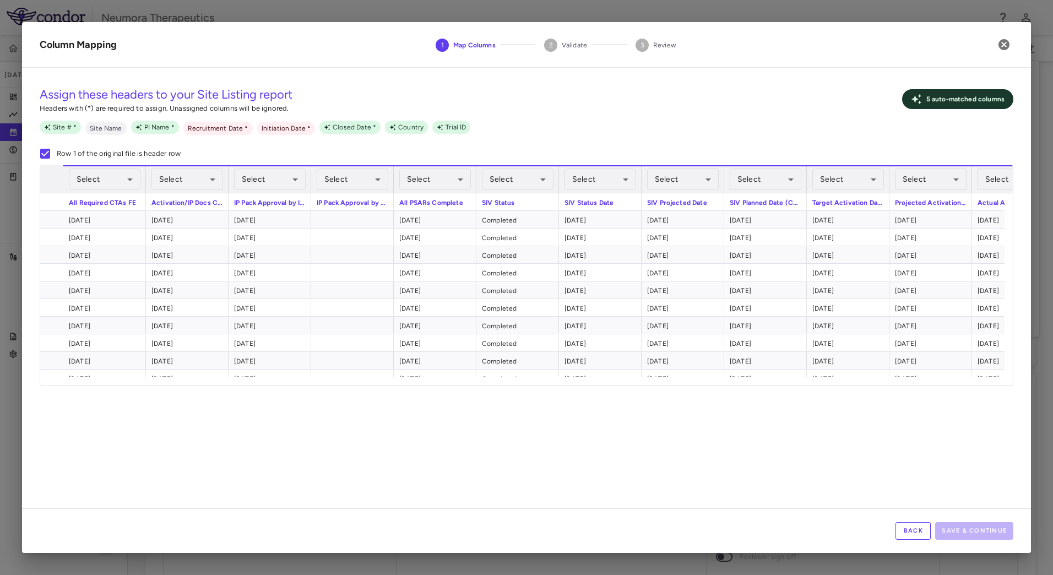
scroll to position [0, 1795]
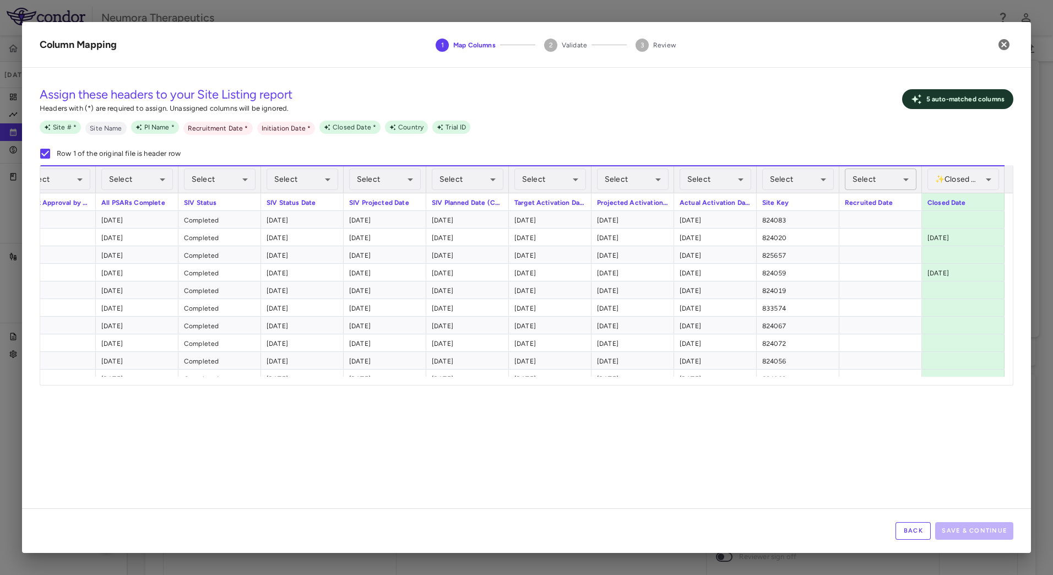
click at [881, 175] on body "Skip to sidebar Skip to main content Neumora Therapeutics NMRA-323511-104 Jul 2…" at bounding box center [526, 287] width 1053 height 575
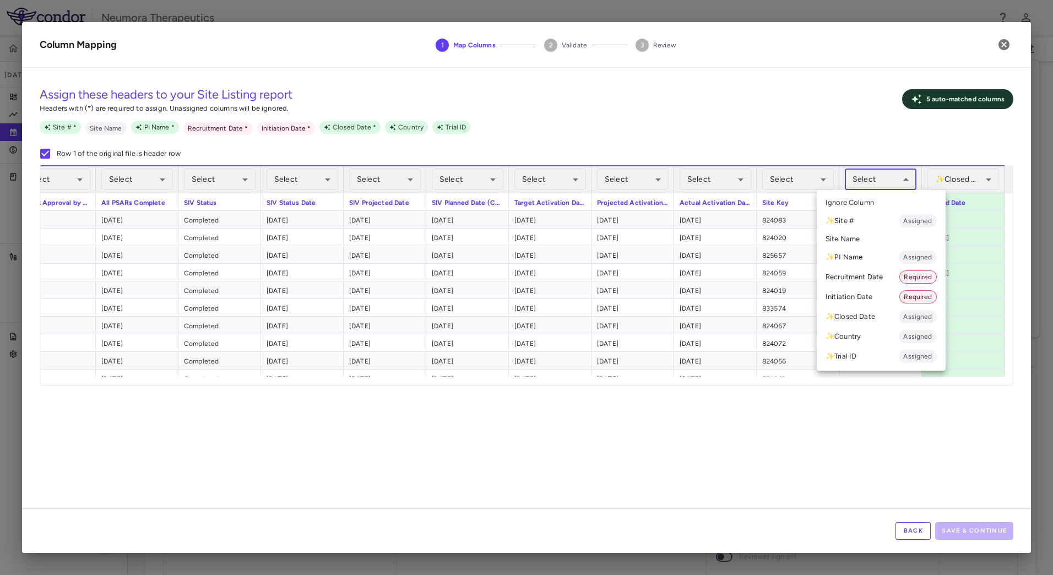
click at [854, 273] on li "Recruitment Date Required" at bounding box center [881, 277] width 129 height 20
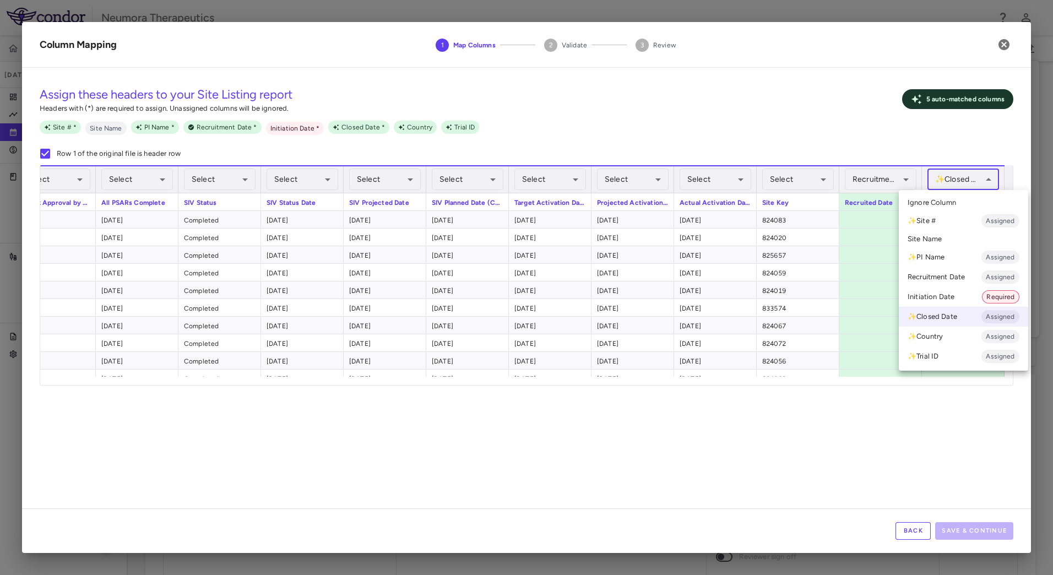
click at [979, 176] on body "Skip to sidebar Skip to main content Neumora Therapeutics NMRA-323511-104 Jul 2…" at bounding box center [526, 287] width 1053 height 575
click at [934, 319] on li "✨ Closed Date Assigned" at bounding box center [963, 317] width 129 height 20
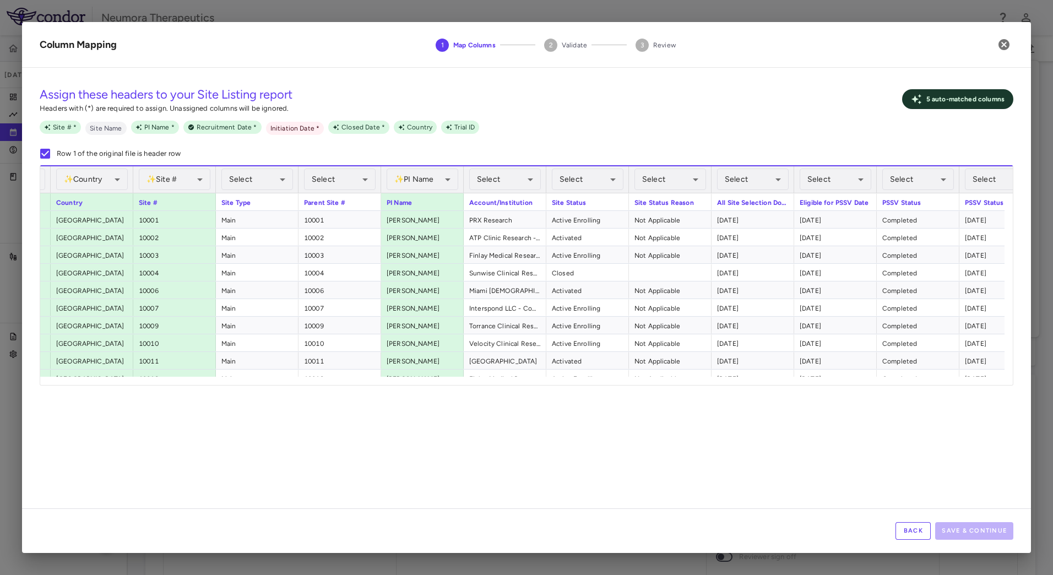
scroll to position [0, 240]
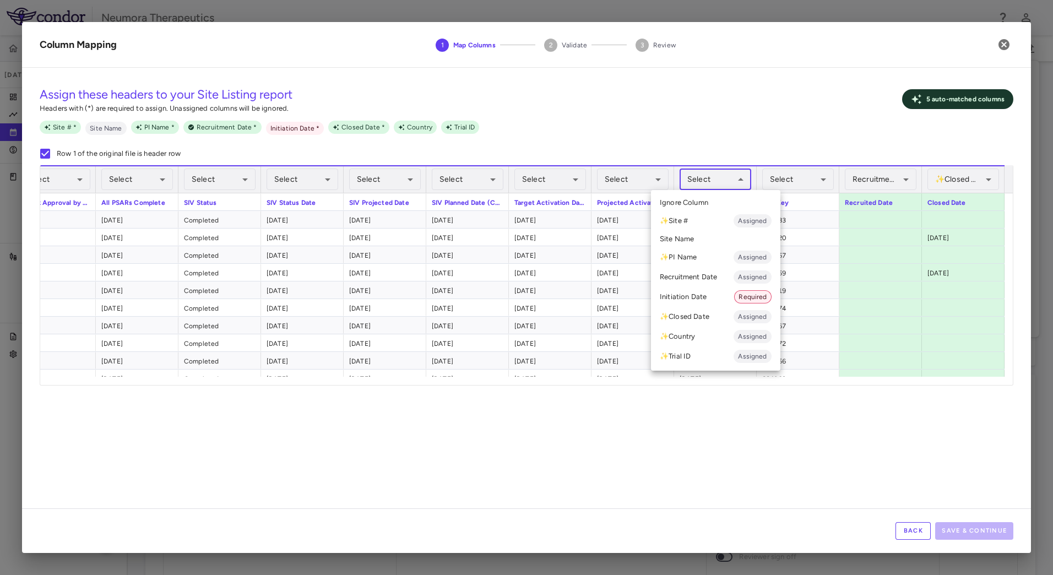
click at [731, 181] on body "Skip to sidebar Skip to main content Neumora Therapeutics NMRA-323511-104 Jul 2…" at bounding box center [526, 287] width 1053 height 575
click at [705, 295] on li "Initiation Date Required" at bounding box center [715, 297] width 129 height 20
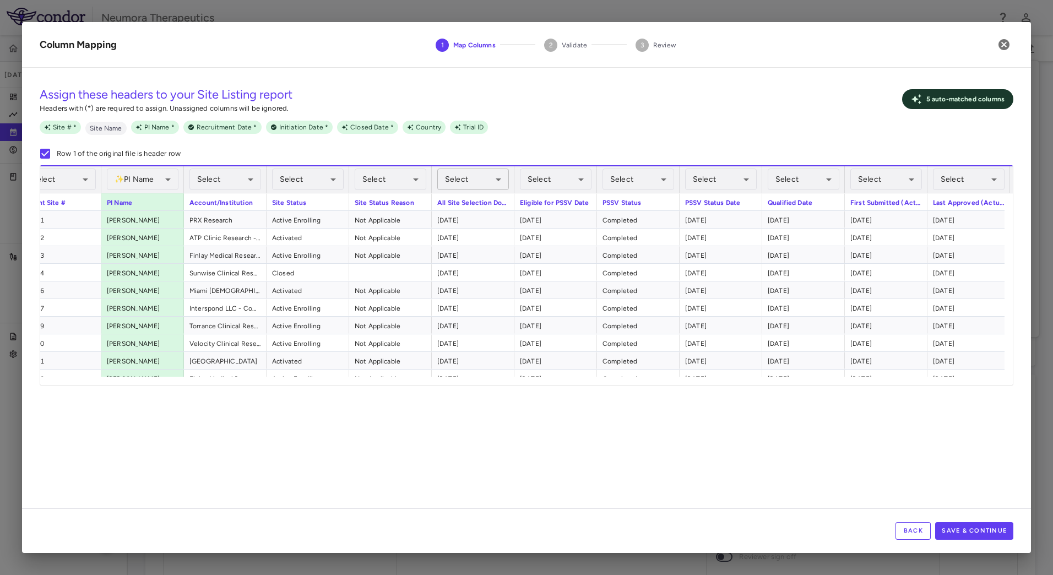
click at [486, 180] on body "Skip to sidebar Skip to main content Neumora Therapeutics NMRA-323511-104 Jul 2…" at bounding box center [526, 287] width 1053 height 575
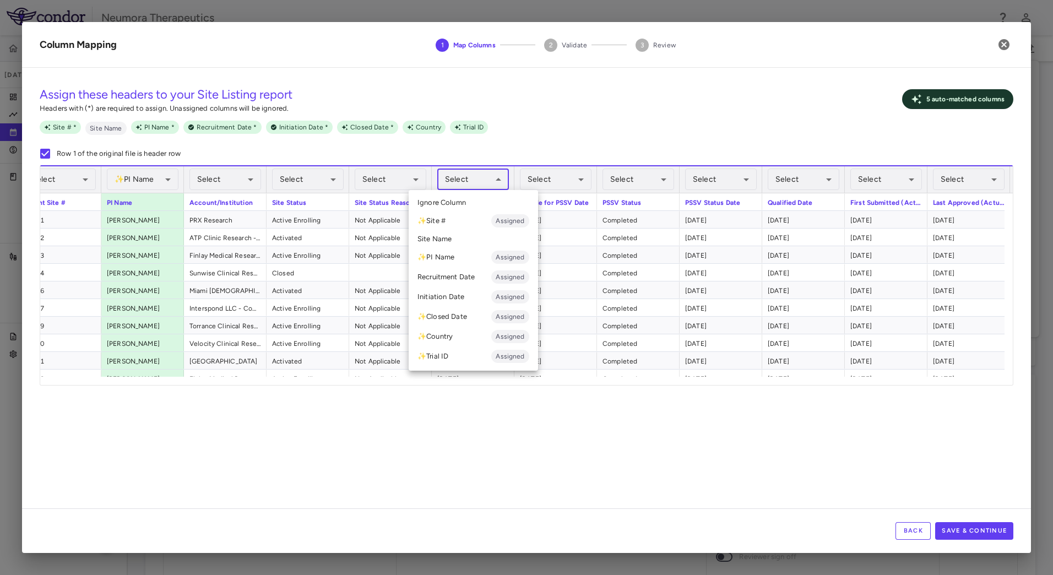
click at [450, 278] on li "Recruitment Date Assigned" at bounding box center [473, 277] width 129 height 20
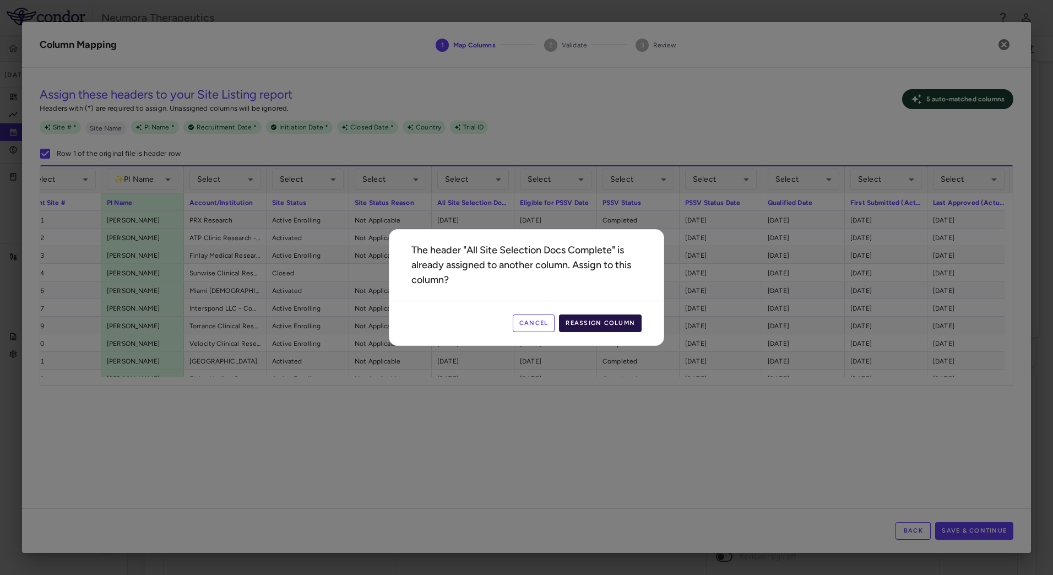
click at [595, 320] on button "Reassign Column" at bounding box center [600, 323] width 83 height 18
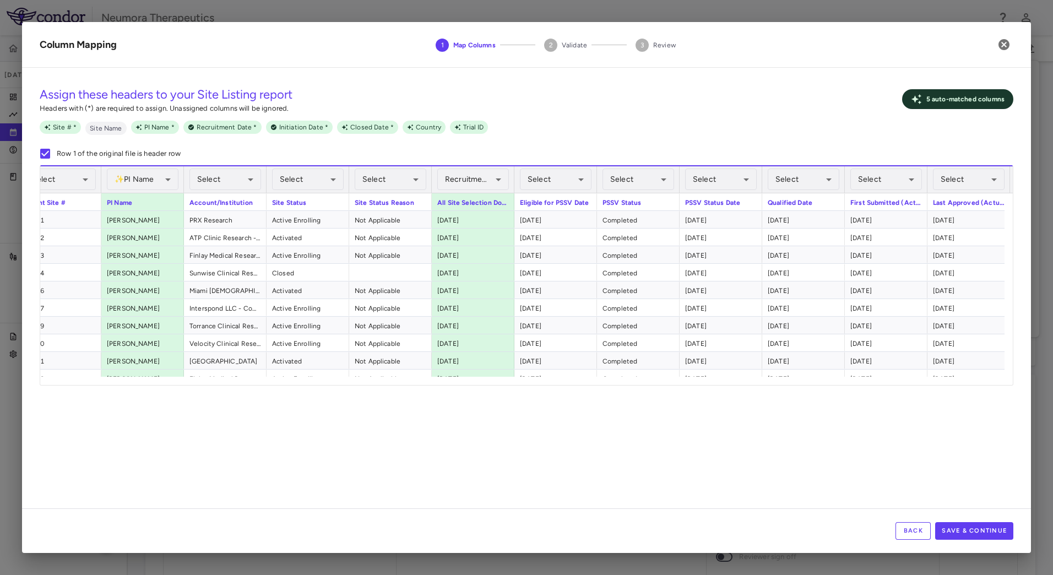
scroll to position [0, 583]
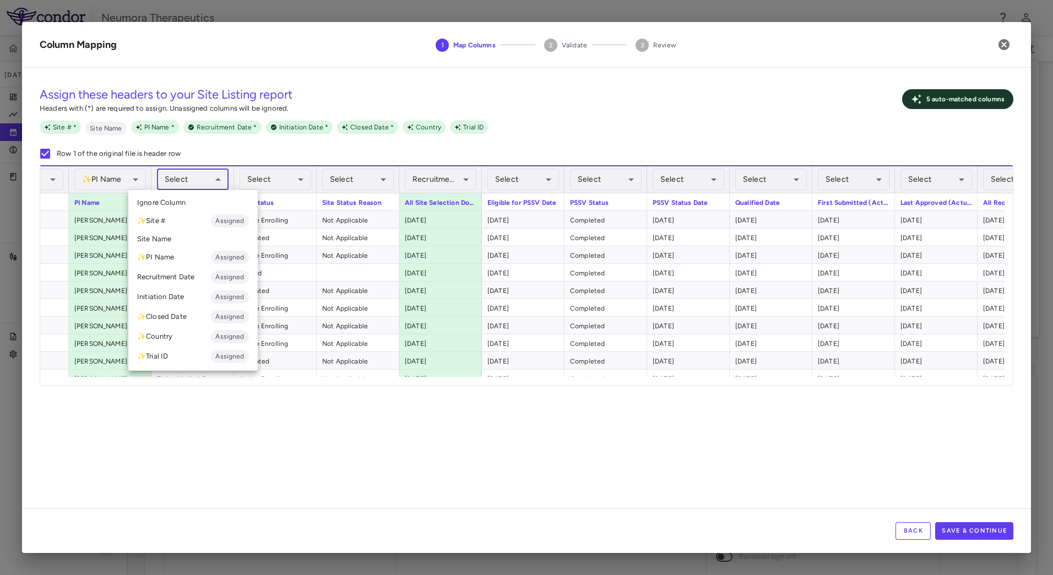
click at [196, 177] on body "Skip to sidebar Skip to main content Neumora Therapeutics NMRA-323511-104 Jul 2…" at bounding box center [526, 287] width 1053 height 575
click at [183, 240] on li "Site Name" at bounding box center [192, 239] width 129 height 17
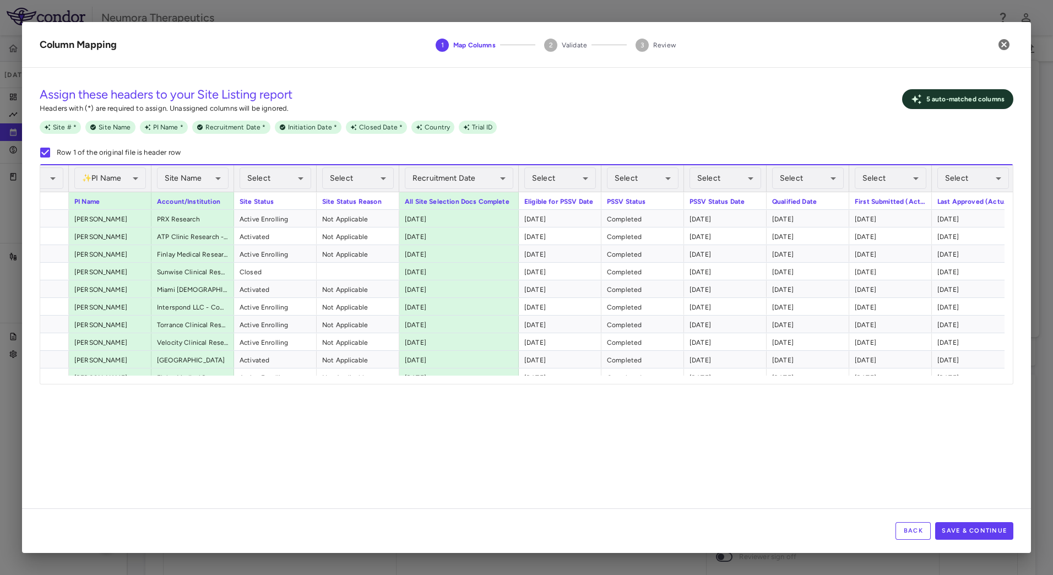
drag, startPoint x: 481, startPoint y: 176, endPoint x: 518, endPoint y: 192, distance: 40.2
click at [518, 192] on div "**********" at bounding box center [526, 274] width 973 height 220
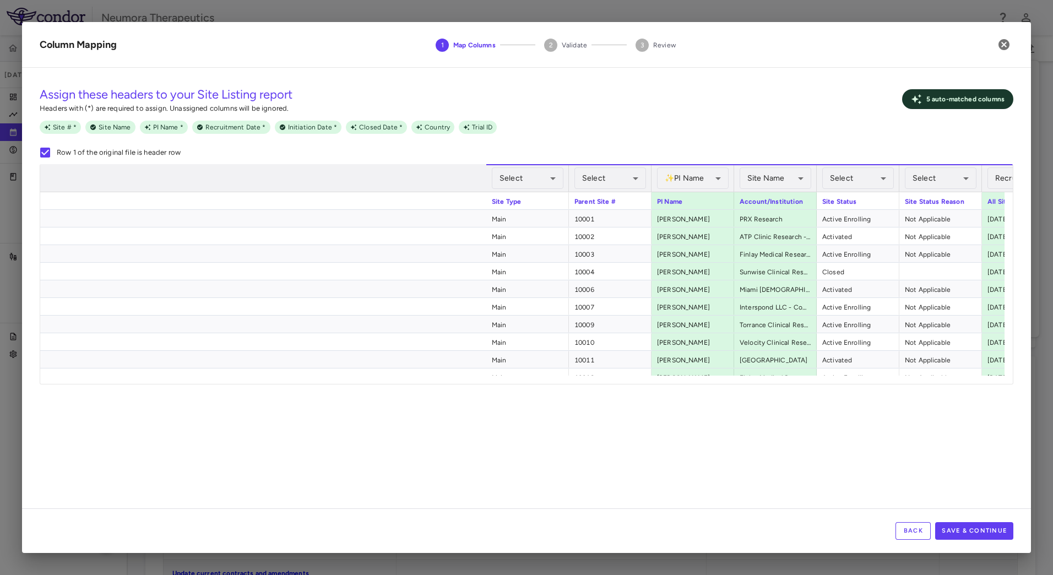
scroll to position [0, 583]
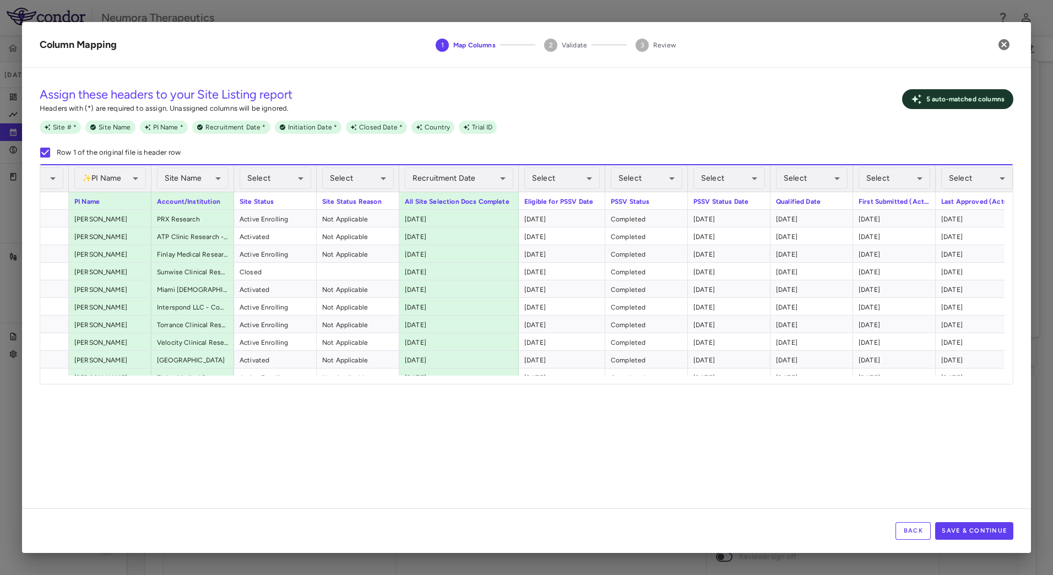
drag, startPoint x: 600, startPoint y: 174, endPoint x: 604, endPoint y: 179, distance: 6.0
click at [604, 179] on div at bounding box center [605, 178] width 4 height 26
click at [990, 528] on button "Save & Continue" at bounding box center [974, 531] width 78 height 18
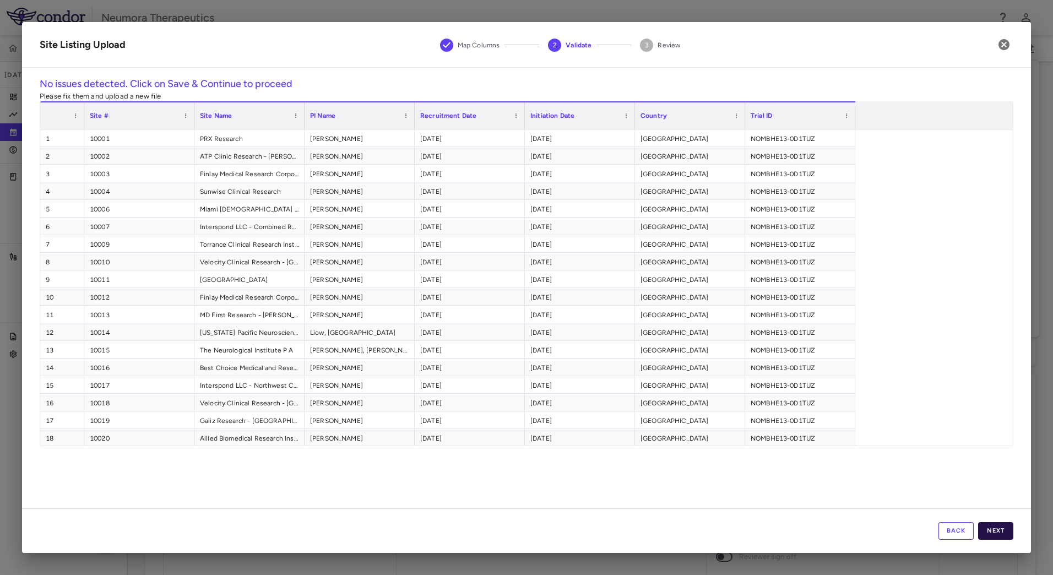
click at [990, 523] on button "Next" at bounding box center [995, 531] width 35 height 18
click at [989, 522] on button "Save" at bounding box center [995, 531] width 35 height 18
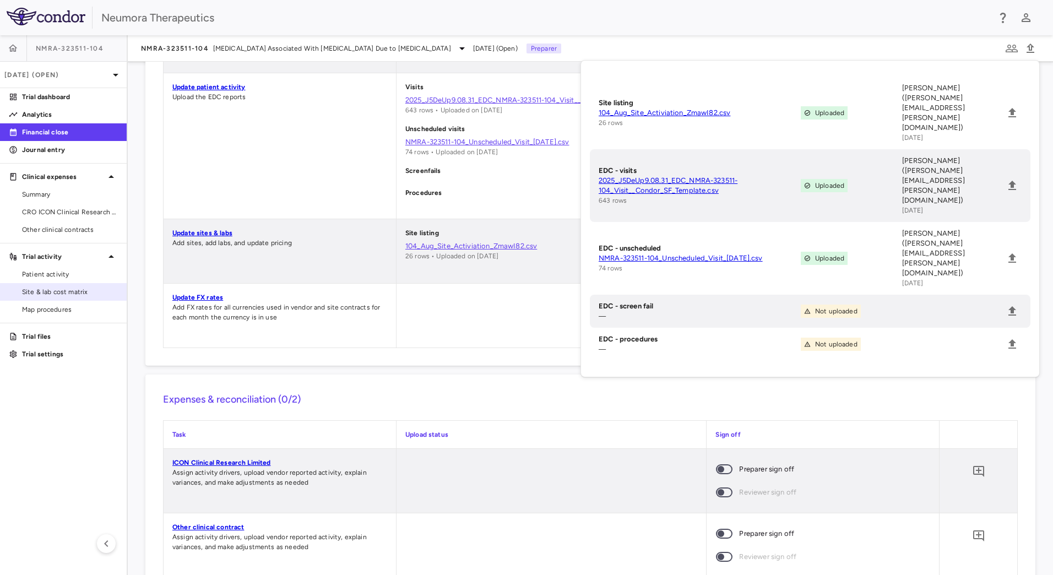
click at [48, 281] on link "Patient activity" at bounding box center [63, 274] width 127 height 17
click at [47, 286] on link "Site & lab cost matrix" at bounding box center [63, 292] width 127 height 17
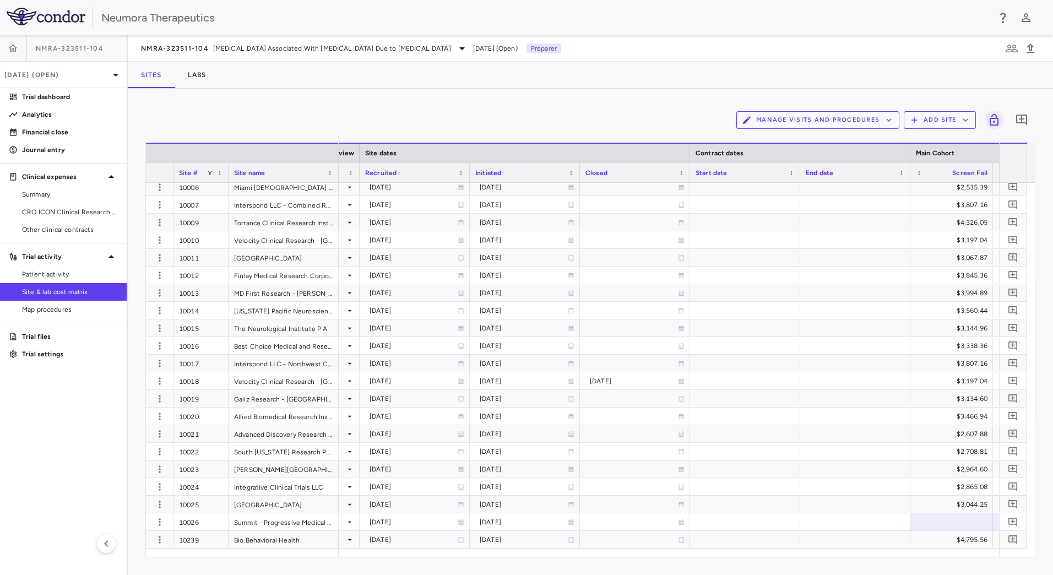
drag, startPoint x: 555, startPoint y: 558, endPoint x: 565, endPoint y: 558, distance: 9.9
click at [565, 558] on div "Manage Visits and Procedures Add Site 0 Drag here to set row groups Drag here t…" at bounding box center [590, 332] width 925 height 486
drag, startPoint x: 564, startPoint y: 548, endPoint x: 595, endPoint y: 548, distance: 31.4
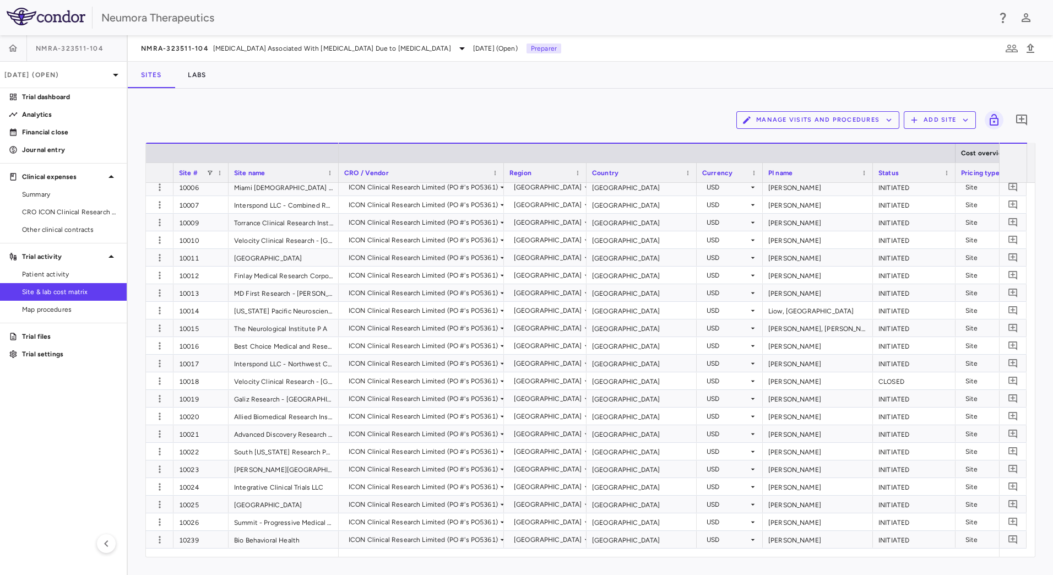
click at [549, 105] on div "Manage Visits and Procedures Add Site 0 Drag here to set row groups Drag here t…" at bounding box center [590, 332] width 925 height 486
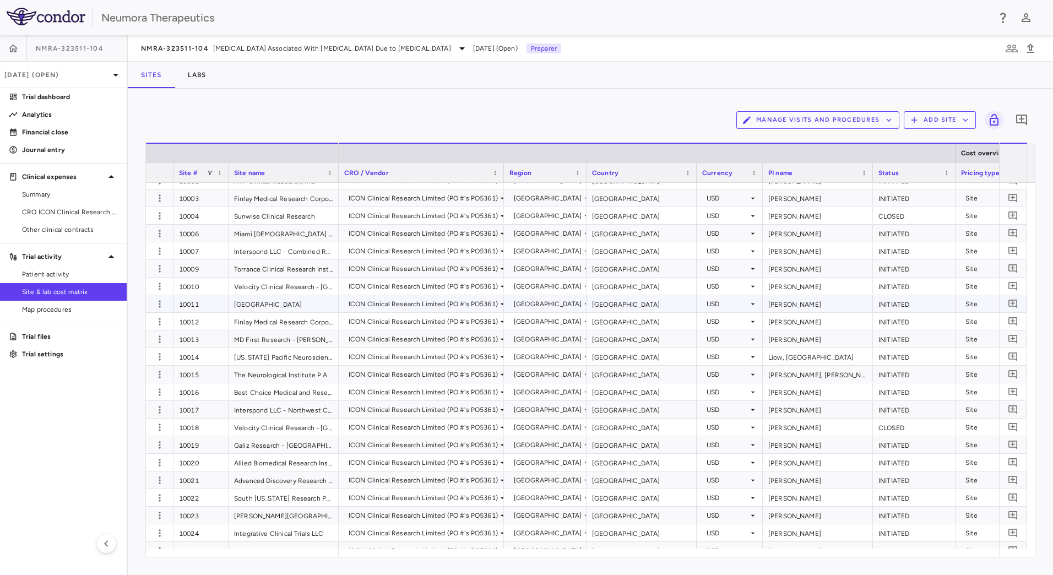
scroll to position [93, 0]
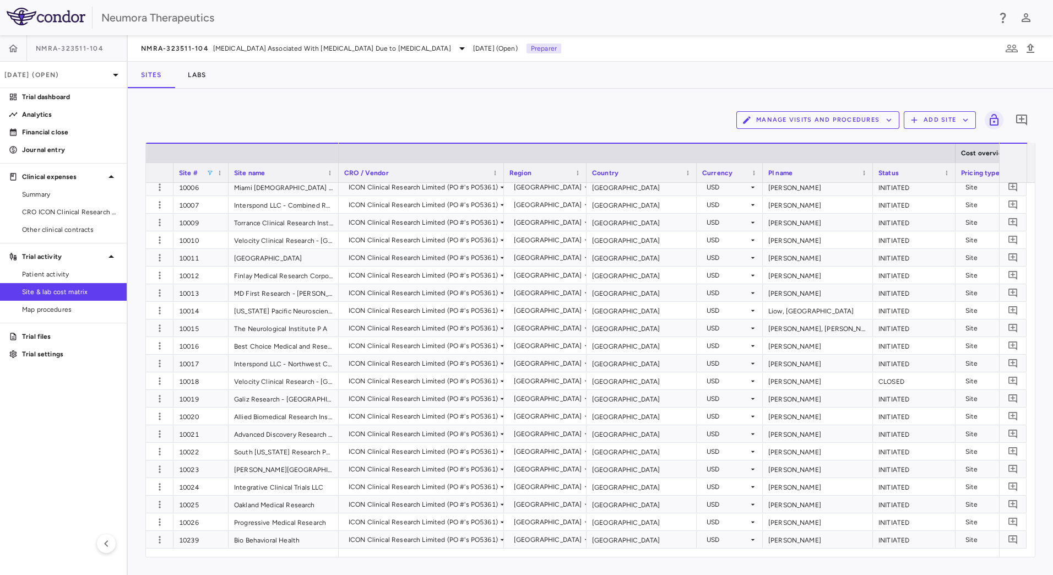
click at [211, 175] on span at bounding box center [210, 173] width 7 height 7
click at [249, 196] on input "Search filter values" at bounding box center [259, 192] width 97 height 13
type input "*"
type input "**"
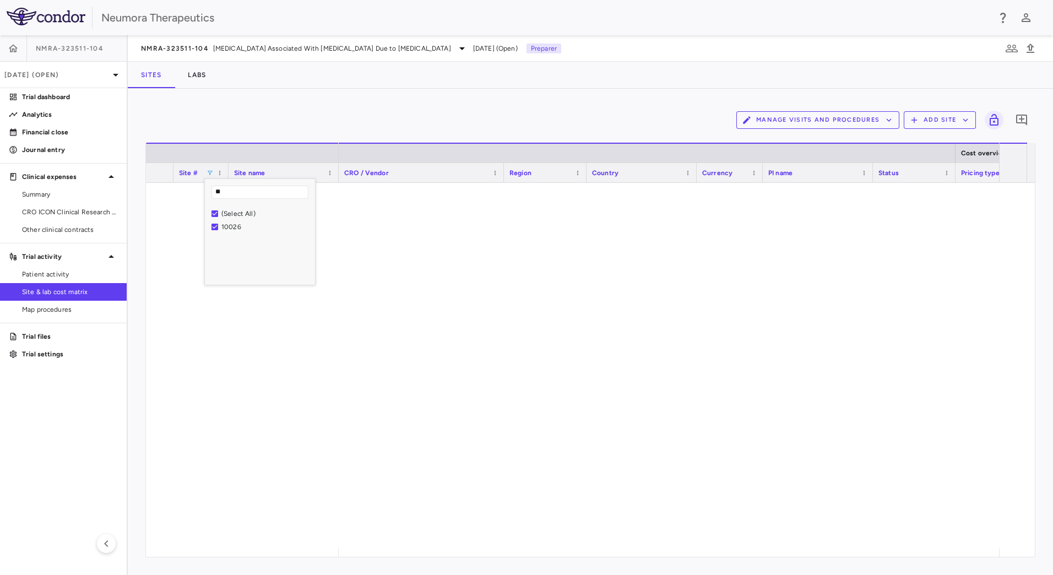
scroll to position [0, 0]
drag, startPoint x: 364, startPoint y: 424, endPoint x: 370, endPoint y: 413, distance: 12.6
click at [365, 424] on div "ICON Clinical Research Limited (PO #'s PO5361) United States United States USD …" at bounding box center [673, 366] width 669 height 366
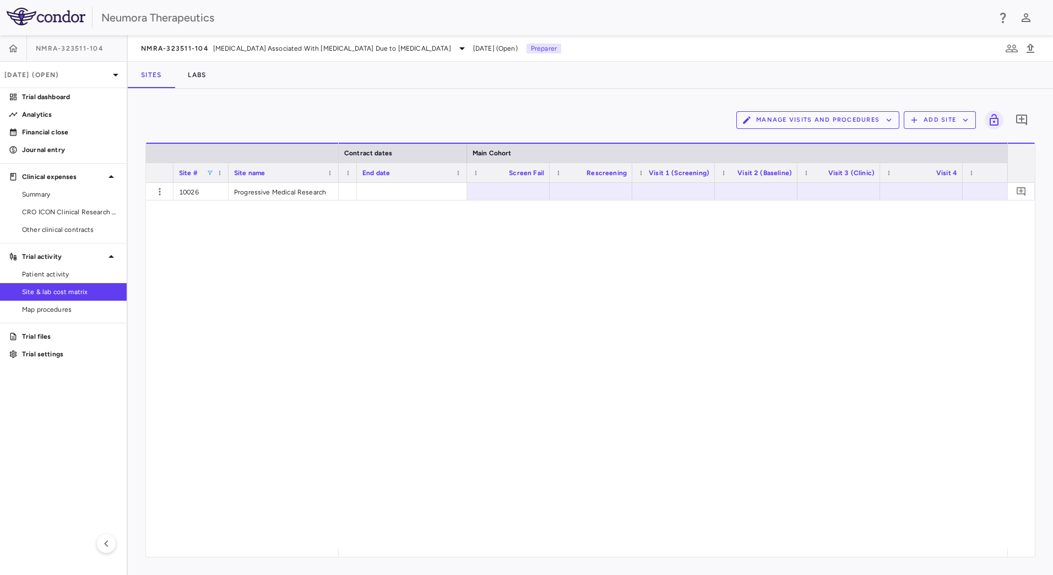
scroll to position [0, 1256]
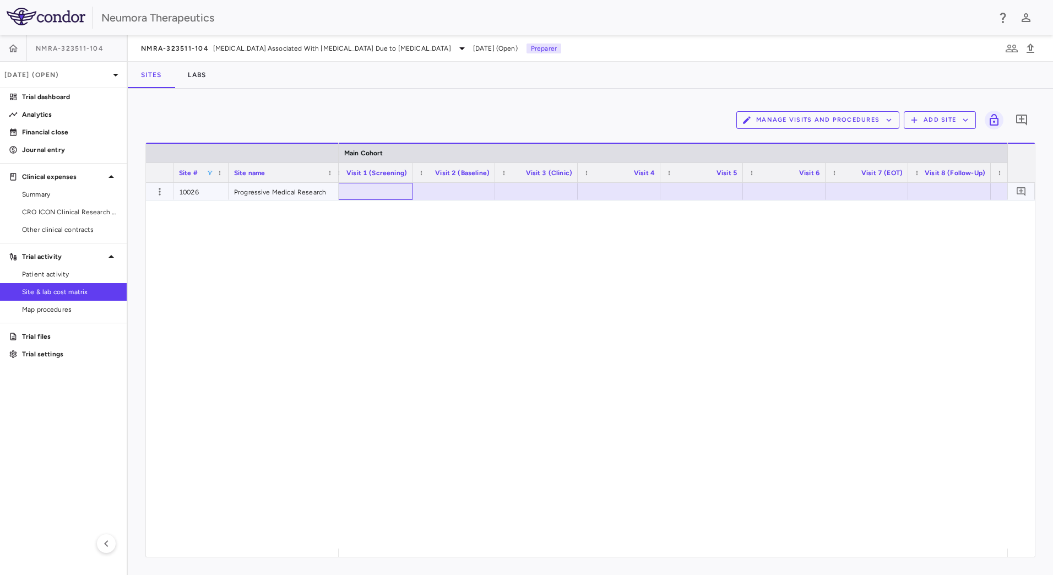
click at [382, 183] on div at bounding box center [371, 191] width 83 height 17
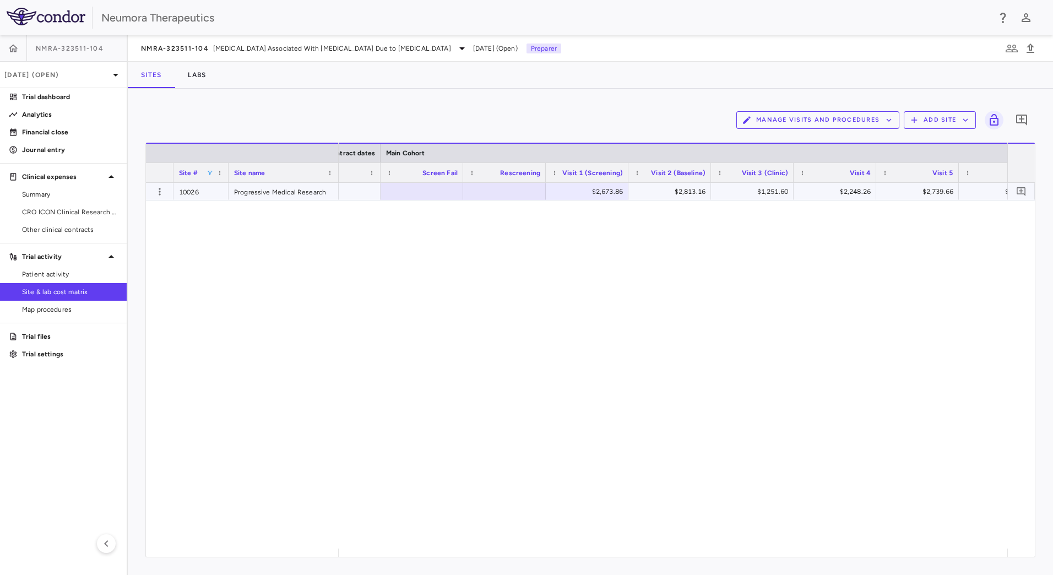
click at [596, 192] on div "$2,673.86" at bounding box center [589, 192] width 67 height 18
click at [412, 197] on div at bounding box center [422, 191] width 72 height 16
click at [498, 194] on div at bounding box center [505, 191] width 72 height 16
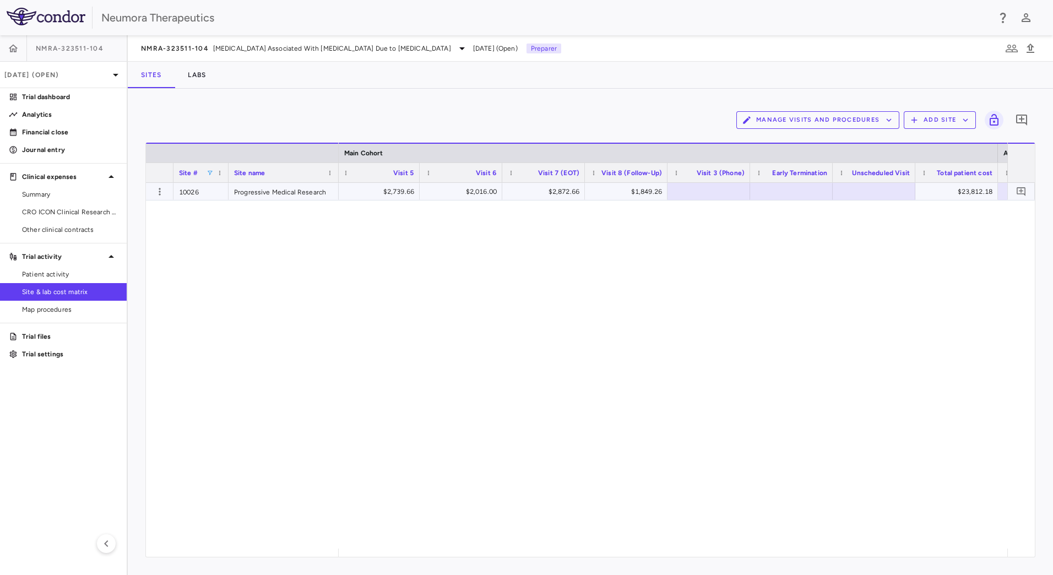
click at [707, 190] on div at bounding box center [709, 191] width 72 height 16
type input "********"
click at [888, 196] on div at bounding box center [874, 191] width 72 height 16
click at [858, 249] on div "$1,251.60 $2,248.26 $2,739.66 $2,016.00 $2,872.66 $1,849.26 $726.95 $2,872.66 $…" at bounding box center [673, 366] width 669 height 366
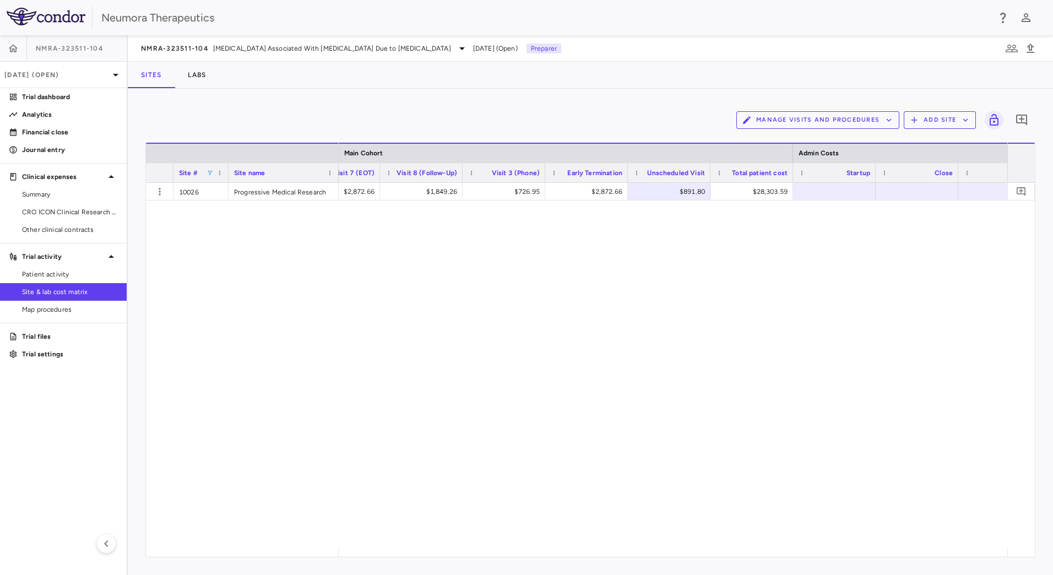
scroll to position [0, 1992]
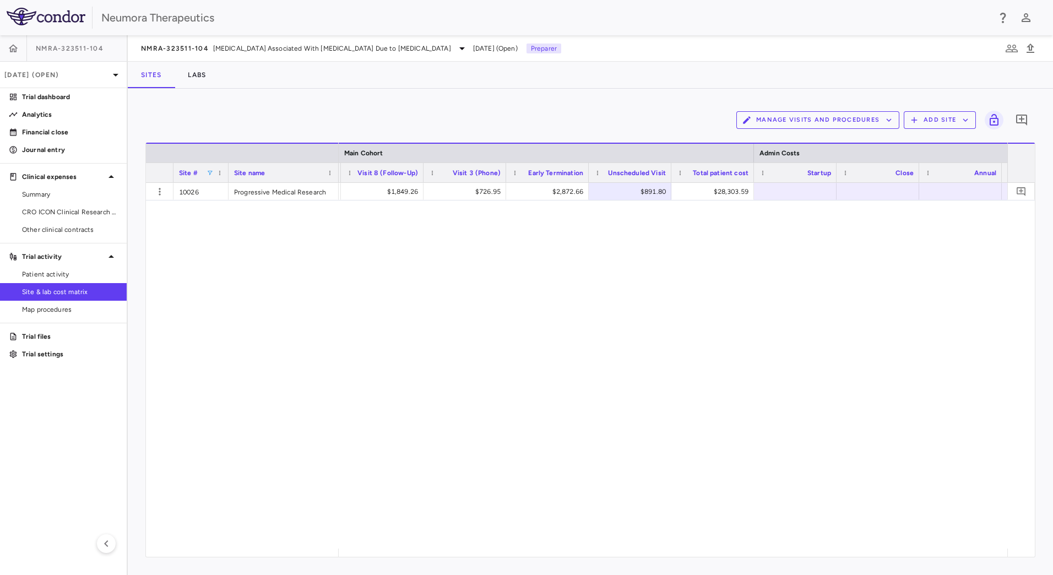
drag, startPoint x: 864, startPoint y: 552, endPoint x: 795, endPoint y: 497, distance: 88.3
click at [786, 489] on div "$2,016.00 $2,872.66 $1,849.26 $726.95 $2,872.66 $891.80 $28,303.59" at bounding box center [673, 366] width 669 height 366
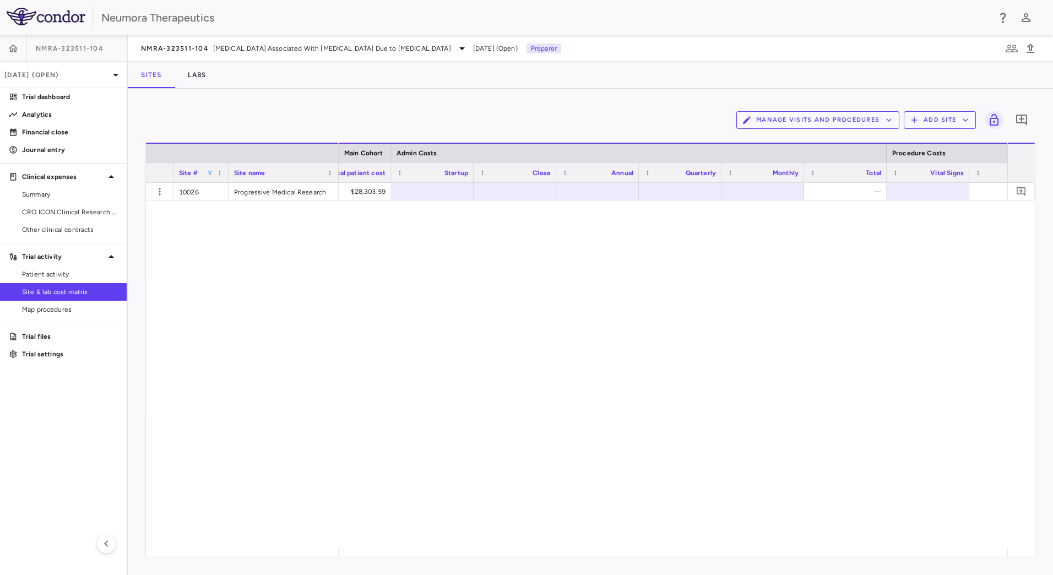
scroll to position [0, 2160]
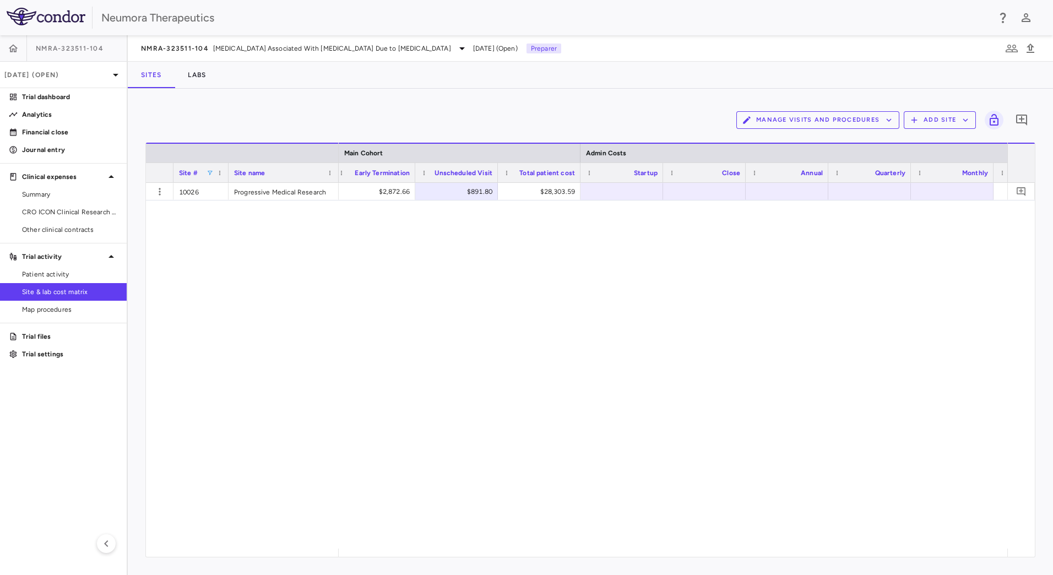
click at [898, 545] on div "$726.95 $2,872.66 $891.80 $28,303.59 — $1,849.26" at bounding box center [673, 366] width 669 height 366
click at [657, 269] on div "$2,872.66 $891.80 $28,303.59 —" at bounding box center [673, 366] width 669 height 366
click at [479, 188] on div at bounding box center [464, 191] width 72 height 16
click at [478, 192] on div "$14,629.10" at bounding box center [465, 192] width 67 height 18
click at [599, 283] on div "$2,872.66 $891.80 $28,303.59 14629.1 $1,500.00 $1,500.00 $17,629.10" at bounding box center [673, 366] width 669 height 366
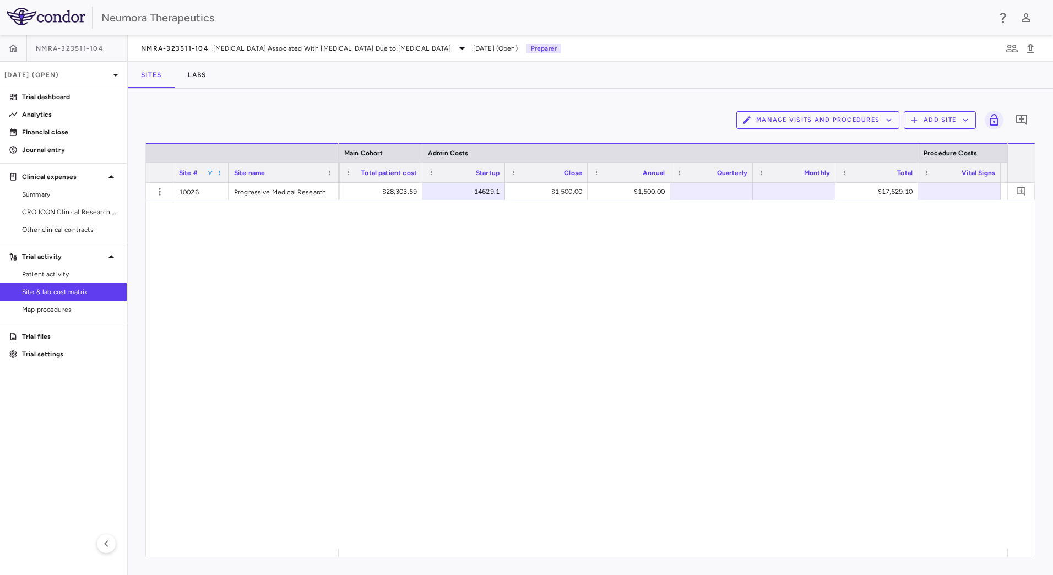
click at [221, 171] on span at bounding box center [219, 173] width 7 height 7
drag, startPoint x: 176, startPoint y: 207, endPoint x: 159, endPoint y: 188, distance: 25.7
click at [173, 203] on div "10026 Progressive Medical Research $2,872.66 $891.80 $28,303.59 14629.1 $1,500.…" at bounding box center [590, 366] width 889 height 366
click at [159, 186] on icon "button" at bounding box center [159, 191] width 11 height 11
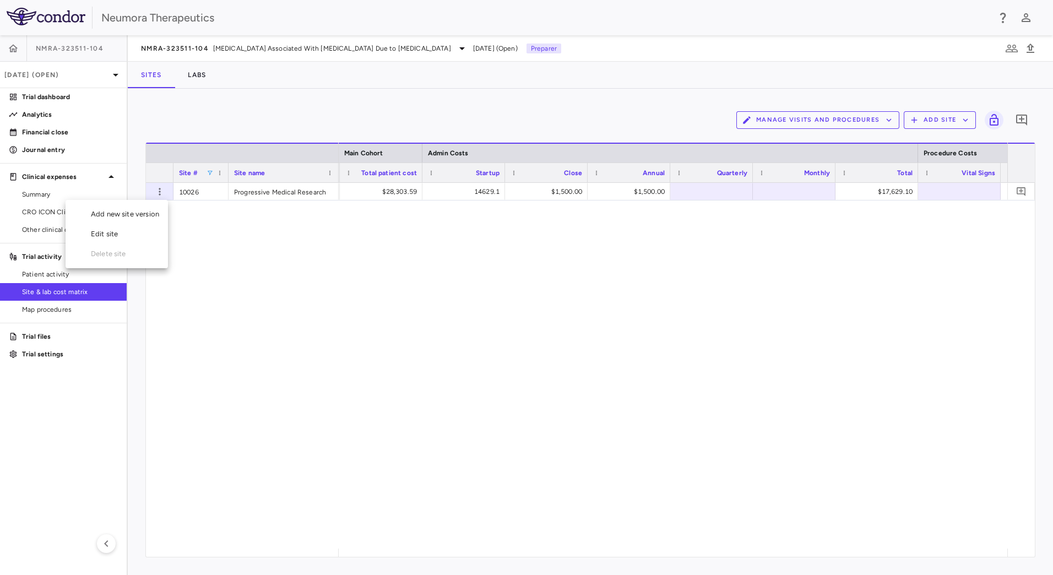
click at [111, 238] on div "Edit site" at bounding box center [117, 234] width 102 height 20
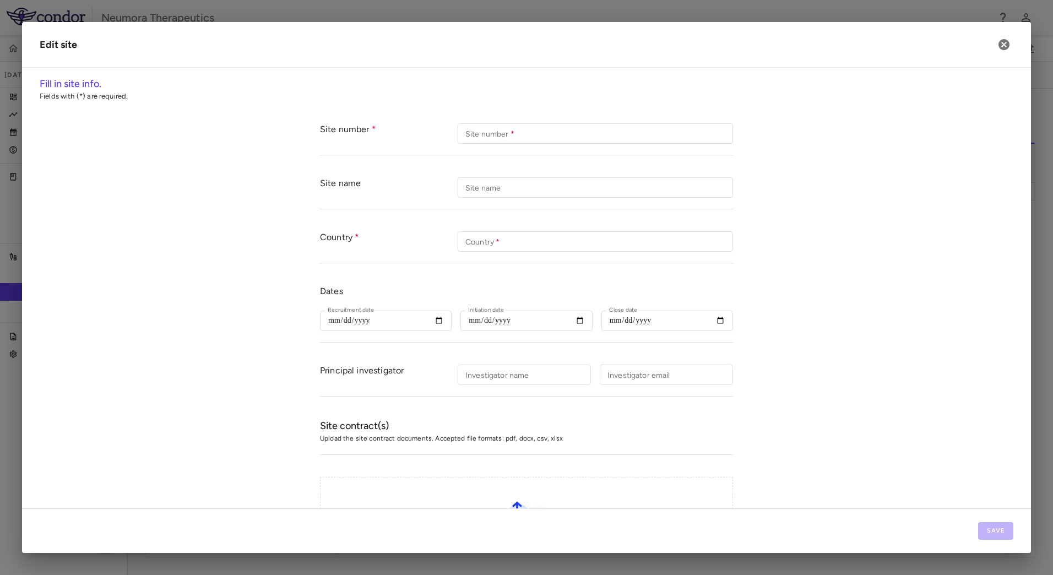
type input "*****"
type input "**********"
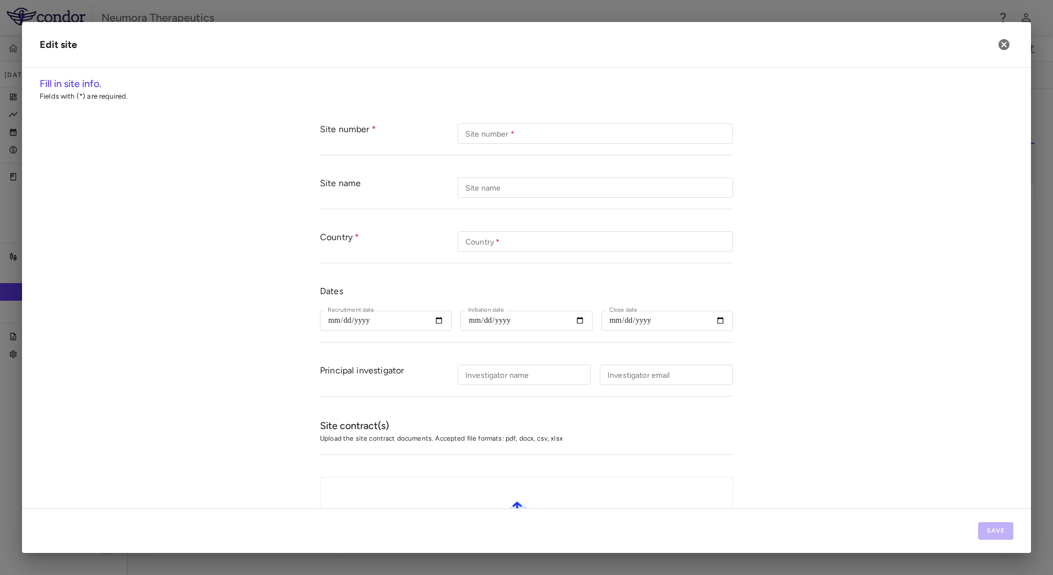
type input "**********"
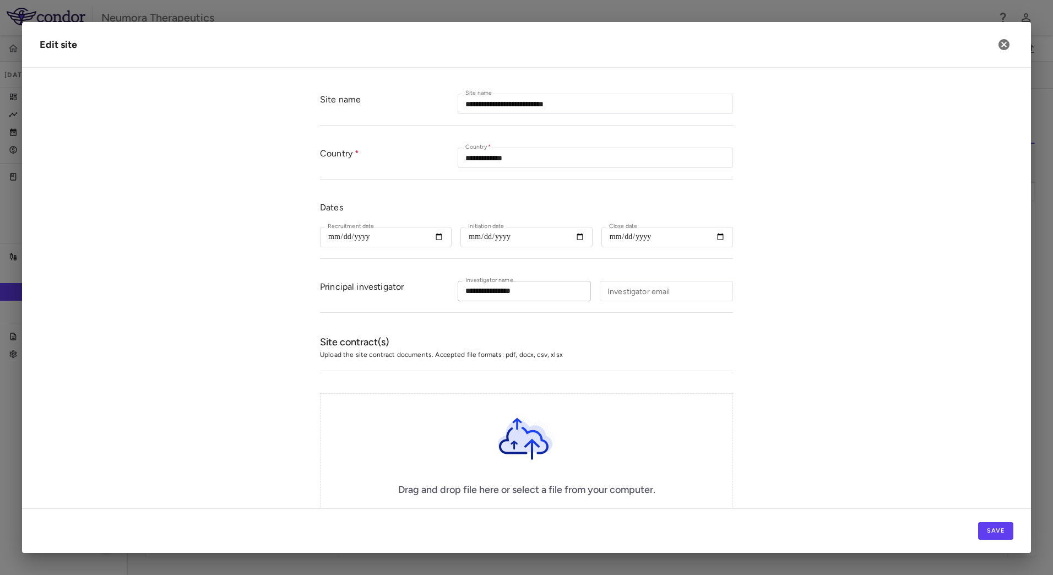
scroll to position [148, 0]
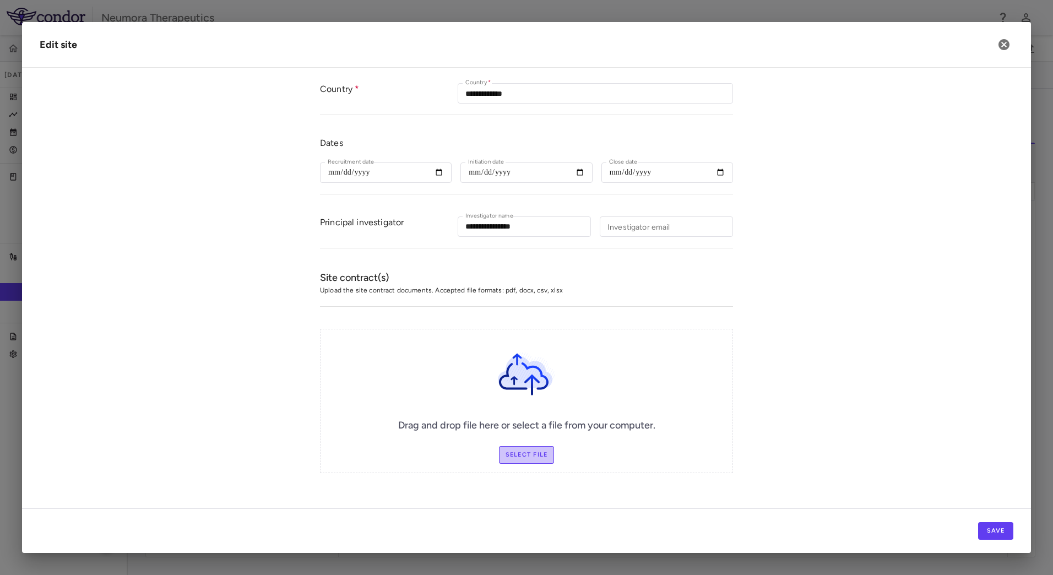
click at [534, 458] on label "Select file" at bounding box center [527, 455] width 56 height 18
click at [0, 0] on input "Select file" at bounding box center [0, 0] width 0 height 0
click at [541, 457] on label "Change Files" at bounding box center [527, 455] width 64 height 18
click at [0, 0] on input "Change Files" at bounding box center [0, 0] width 0 height 0
drag, startPoint x: 938, startPoint y: 378, endPoint x: 546, endPoint y: 429, distance: 395.4
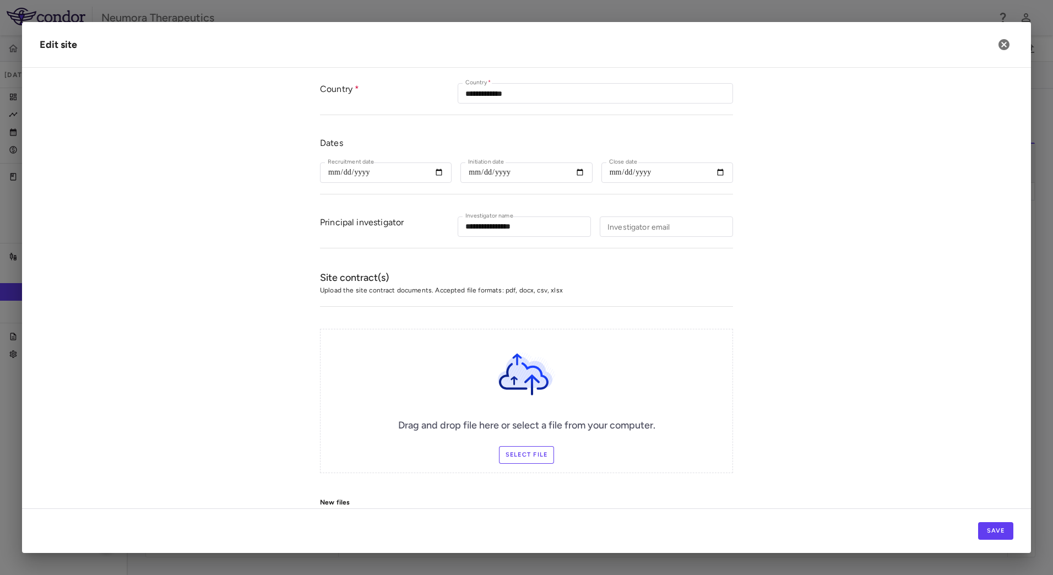
click at [932, 377] on form "**********" at bounding box center [527, 281] width 974 height 634
click at [524, 455] on label "Select file" at bounding box center [527, 455] width 56 height 18
click at [0, 0] on input "Select file" at bounding box center [0, 0] width 0 height 0
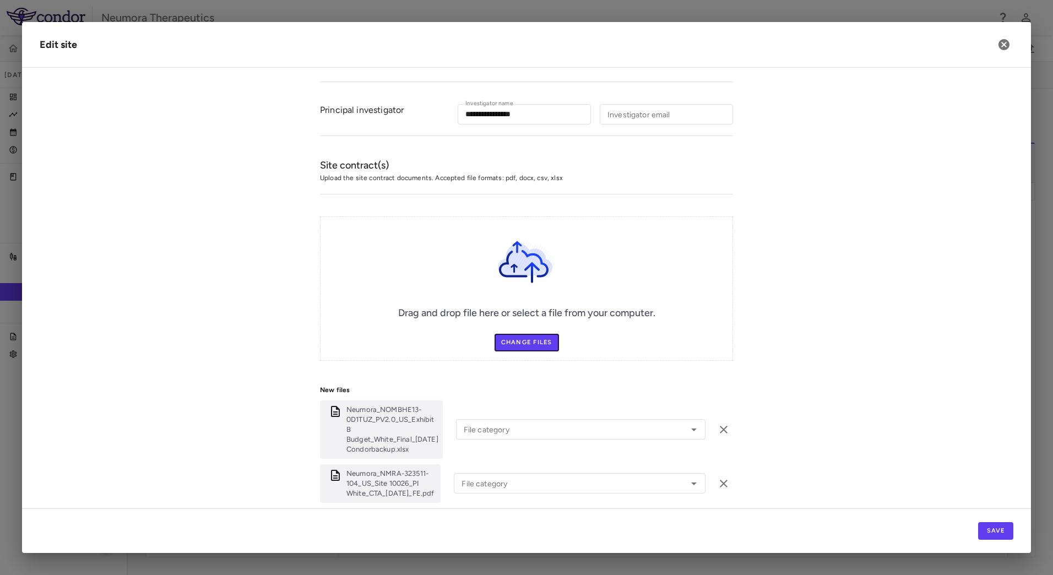
scroll to position [341, 0]
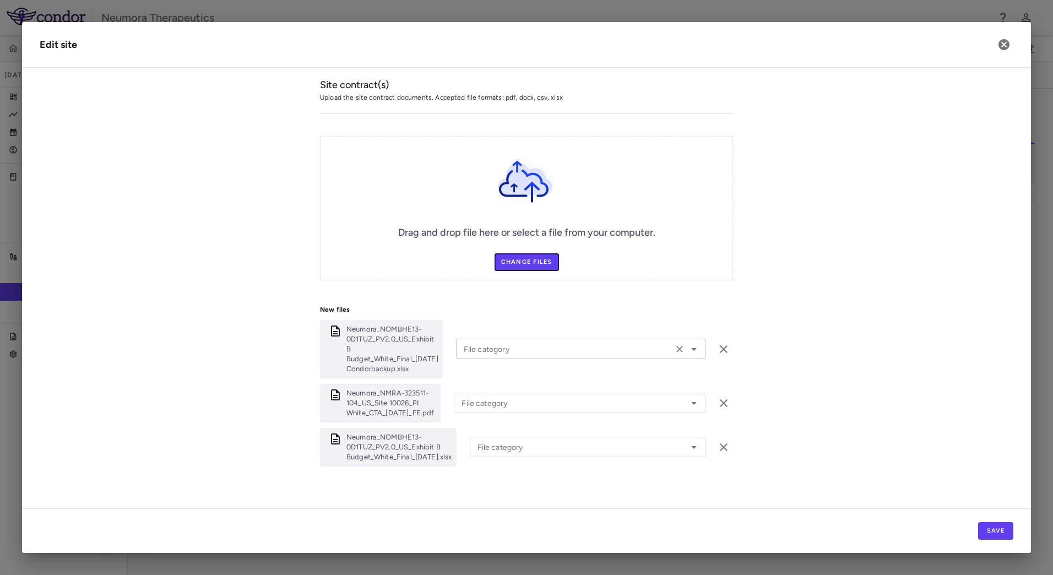
click at [532, 339] on div "File category" at bounding box center [581, 349] width 250 height 20
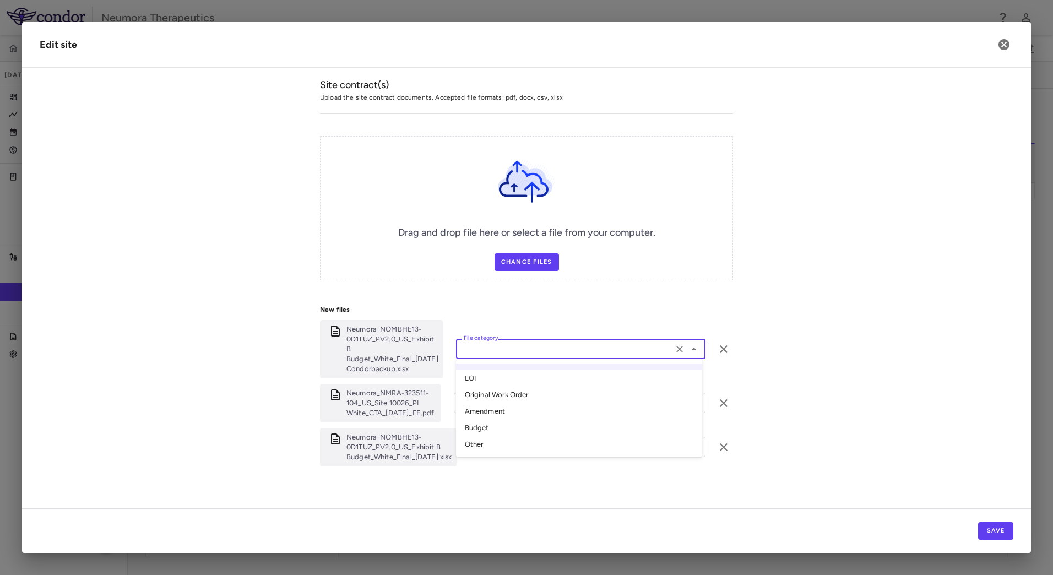
click at [521, 387] on li "Original Work Order" at bounding box center [579, 395] width 246 height 17
type input "**********"
click at [532, 351] on input "**********" at bounding box center [564, 349] width 210 height 14
click at [677, 344] on icon "Clear" at bounding box center [679, 349] width 11 height 11
click at [650, 343] on input "File category" at bounding box center [564, 349] width 210 height 14
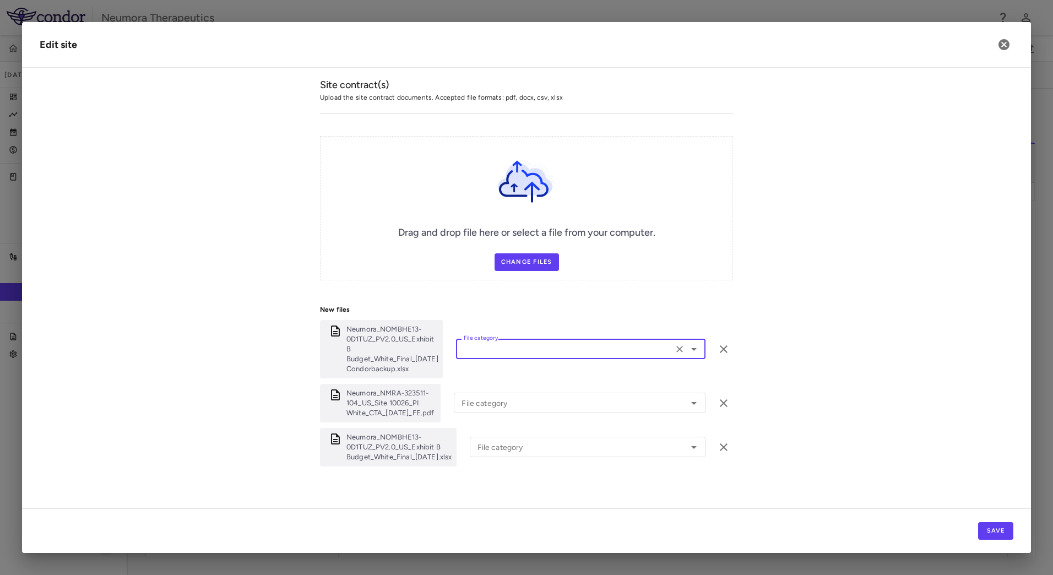
click at [637, 344] on input "File category" at bounding box center [564, 349] width 210 height 14
click at [508, 422] on li "Budget" at bounding box center [579, 428] width 246 height 17
type input "******"
click at [519, 396] on input "File category" at bounding box center [563, 403] width 213 height 14
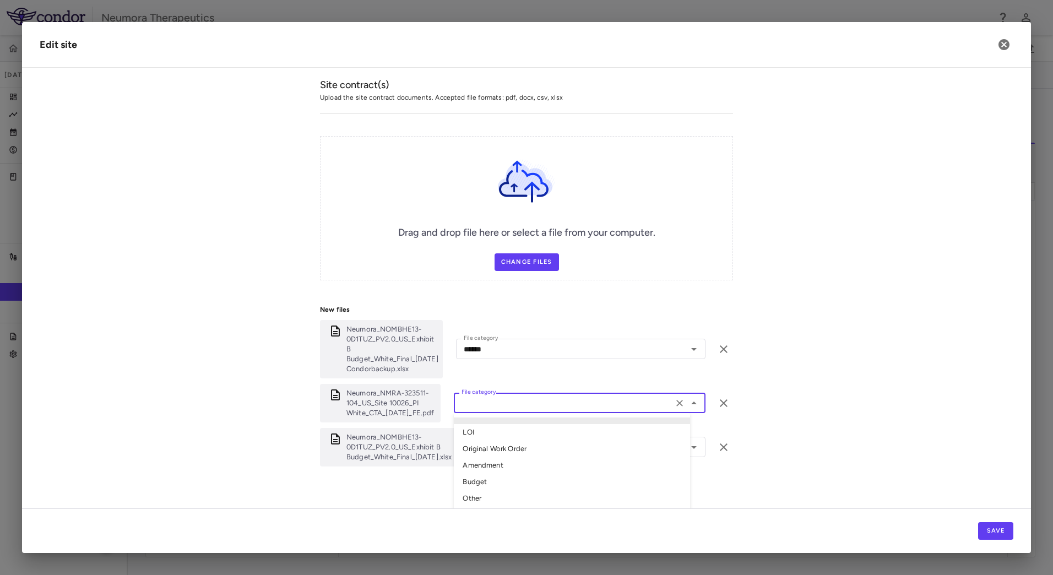
click at [519, 396] on input "File category" at bounding box center [563, 403] width 213 height 14
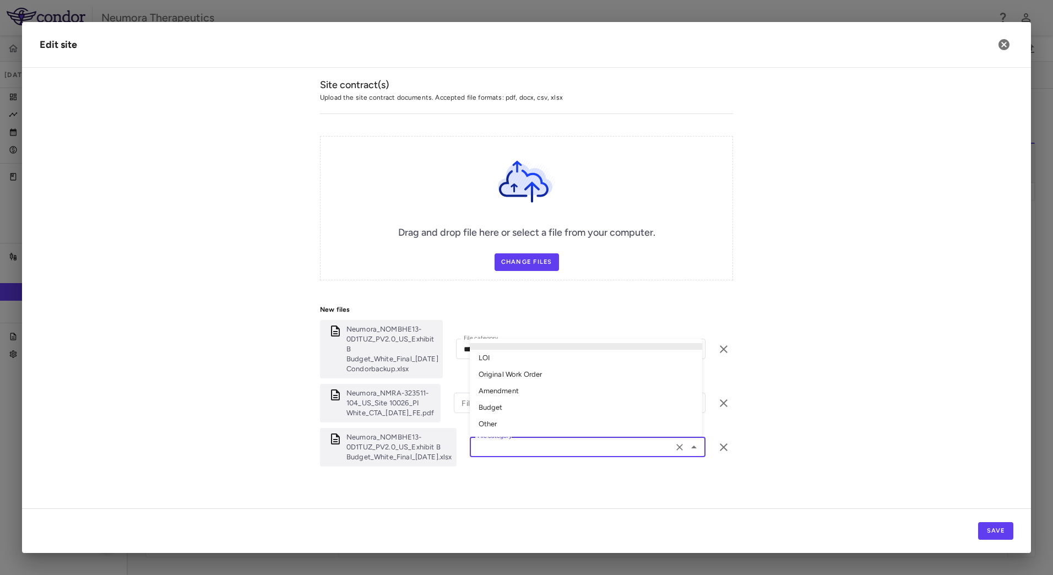
click at [544, 441] on input "File category" at bounding box center [571, 447] width 197 height 14
click at [541, 443] on input "File category" at bounding box center [571, 447] width 197 height 14
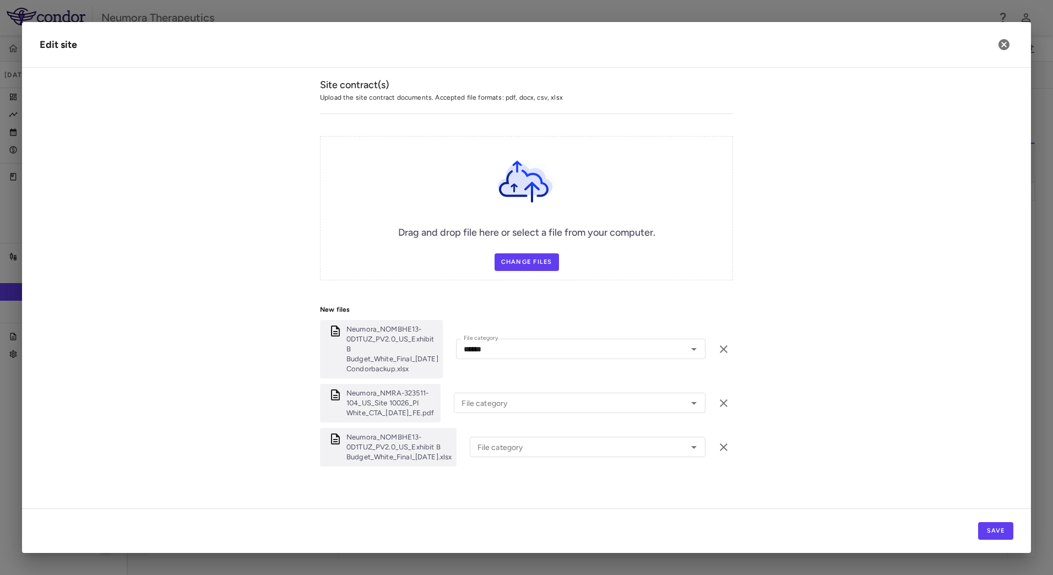
click at [518, 405] on div "Neumora_NMRA-323511-104_US_Site 10026_PI White_CTA_27June2025_FE.pdf File categ…" at bounding box center [526, 403] width 413 height 39
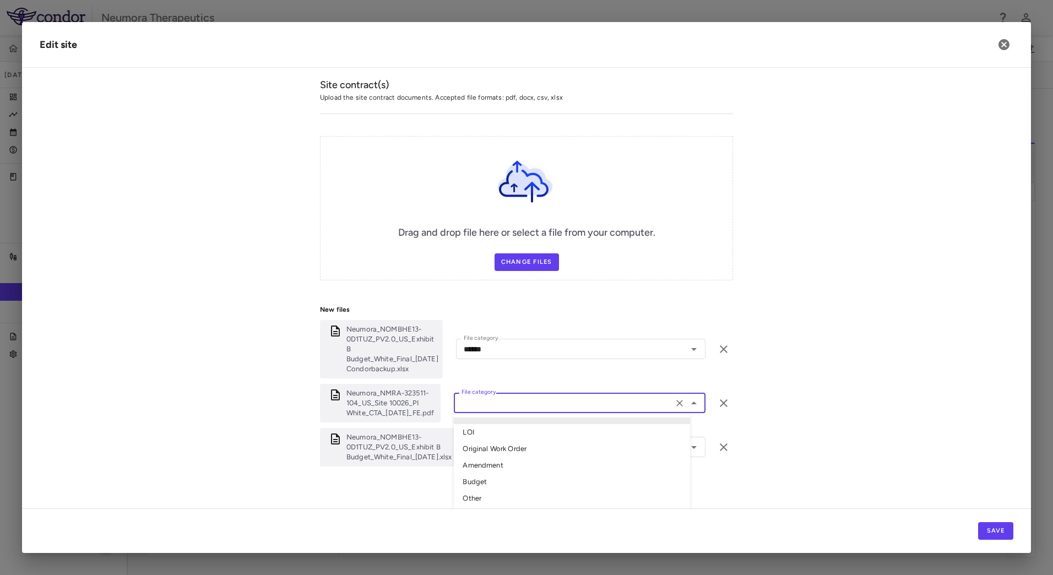
click at [530, 396] on input "File category" at bounding box center [563, 403] width 213 height 14
click at [534, 441] on li "Original Work Order" at bounding box center [572, 449] width 236 height 17
type input "**********"
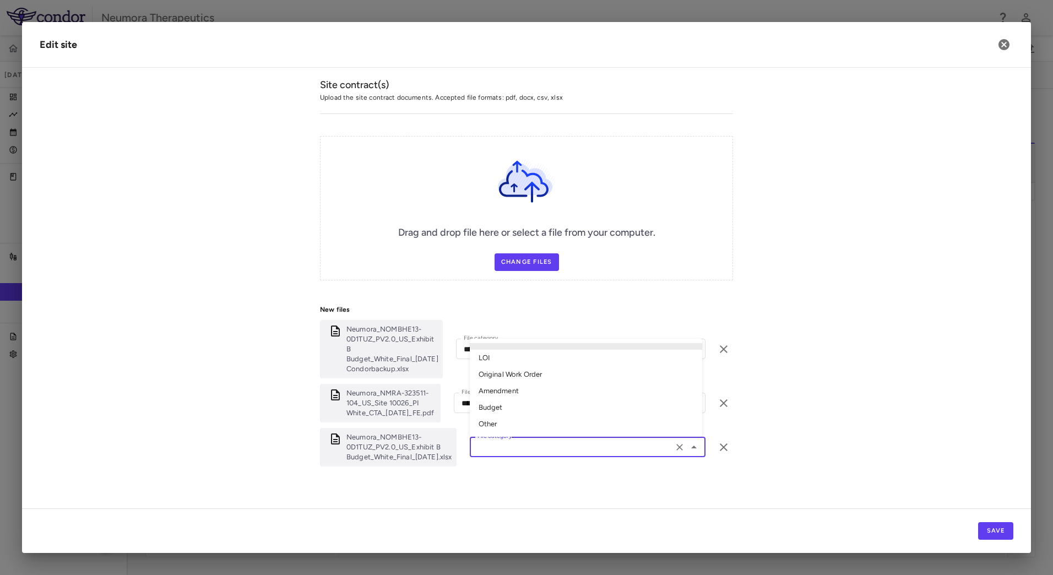
click at [543, 440] on input "File category" at bounding box center [571, 447] width 197 height 14
click at [543, 400] on li "Budget" at bounding box center [586, 407] width 232 height 17
type input "******"
click at [1005, 530] on button "Save" at bounding box center [995, 531] width 35 height 18
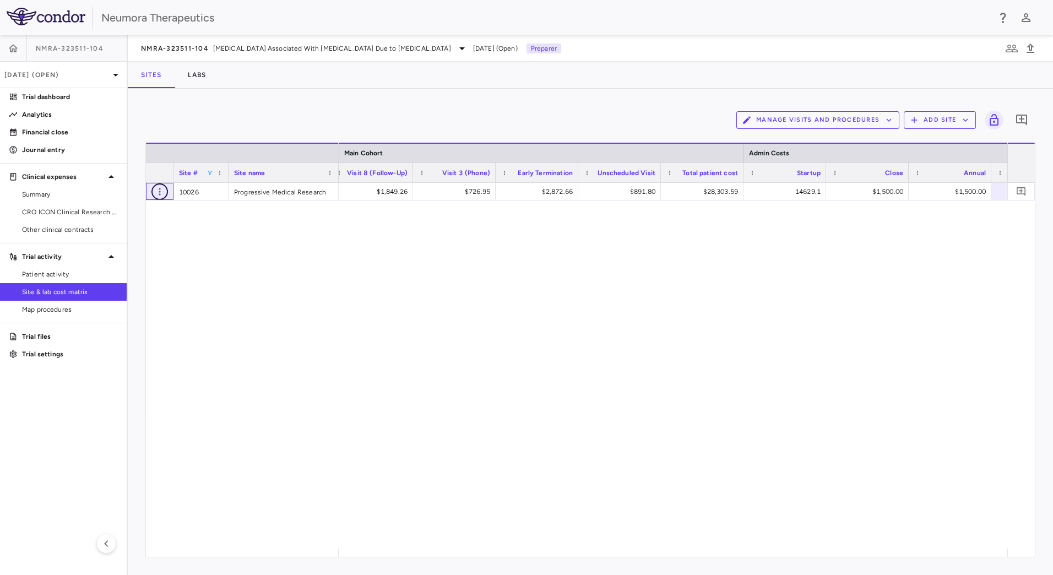
scroll to position [0, 1937]
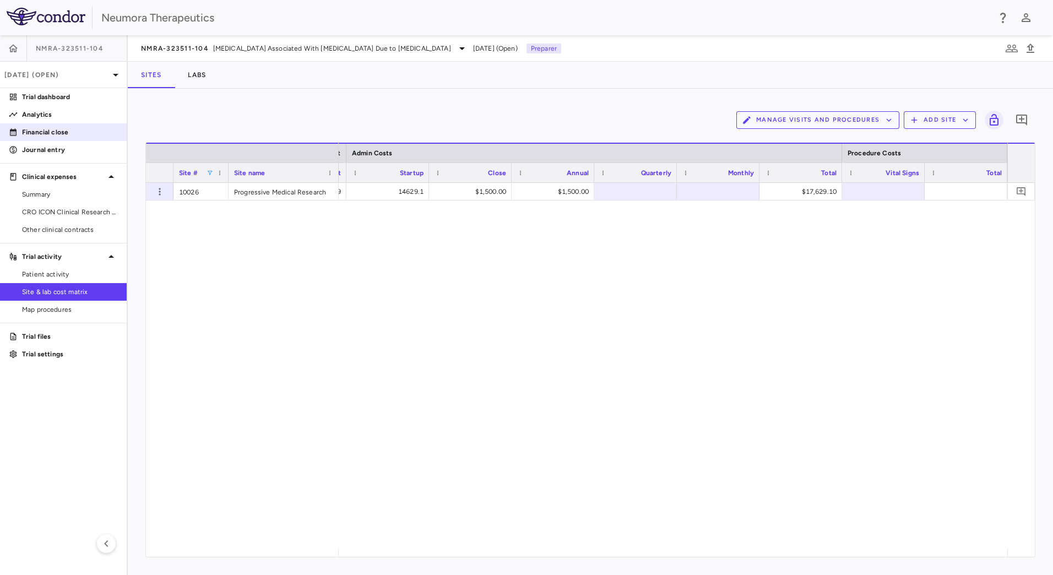
click at [76, 134] on p "Financial close" at bounding box center [70, 132] width 96 height 10
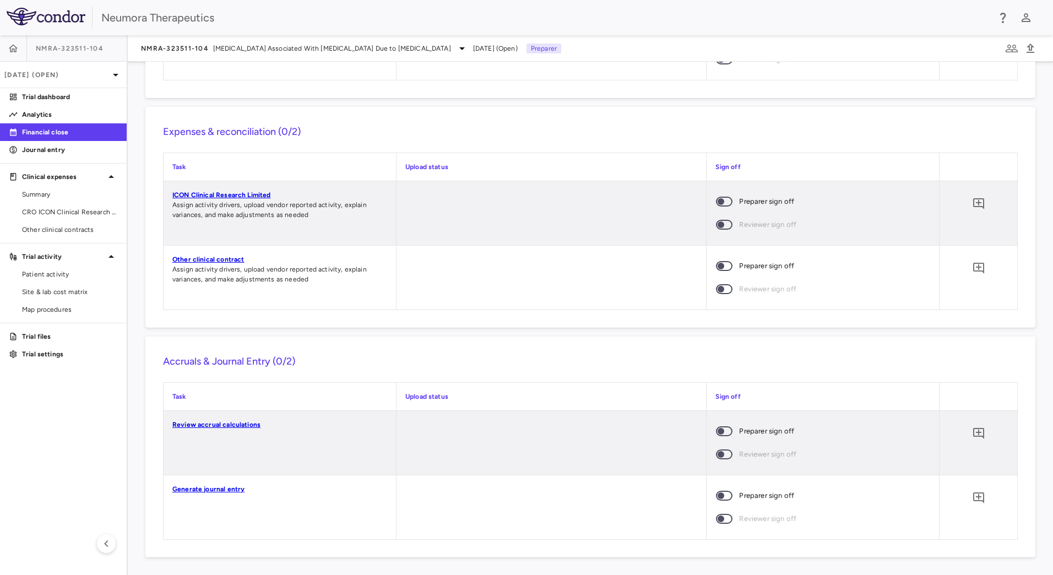
scroll to position [741, 0]
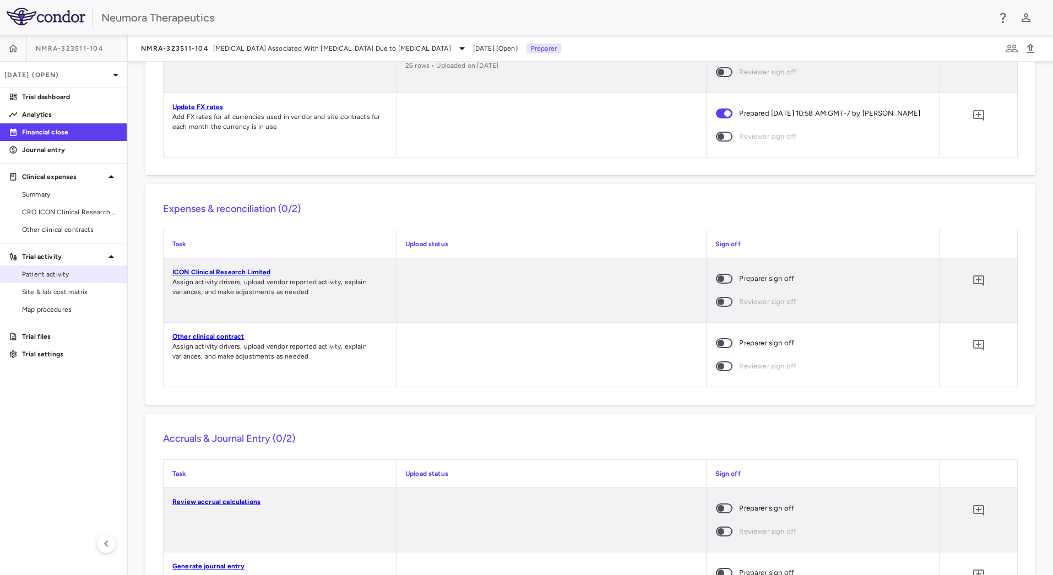
click at [53, 275] on span "Patient activity" at bounding box center [70, 274] width 96 height 10
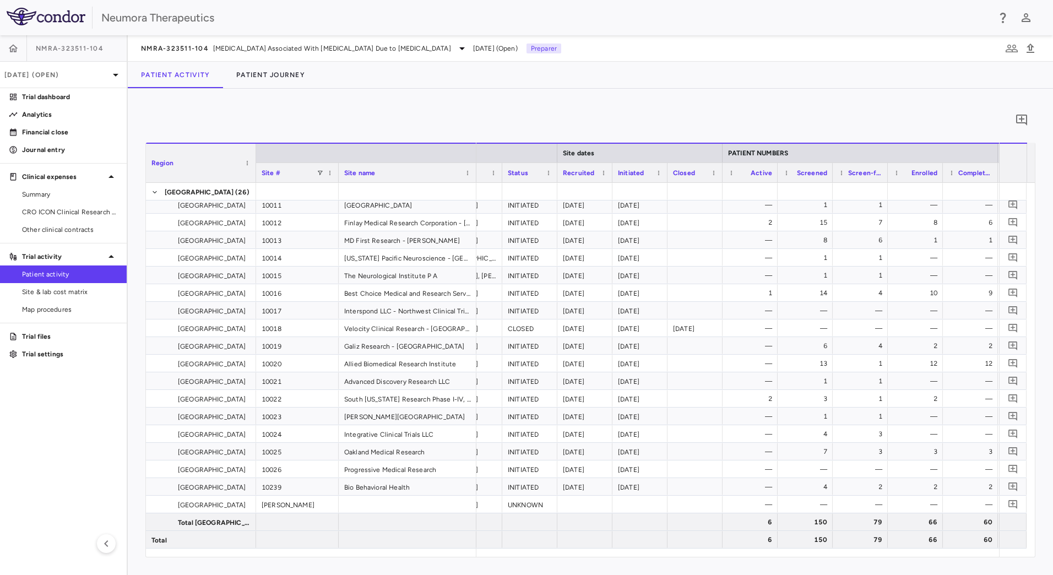
scroll to position [0, 159]
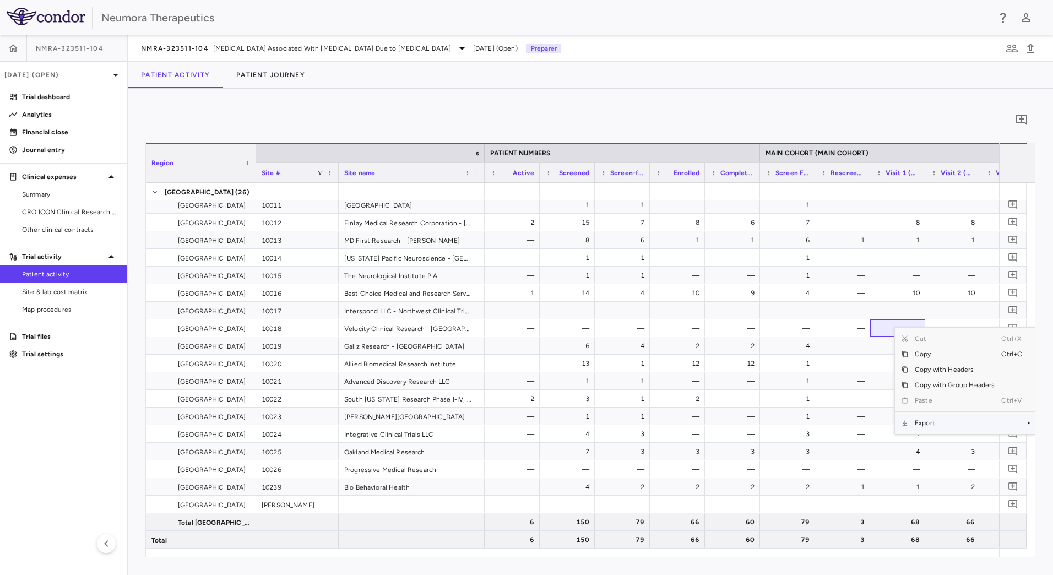
click at [937, 426] on span "Export" at bounding box center [954, 422] width 93 height 15
click at [880, 445] on span "Excel Export" at bounding box center [864, 442] width 52 height 15
click at [86, 294] on span "Site & lab cost matrix" at bounding box center [70, 292] width 96 height 10
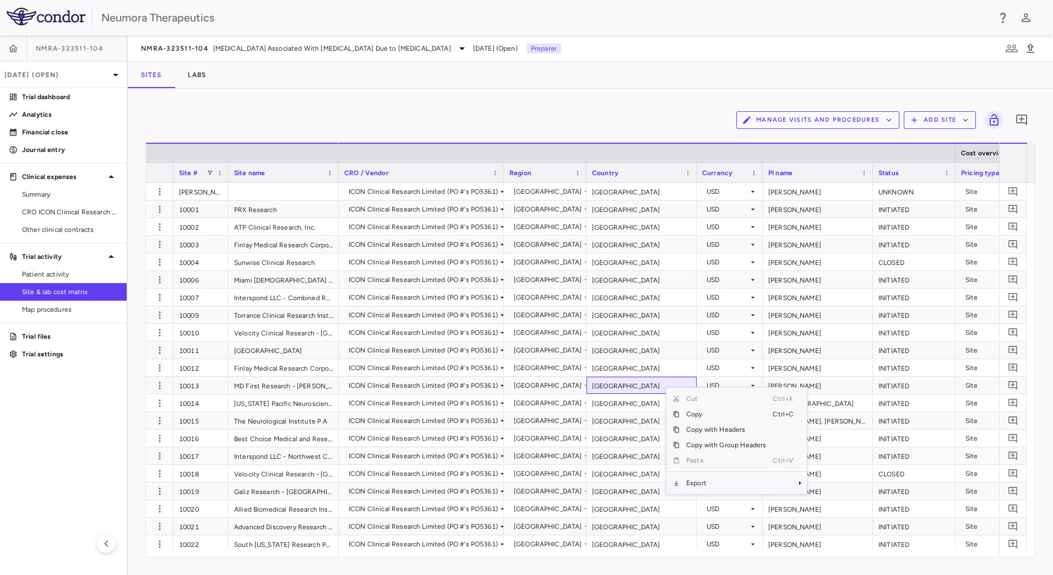
click at [703, 488] on span "Export" at bounding box center [726, 482] width 93 height 15
click at [831, 503] on span "Excel Export" at bounding box center [844, 502] width 52 height 15
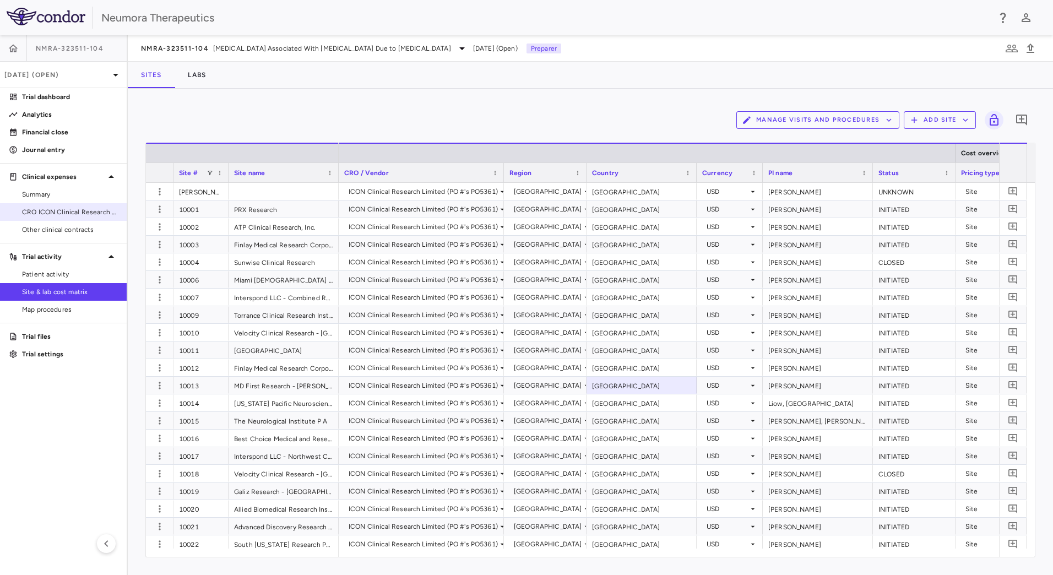
click at [59, 210] on span "CRO ICON Clinical Research Limited" at bounding box center [70, 212] width 96 height 10
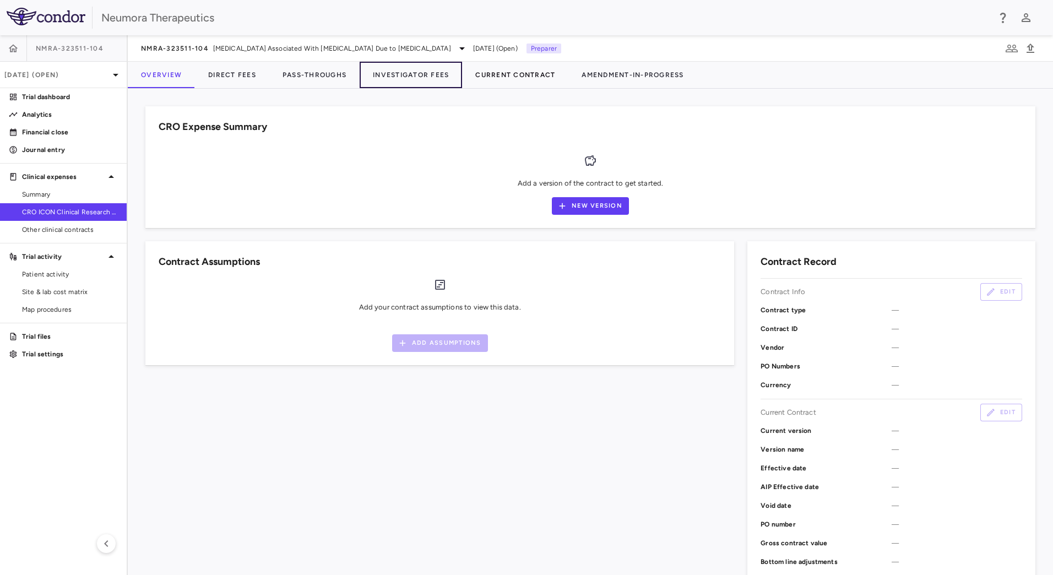
drag, startPoint x: 425, startPoint y: 73, endPoint x: 475, endPoint y: 78, distance: 49.8
click at [425, 73] on button "Investigator Fees" at bounding box center [411, 75] width 102 height 26
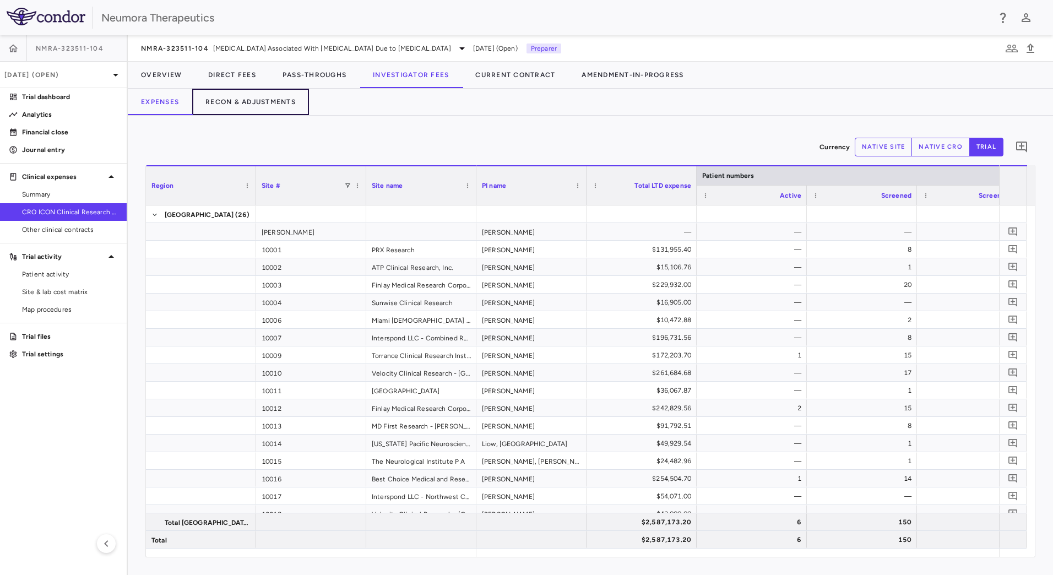
click at [280, 99] on button "Recon & Adjustments" at bounding box center [250, 102] width 117 height 26
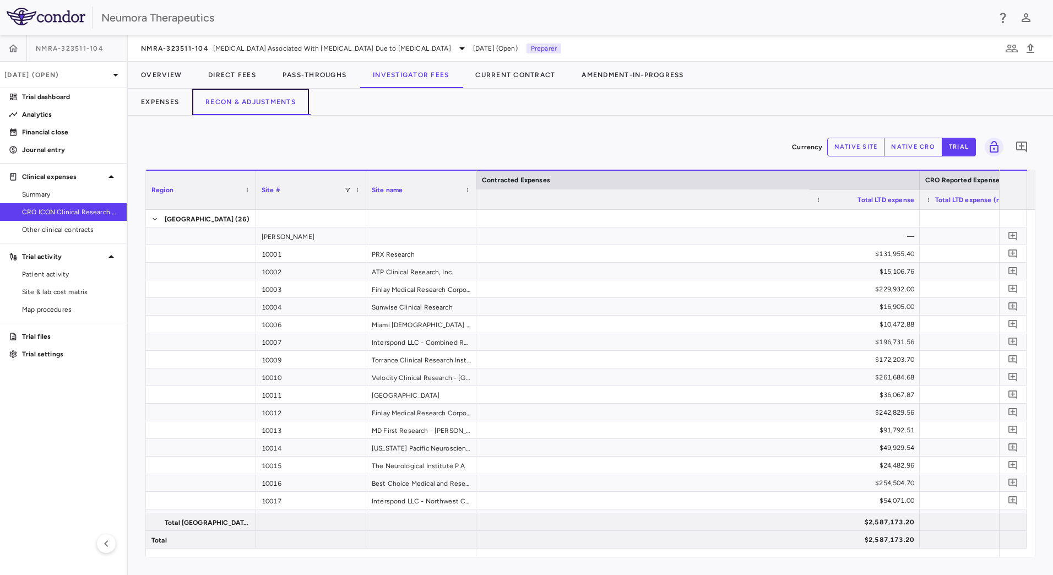
scroll to position [0, 689]
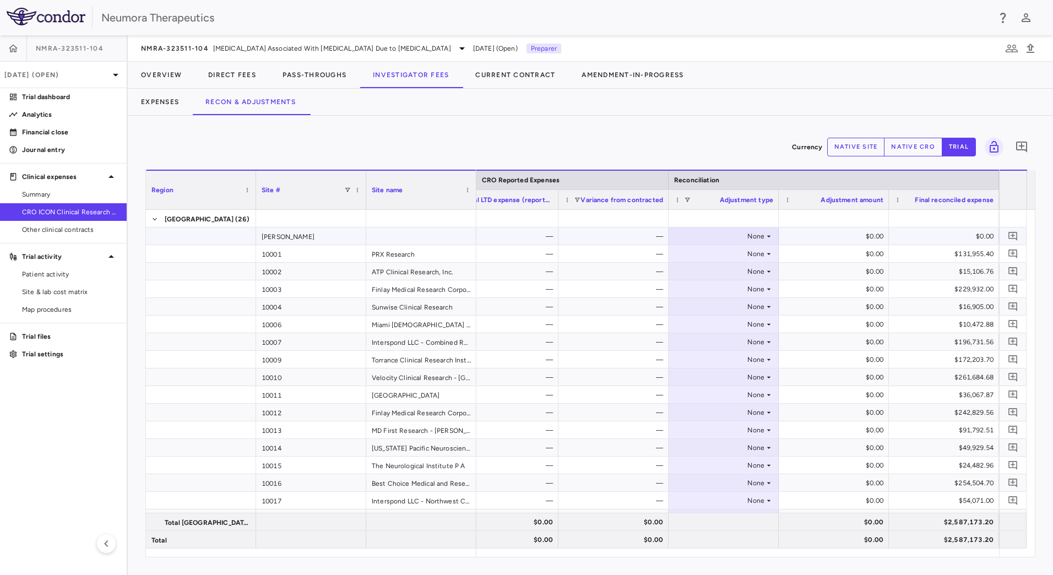
click at [770, 235] on icon at bounding box center [768, 236] width 9 height 9
click at [770, 235] on div at bounding box center [526, 287] width 1053 height 575
click at [768, 234] on icon at bounding box center [768, 236] width 9 height 9
click at [771, 328] on div at bounding box center [526, 287] width 1053 height 575
click at [767, 272] on icon at bounding box center [768, 271] width 9 height 9
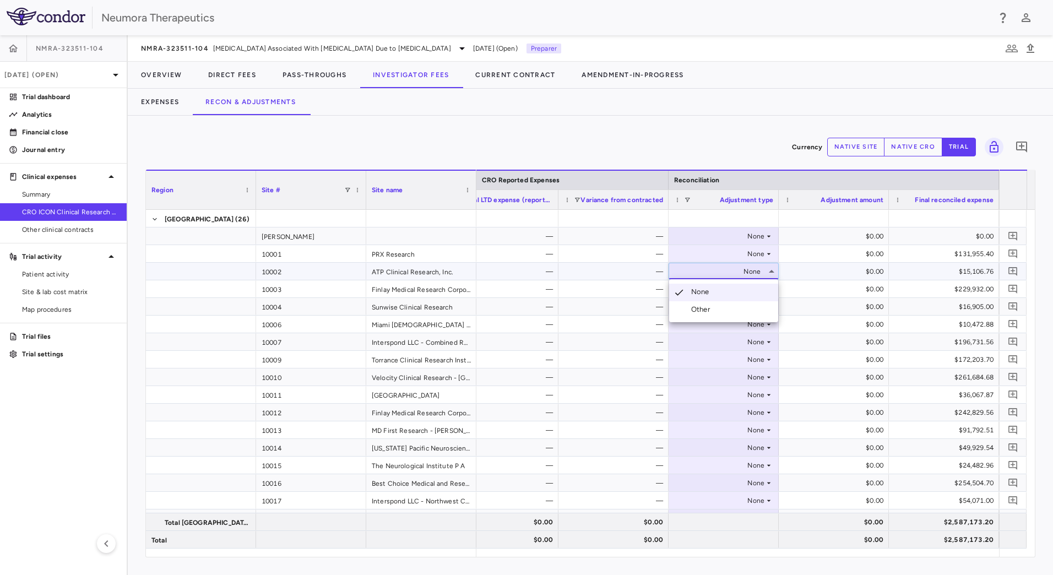
click at [739, 306] on li "Other" at bounding box center [723, 309] width 109 height 17
click at [853, 148] on button "native site" at bounding box center [856, 147] width 58 height 19
click at [916, 148] on button "native cro" at bounding box center [913, 147] width 58 height 19
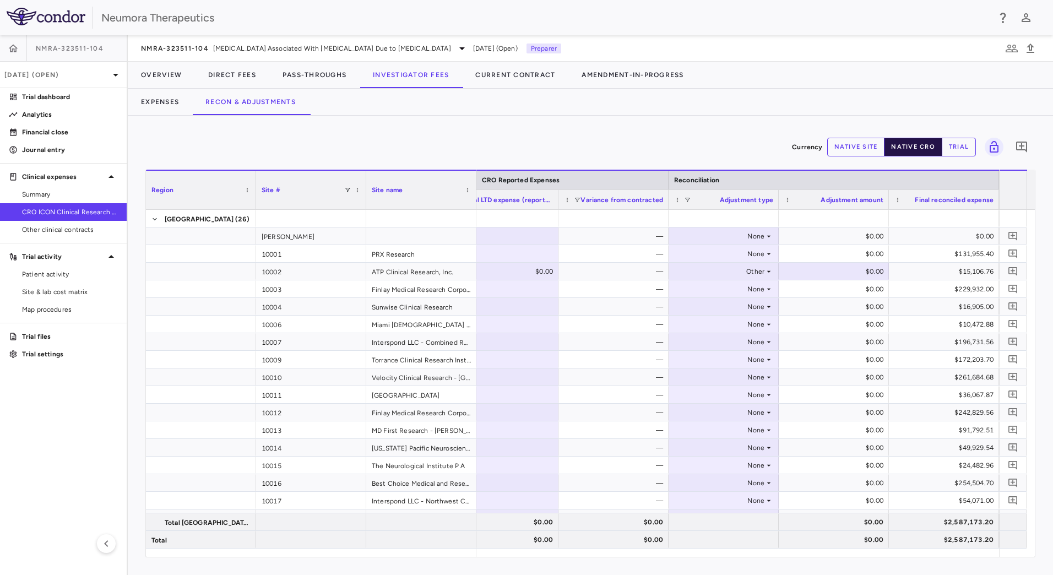
click at [912, 144] on button "native cro" at bounding box center [913, 147] width 58 height 19
type button "native"
click at [866, 272] on div "$0.00" at bounding box center [836, 272] width 95 height 18
type input "*"
type input "********"
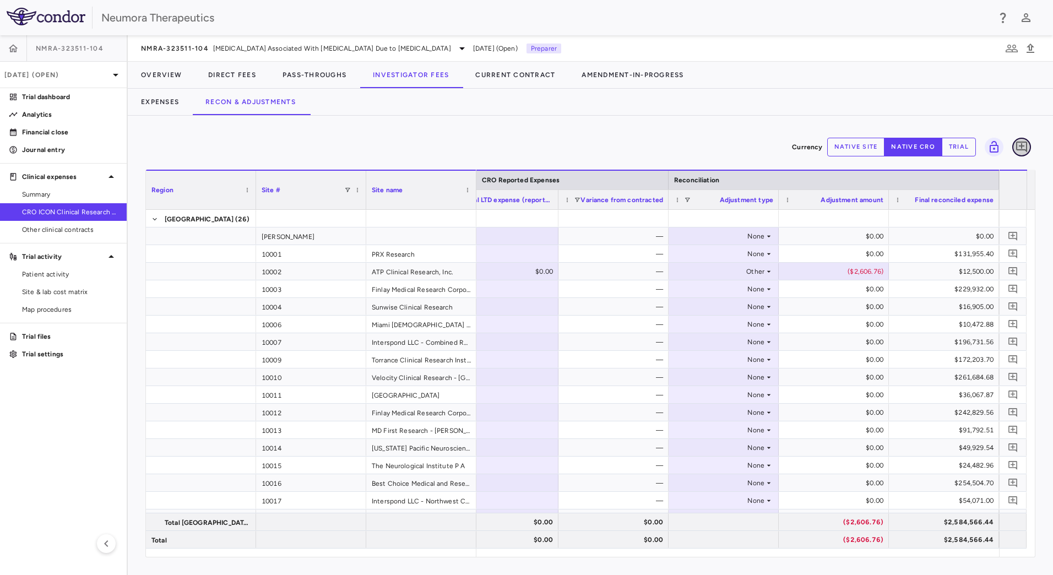
click at [1026, 145] on icon "Add comment" at bounding box center [1021, 147] width 11 height 11
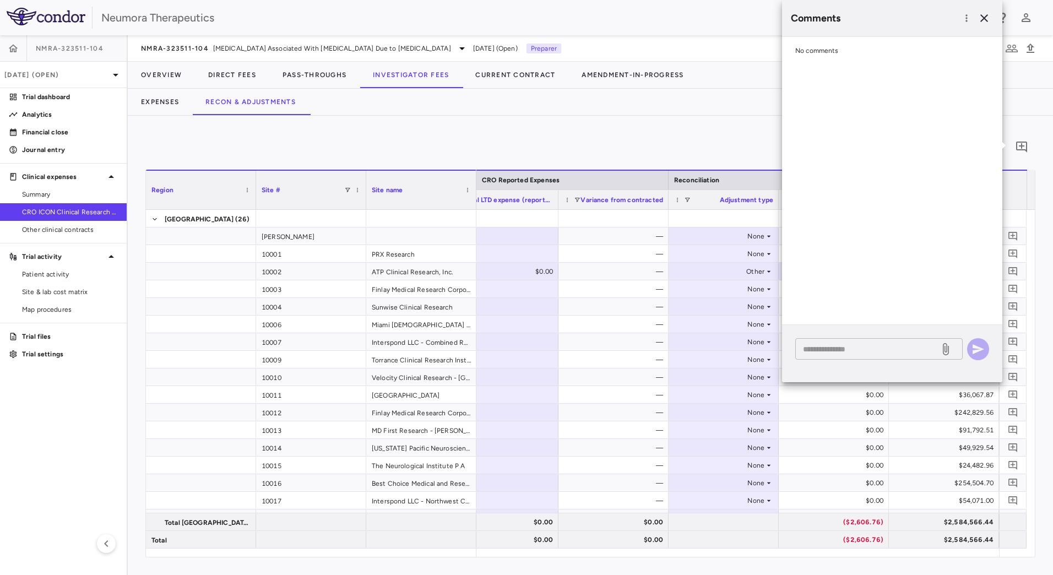
click at [847, 351] on textarea at bounding box center [867, 349] width 129 height 12
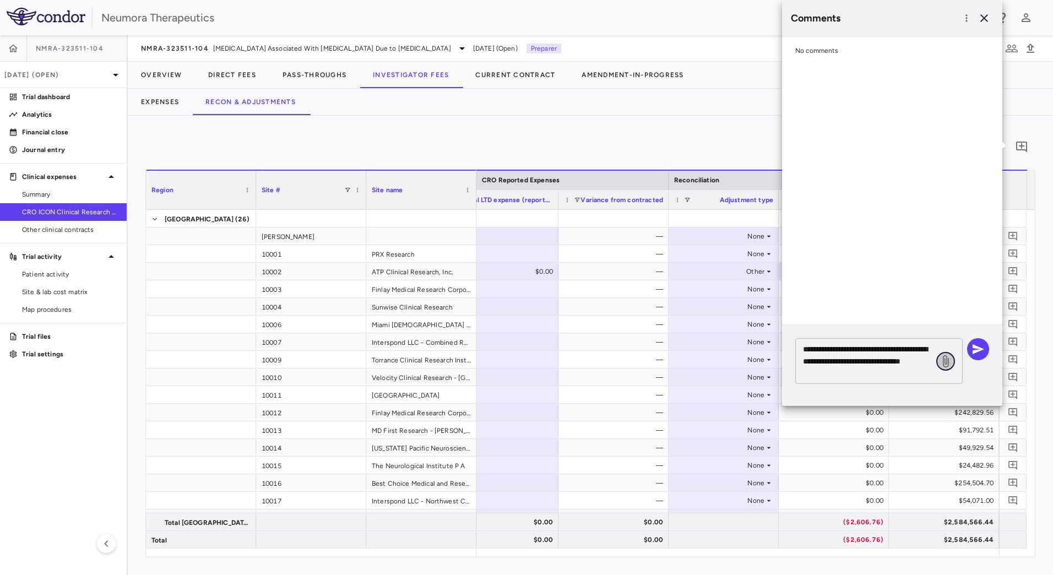
click at [945, 362] on icon at bounding box center [945, 361] width 13 height 13
click at [0, 0] on input "file" at bounding box center [0, 0] width 0 height 0
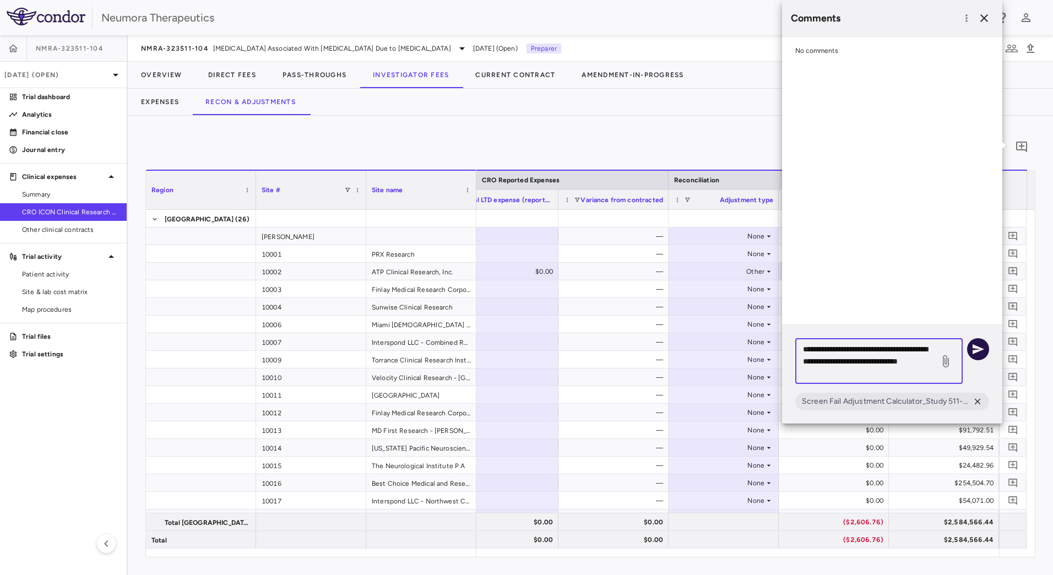
type textarea "**********"
click at [983, 347] on icon "button" at bounding box center [978, 349] width 13 height 13
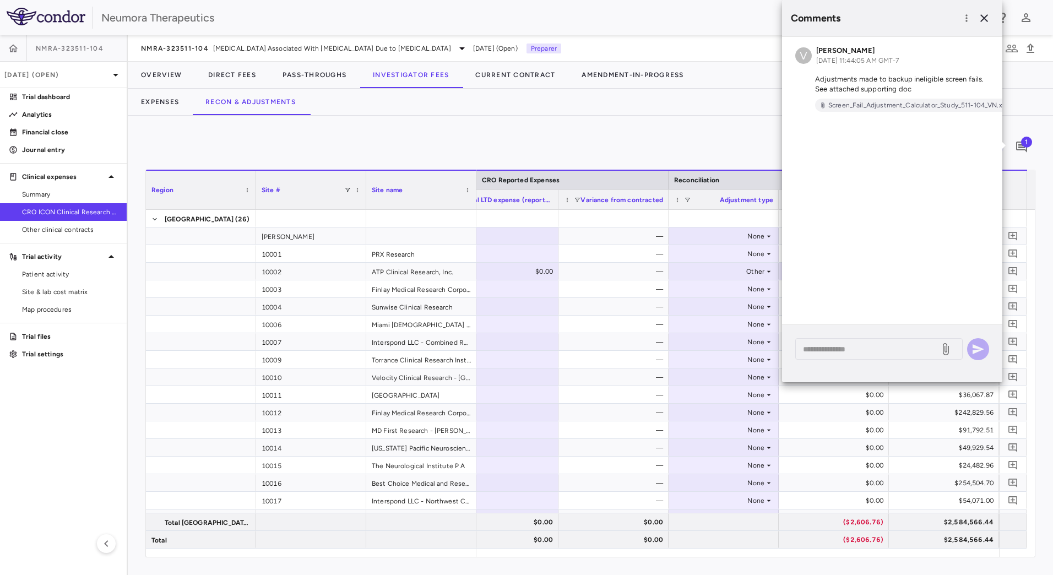
click at [668, 104] on div "Expenses Recon & Adjustments" at bounding box center [590, 102] width 925 height 26
drag, startPoint x: 985, startPoint y: 20, endPoint x: 984, endPoint y: 29, distance: 8.9
click at [985, 20] on icon "button" at bounding box center [984, 18] width 8 height 8
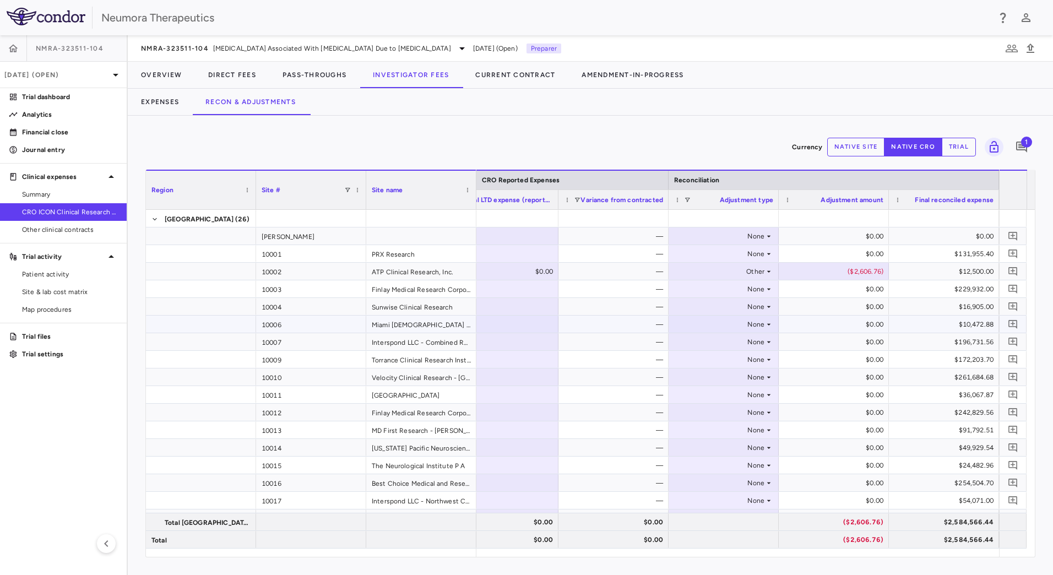
click at [761, 323] on div "None" at bounding box center [722, 325] width 86 height 18
click at [726, 364] on li "Other" at bounding box center [723, 362] width 109 height 17
click at [834, 327] on div "$0.00" at bounding box center [836, 325] width 95 height 18
click at [840, 324] on div "$0.00" at bounding box center [836, 325] width 95 height 18
type input "********"
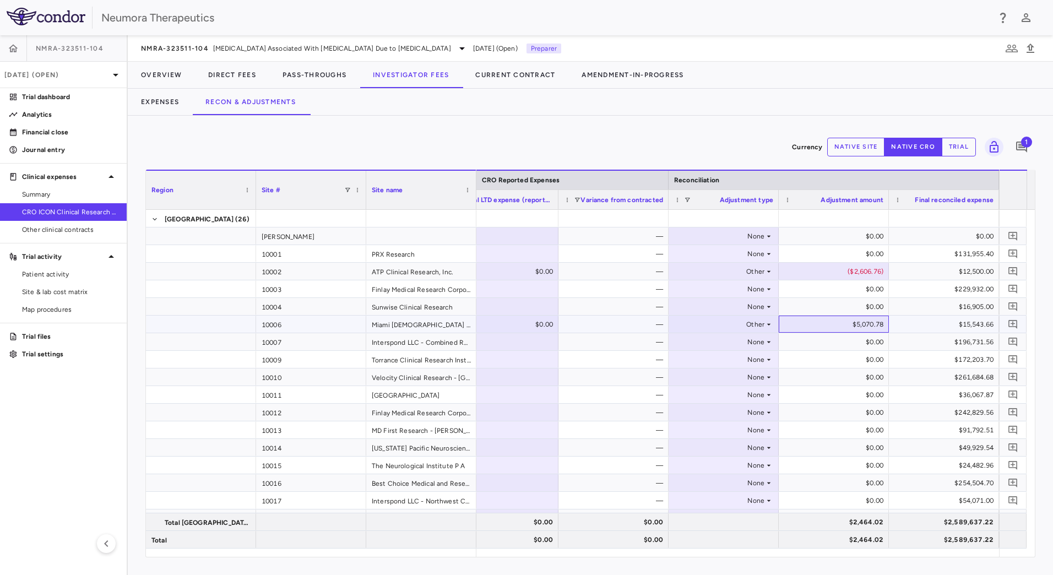
click at [832, 318] on div "$5,070.78" at bounding box center [836, 325] width 95 height 18
click at [839, 324] on input "*******" at bounding box center [842, 325] width 93 height 18
type input "********"
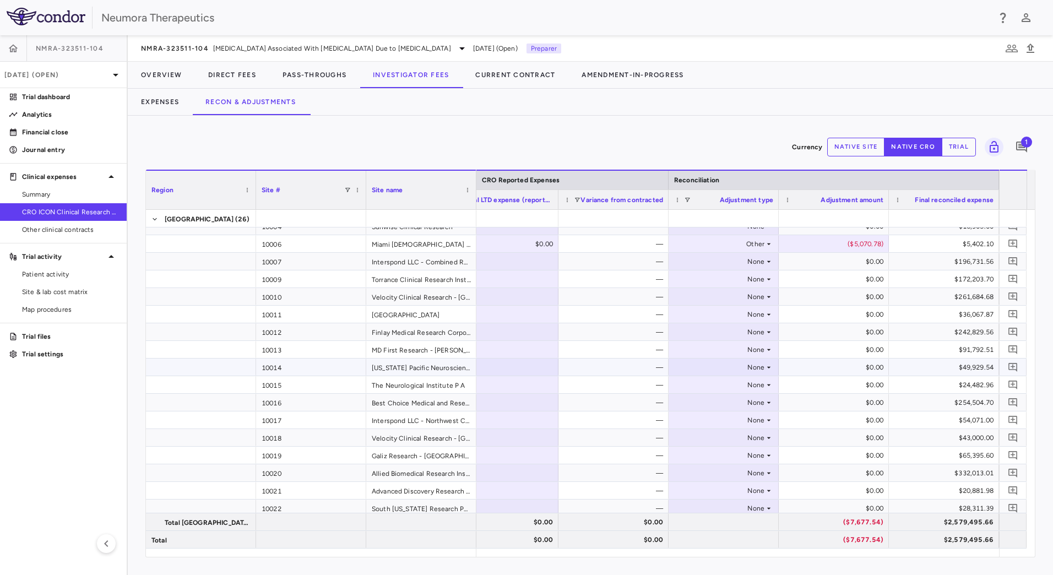
scroll to position [110, 0]
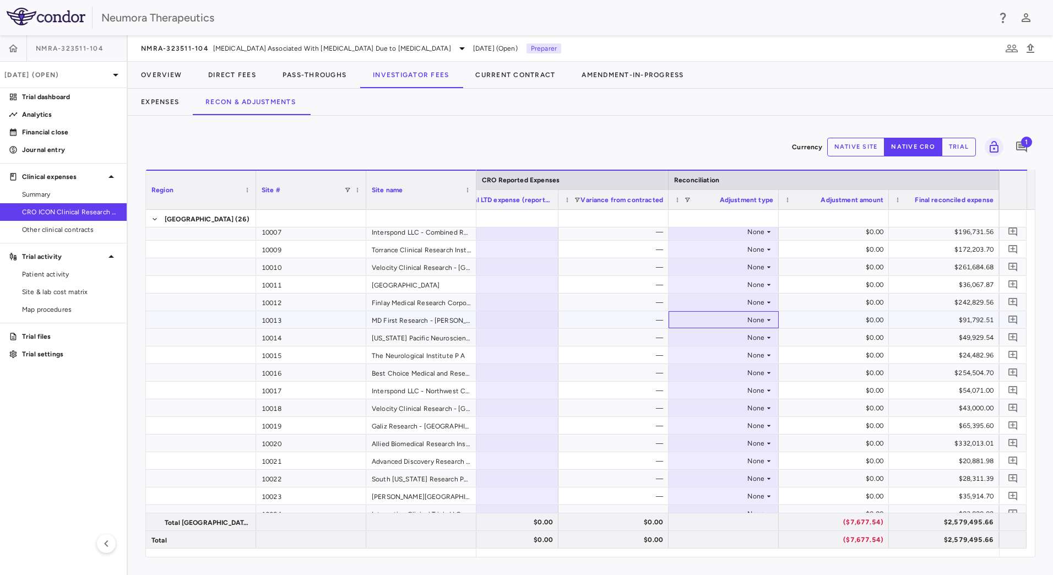
click at [752, 318] on div "None" at bounding box center [722, 320] width 86 height 18
click at [734, 354] on li "Other" at bounding box center [723, 358] width 109 height 17
click at [822, 322] on div "$0.00" at bounding box center [836, 320] width 95 height 18
type input "*********"
click at [853, 336] on div "$0.00" at bounding box center [836, 338] width 95 height 18
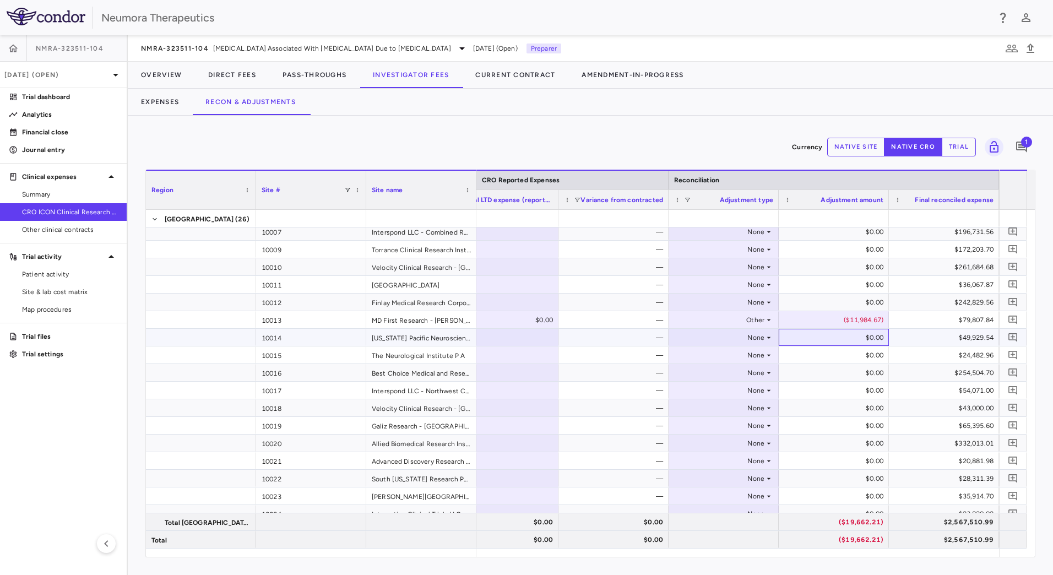
click at [870, 337] on div "$0.00" at bounding box center [836, 338] width 95 height 18
click at [874, 338] on div "$0.00" at bounding box center [836, 338] width 95 height 18
click at [840, 335] on div "$0.00" at bounding box center [836, 338] width 95 height 18
click at [839, 335] on div "$0.00" at bounding box center [836, 338] width 95 height 18
click at [855, 334] on div "$0.00" at bounding box center [836, 338] width 95 height 18
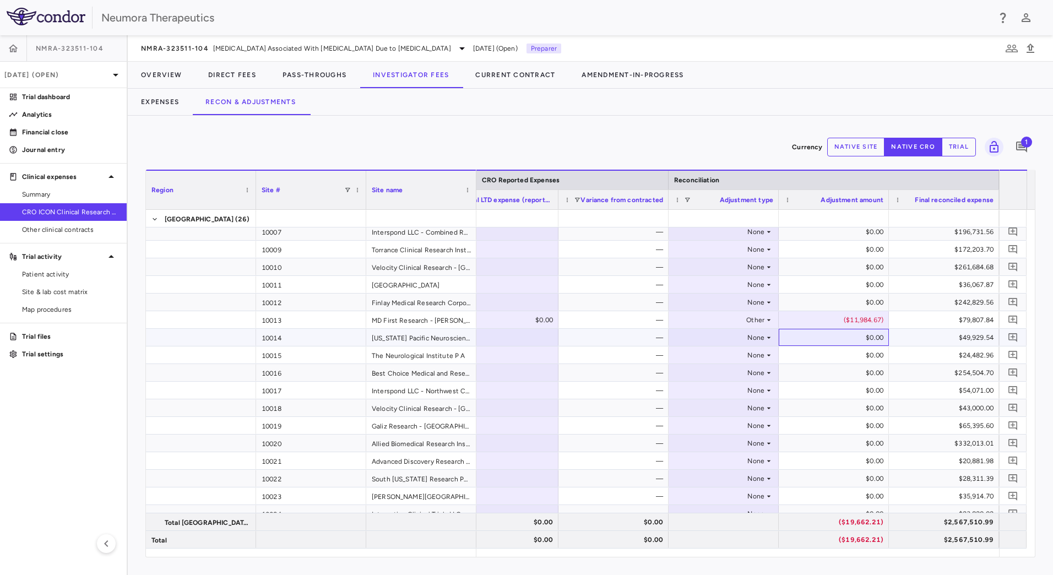
click at [855, 334] on div "$0.00" at bounding box center [836, 338] width 95 height 18
click at [854, 317] on div "($11,984.67)" at bounding box center [836, 320] width 95 height 18
click at [858, 339] on div "$0.00" at bounding box center [836, 338] width 95 height 18
click at [849, 335] on div "$0.00" at bounding box center [836, 338] width 95 height 18
click at [848, 335] on div "$0.00" at bounding box center [836, 338] width 95 height 18
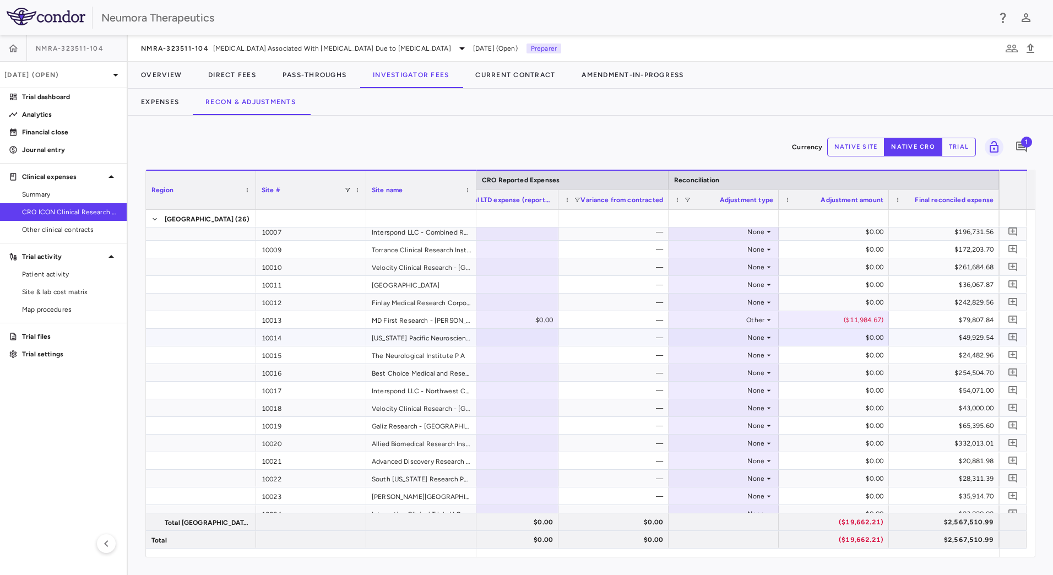
click at [772, 339] on icon at bounding box center [768, 337] width 9 height 9
click at [764, 338] on div at bounding box center [526, 287] width 1053 height 575
click at [765, 341] on icon at bounding box center [768, 337] width 9 height 9
click at [722, 375] on li "Other" at bounding box center [723, 375] width 109 height 17
click at [859, 343] on div "$0.00" at bounding box center [836, 338] width 95 height 18
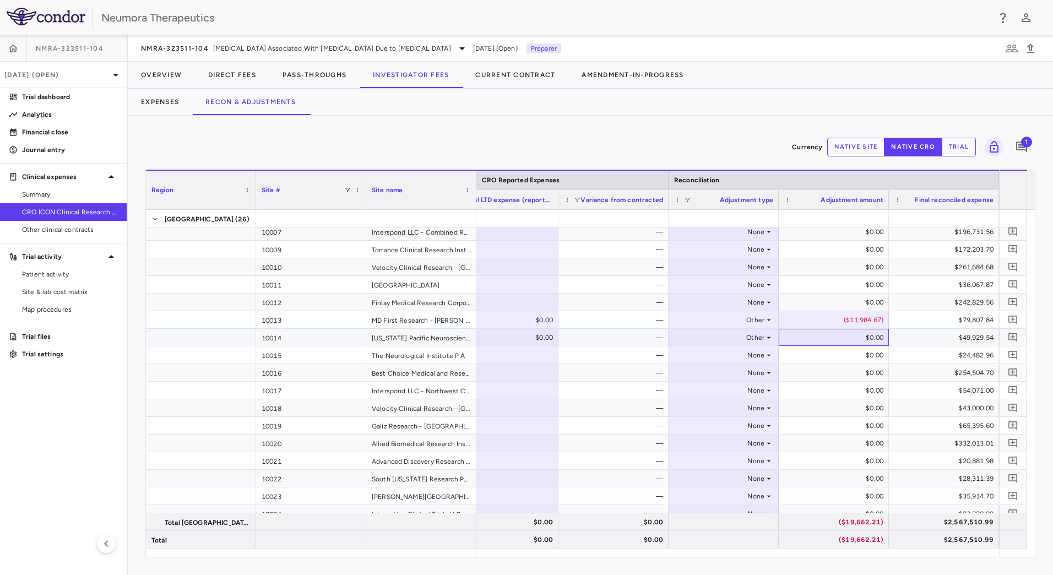
click at [865, 338] on div "$0.00" at bounding box center [836, 338] width 95 height 18
type input "********"
click at [768, 359] on icon at bounding box center [768, 355] width 9 height 9
click at [737, 394] on li "Other" at bounding box center [723, 393] width 109 height 17
type input "********"
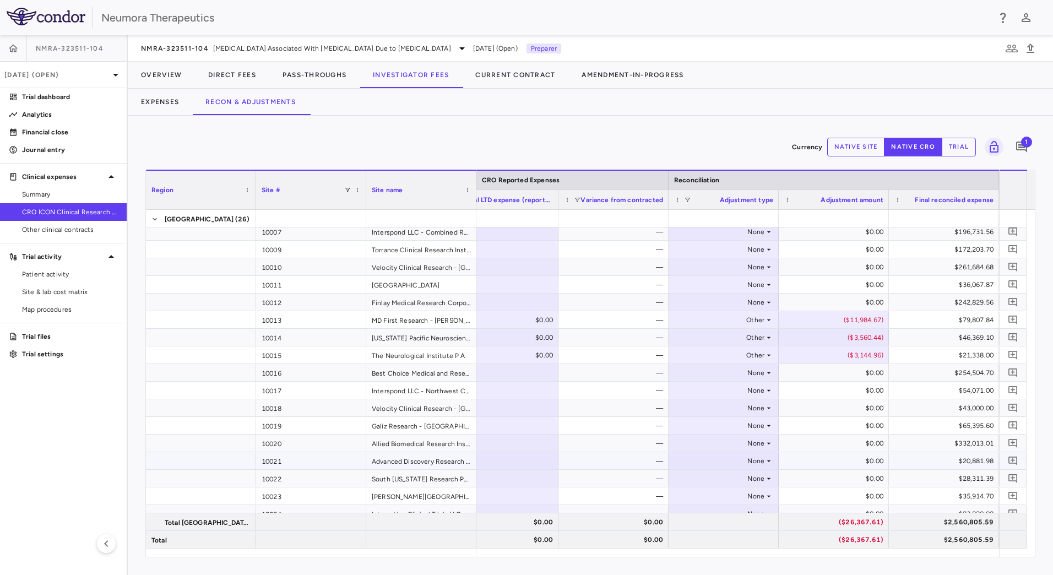
click at [825, 463] on div "$0.00" at bounding box center [836, 461] width 95 height 18
click at [765, 459] on icon at bounding box center [768, 461] width 9 height 9
click at [720, 493] on li "Other" at bounding box center [723, 499] width 109 height 17
click at [869, 460] on div "$0.00" at bounding box center [836, 461] width 95 height 18
type input "********"
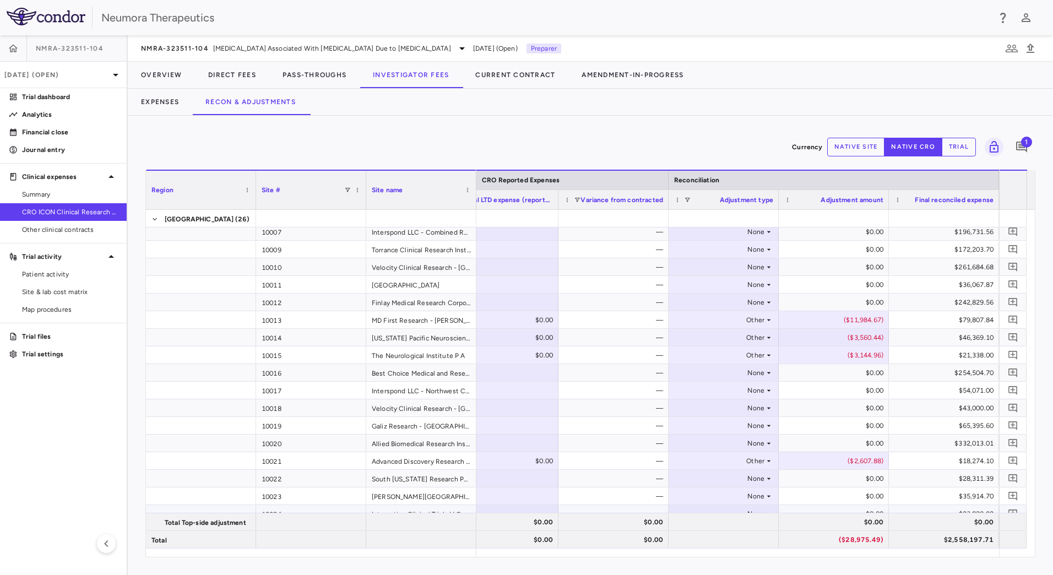
scroll to position [220, 0]
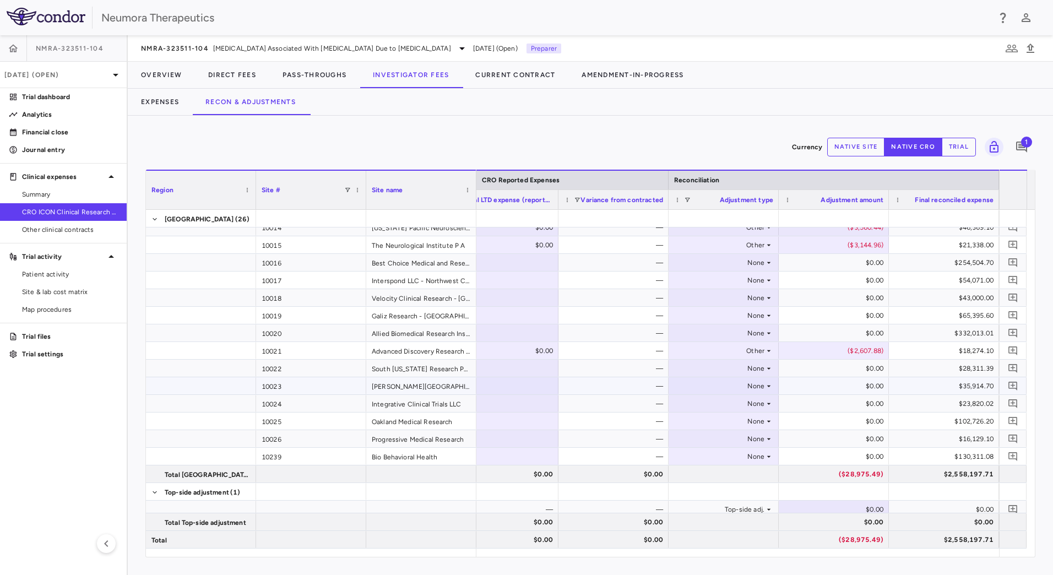
click at [764, 386] on icon at bounding box center [768, 386] width 9 height 9
click at [740, 421] on li "Other" at bounding box center [723, 424] width 109 height 17
type input "********"
click at [760, 408] on div "None" at bounding box center [722, 404] width 86 height 18
click at [741, 440] on li "Other" at bounding box center [723, 441] width 109 height 17
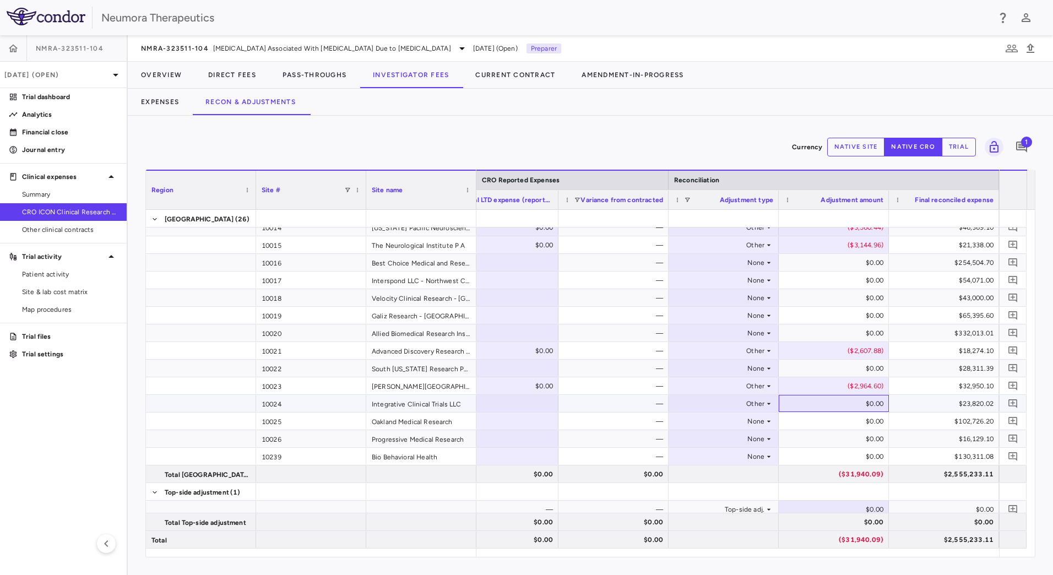
click at [848, 409] on div "$0.00" at bounding box center [836, 404] width 95 height 18
click at [876, 408] on div "$0.00" at bounding box center [836, 404] width 95 height 18
type input "********"
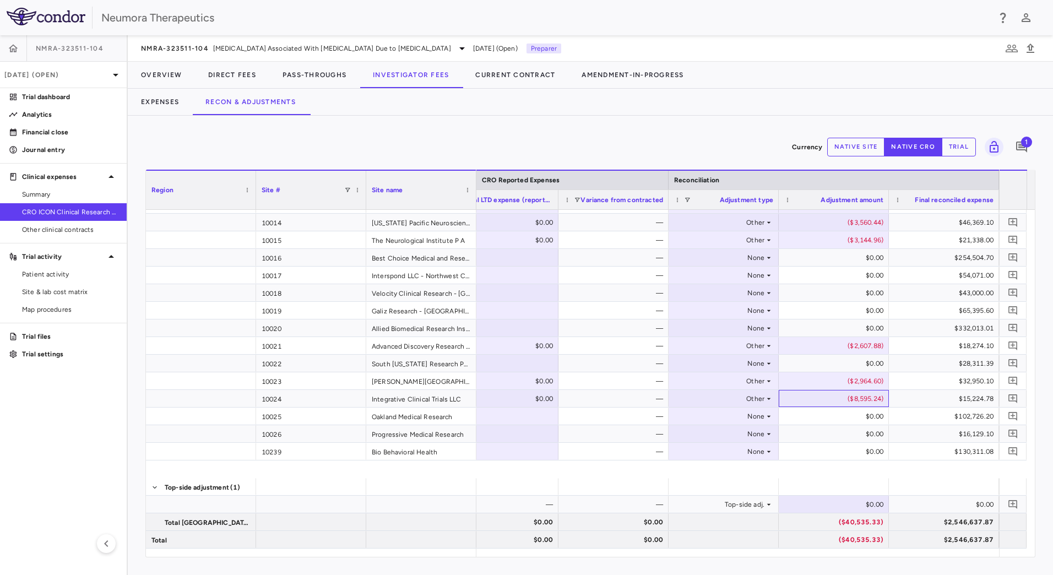
scroll to position [0, 0]
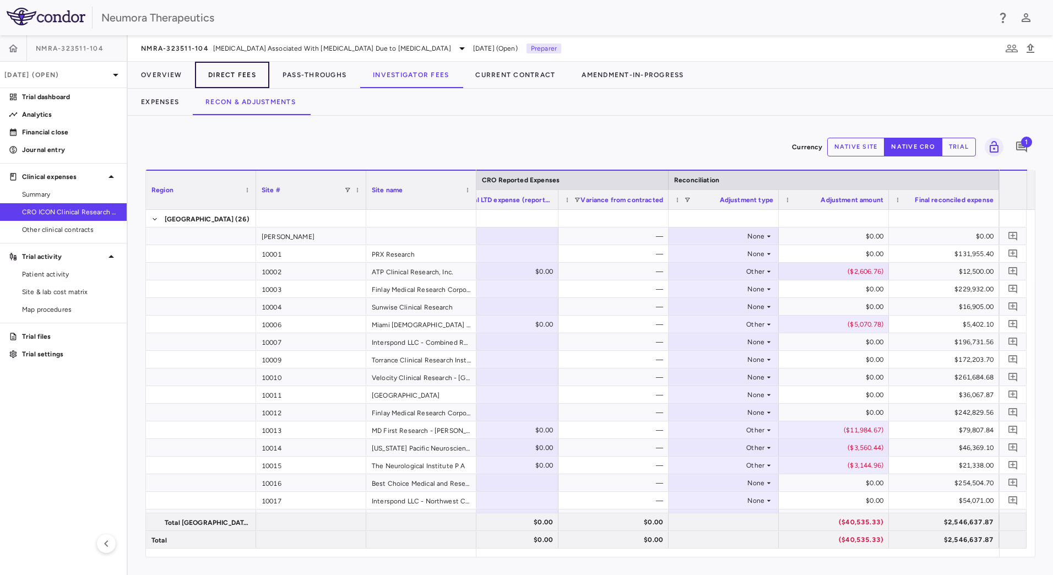
click at [248, 66] on button "Direct Fees" at bounding box center [232, 75] width 74 height 26
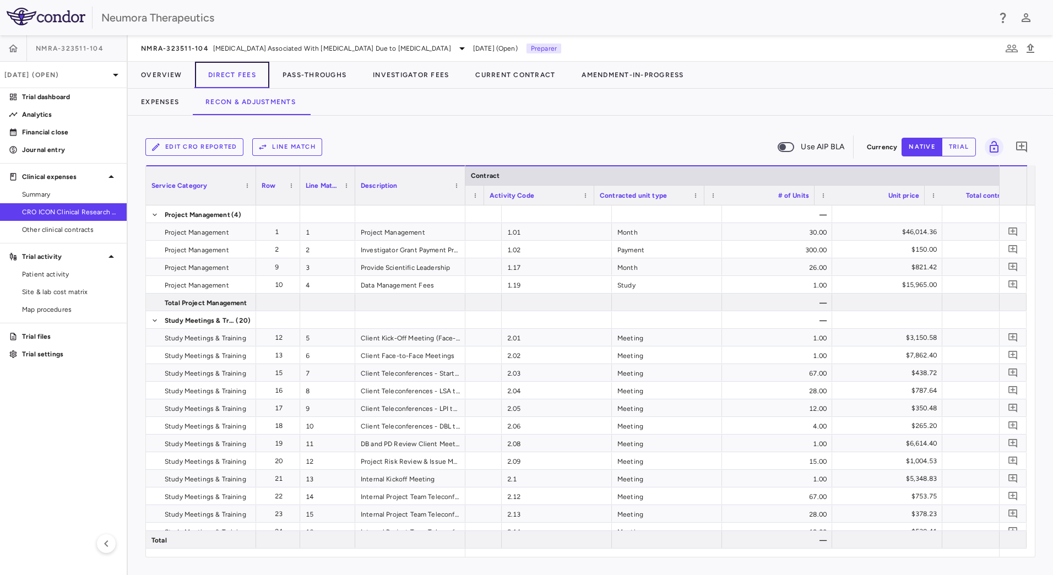
scroll to position [0, 91]
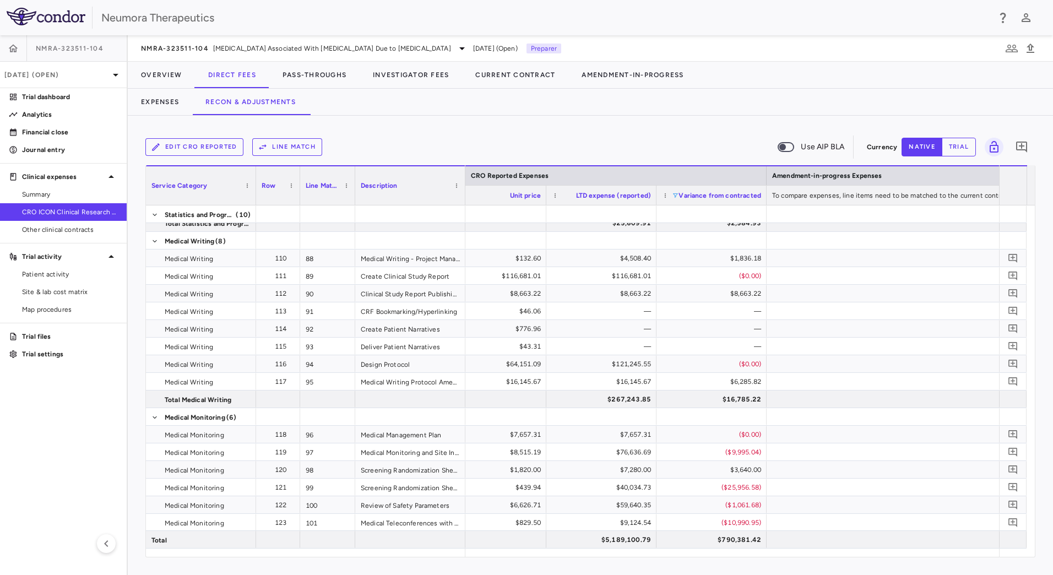
click at [674, 193] on span at bounding box center [675, 195] width 7 height 7
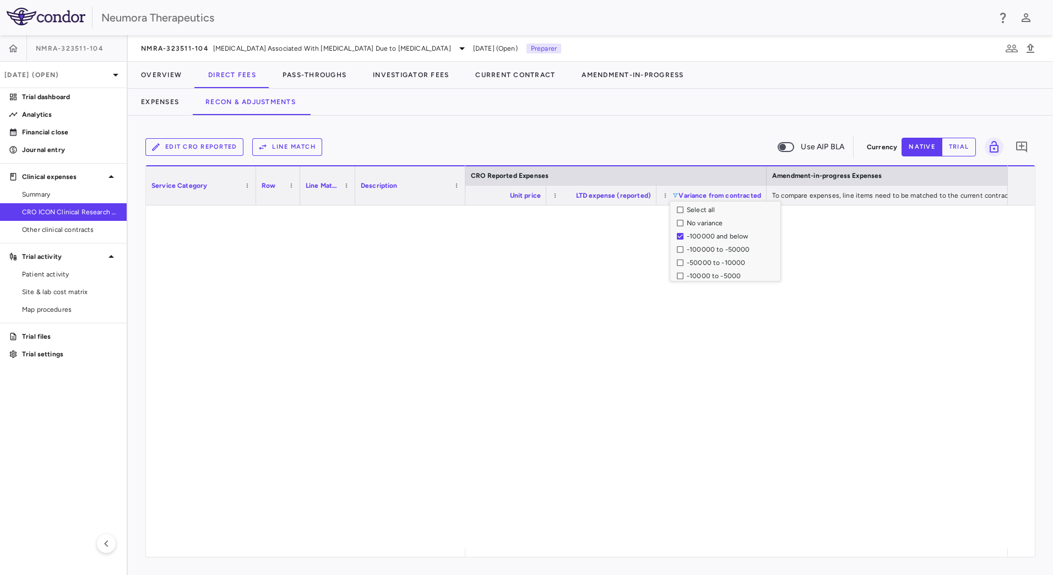
click at [678, 233] on div "-100000 and below" at bounding box center [729, 236] width 104 height 13
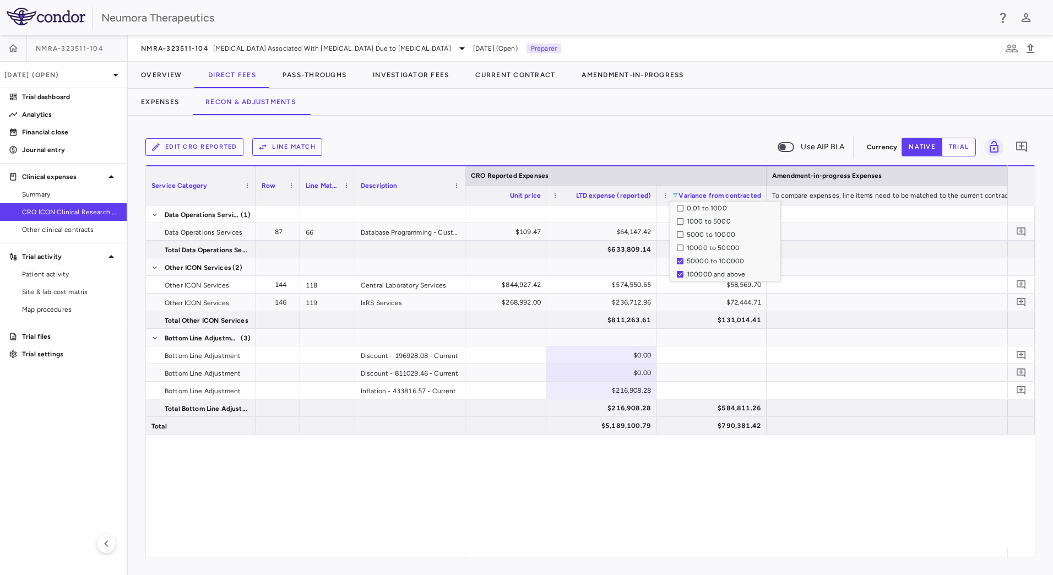
click at [720, 481] on div "$216,908.28 Inflation - 433816.57 - Current $216,908.28 $584,811.26 $5,189,100.…" at bounding box center [736, 376] width 542 height 343
drag, startPoint x: 680, startPoint y: 490, endPoint x: 827, endPoint y: 497, distance: 147.3
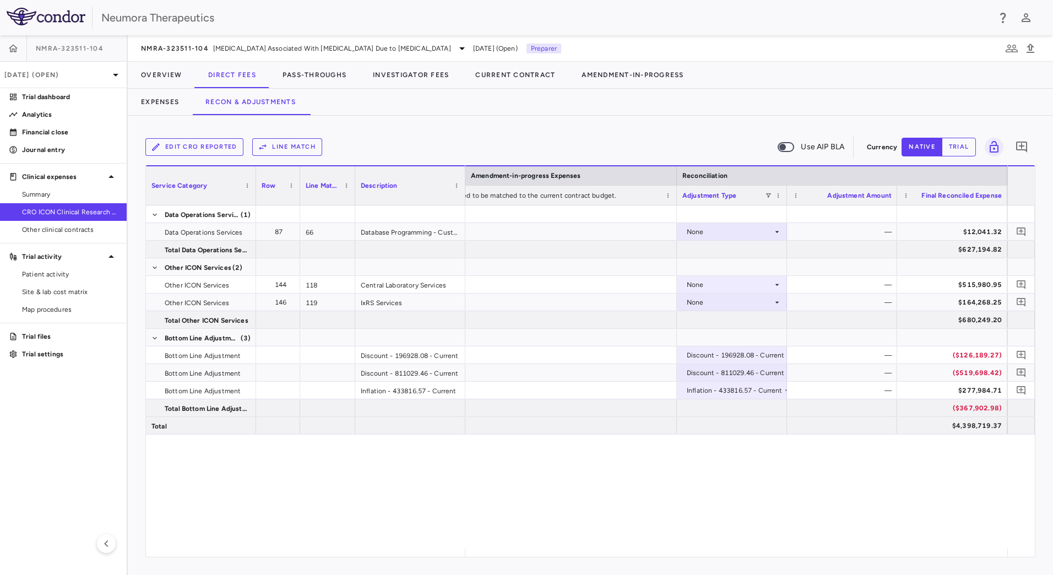
drag, startPoint x: 741, startPoint y: 459, endPoint x: 870, endPoint y: 465, distance: 129.6
drag, startPoint x: 744, startPoint y: 459, endPoint x: 865, endPoint y: 471, distance: 121.8
click at [806, 467] on div "Inflation - 433816.57 - Current — $277,984.71 ($367,902.98) $4,398,719.37 None …" at bounding box center [736, 376] width 542 height 343
click at [712, 284] on div "None" at bounding box center [730, 285] width 86 height 18
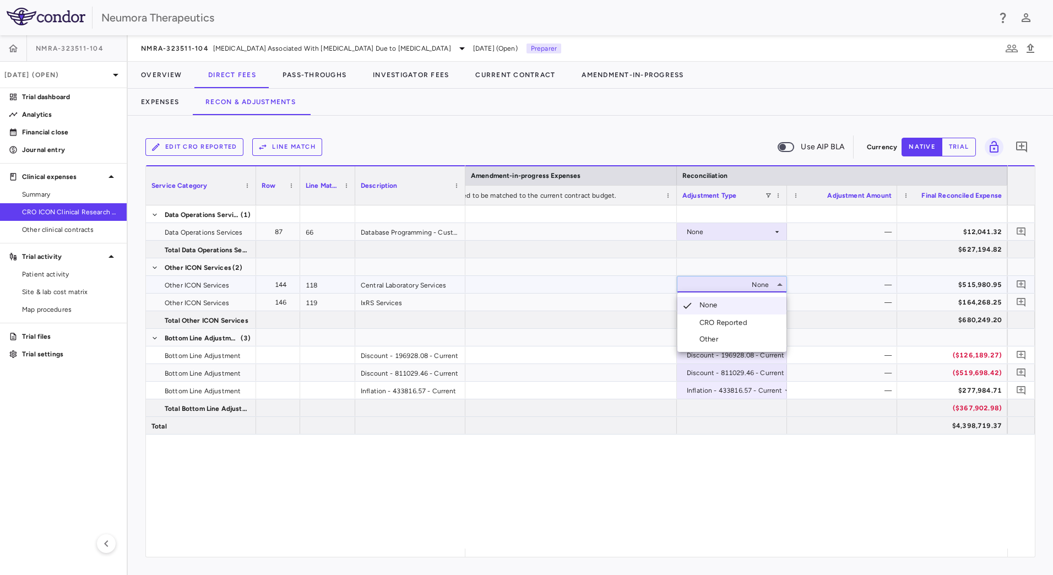
click at [721, 322] on div "CRO Reported" at bounding box center [725, 323] width 52 height 10
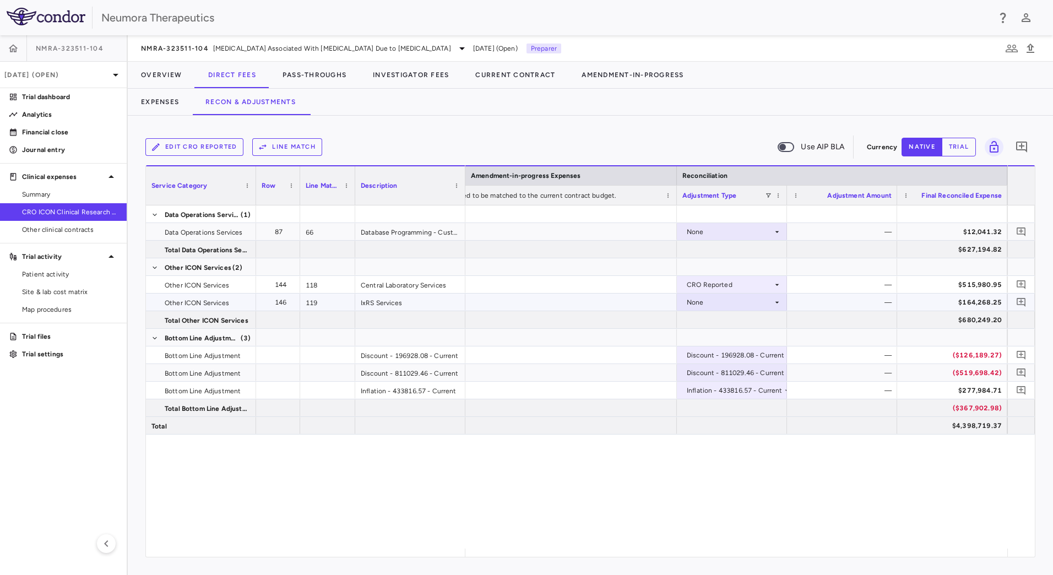
click at [740, 305] on div "None" at bounding box center [730, 303] width 86 height 18
click at [712, 297] on div "None" at bounding box center [730, 303] width 86 height 18
click at [718, 338] on div "CRO Reported" at bounding box center [725, 340] width 52 height 10
click at [789, 476] on div "None — $12,041.32 $627,194.82 CRO Reported $58,569.70 $574,550.65 CRO Reported …" at bounding box center [736, 376] width 542 height 343
click at [652, 503] on div "None — $12,041.32 $627,194.82 CRO Reported $58,569.70 $574,550.65 CRO Reported …" at bounding box center [736, 376] width 542 height 343
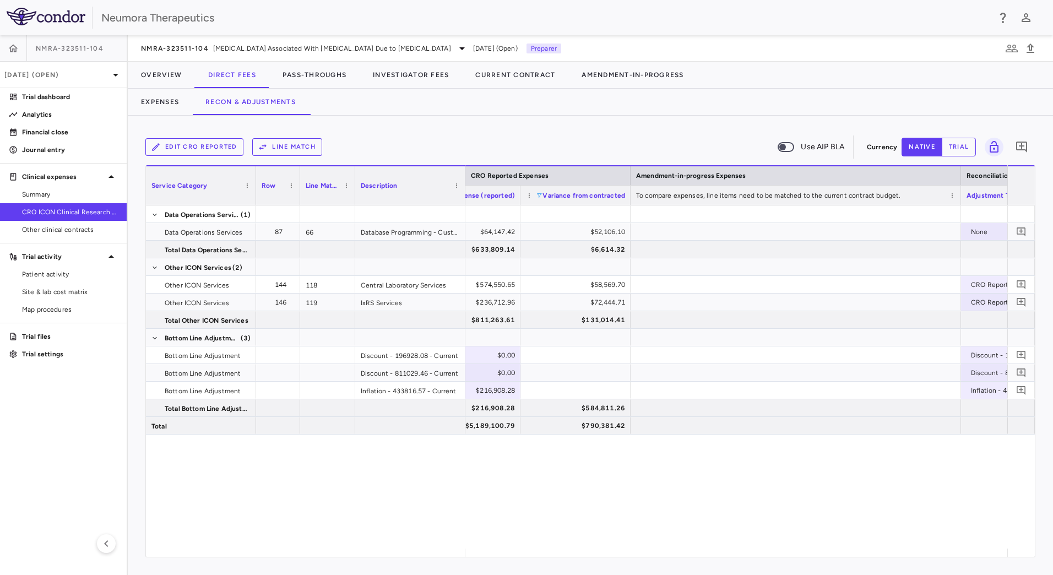
scroll to position [0, 1760]
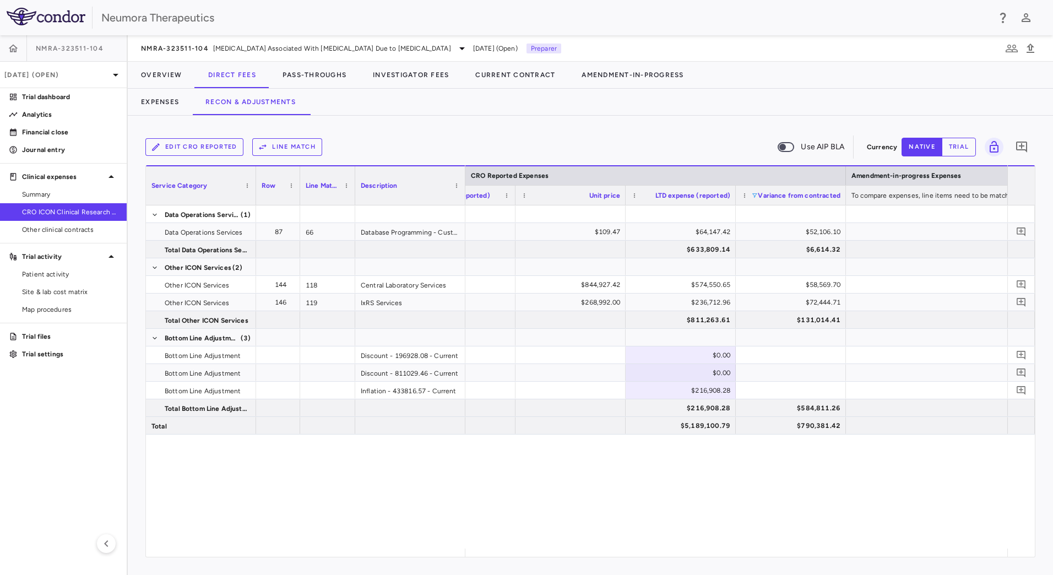
click at [756, 193] on span at bounding box center [754, 195] width 7 height 7
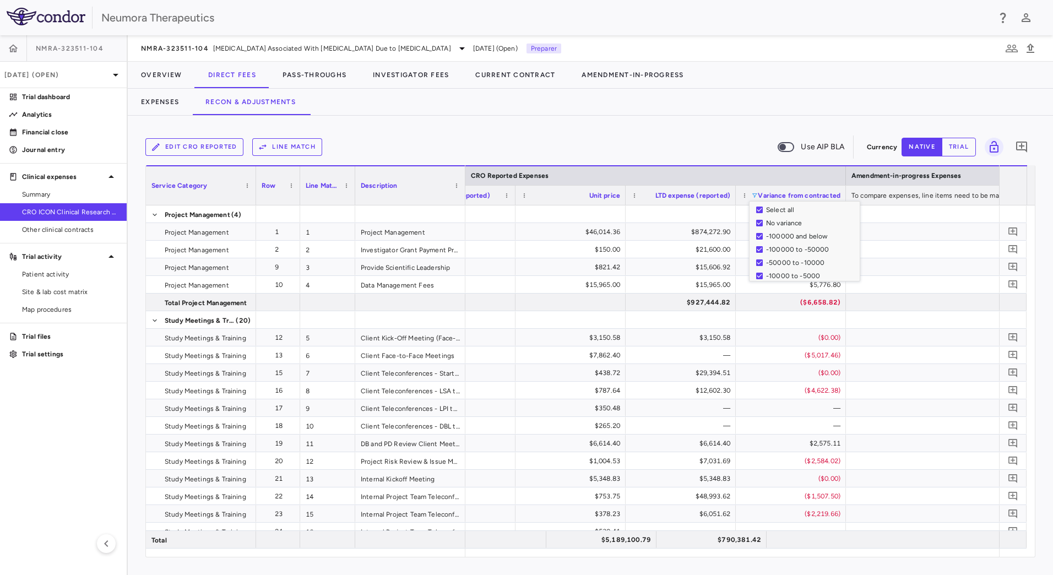
drag, startPoint x: 744, startPoint y: 110, endPoint x: 756, endPoint y: 121, distance: 16.4
click at [744, 110] on div "Expenses Recon & Adjustments" at bounding box center [590, 102] width 925 height 26
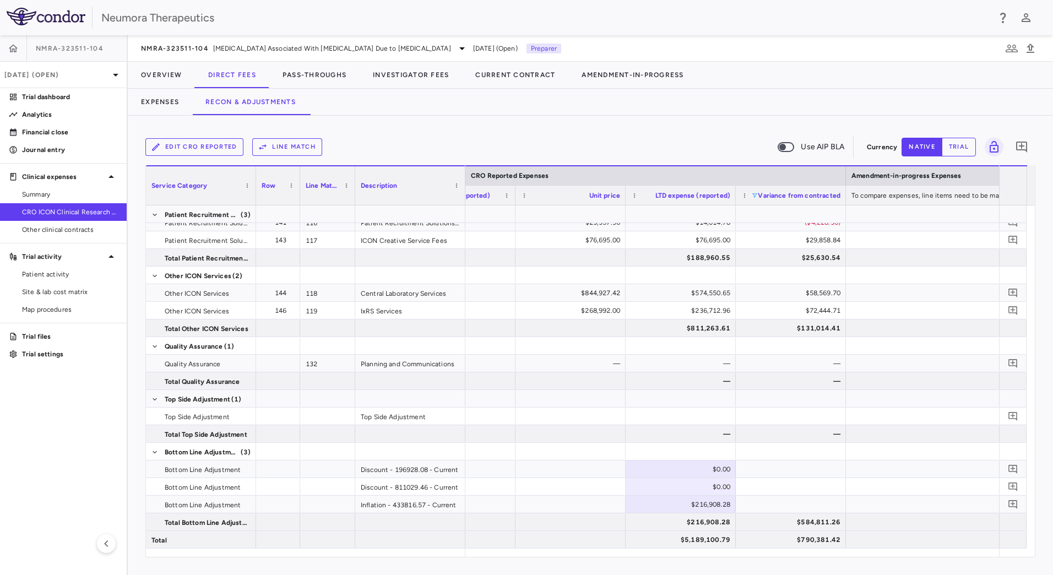
click at [854, 558] on div "Edit CRO reported Line Match Use AIP BLA Currency native trial 0 Column Filtere…" at bounding box center [590, 345] width 925 height 459
